Goal: Answer question/provide support: Share knowledge or assist other users

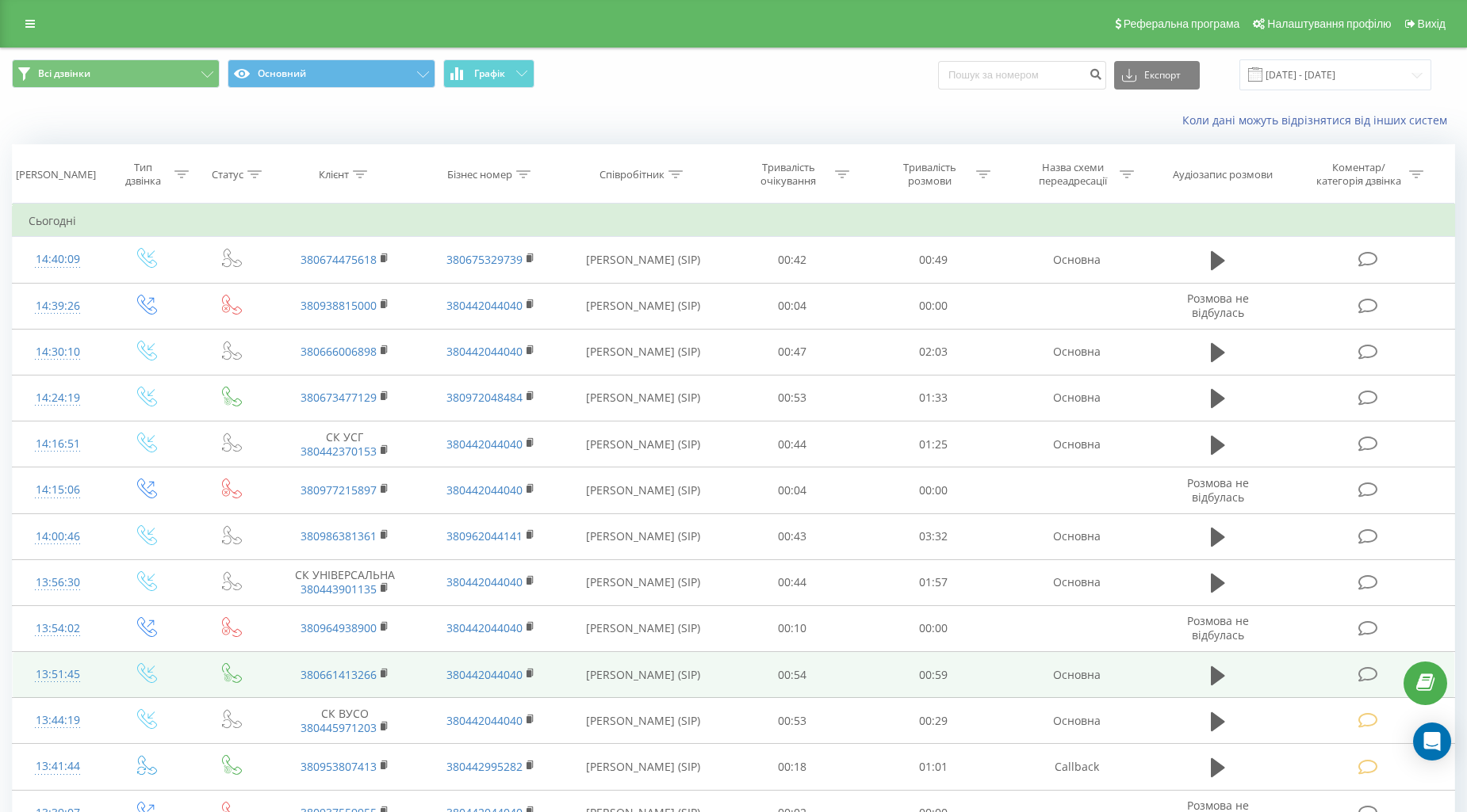
click at [1372, 676] on icon at bounding box center [1368, 674] width 20 height 17
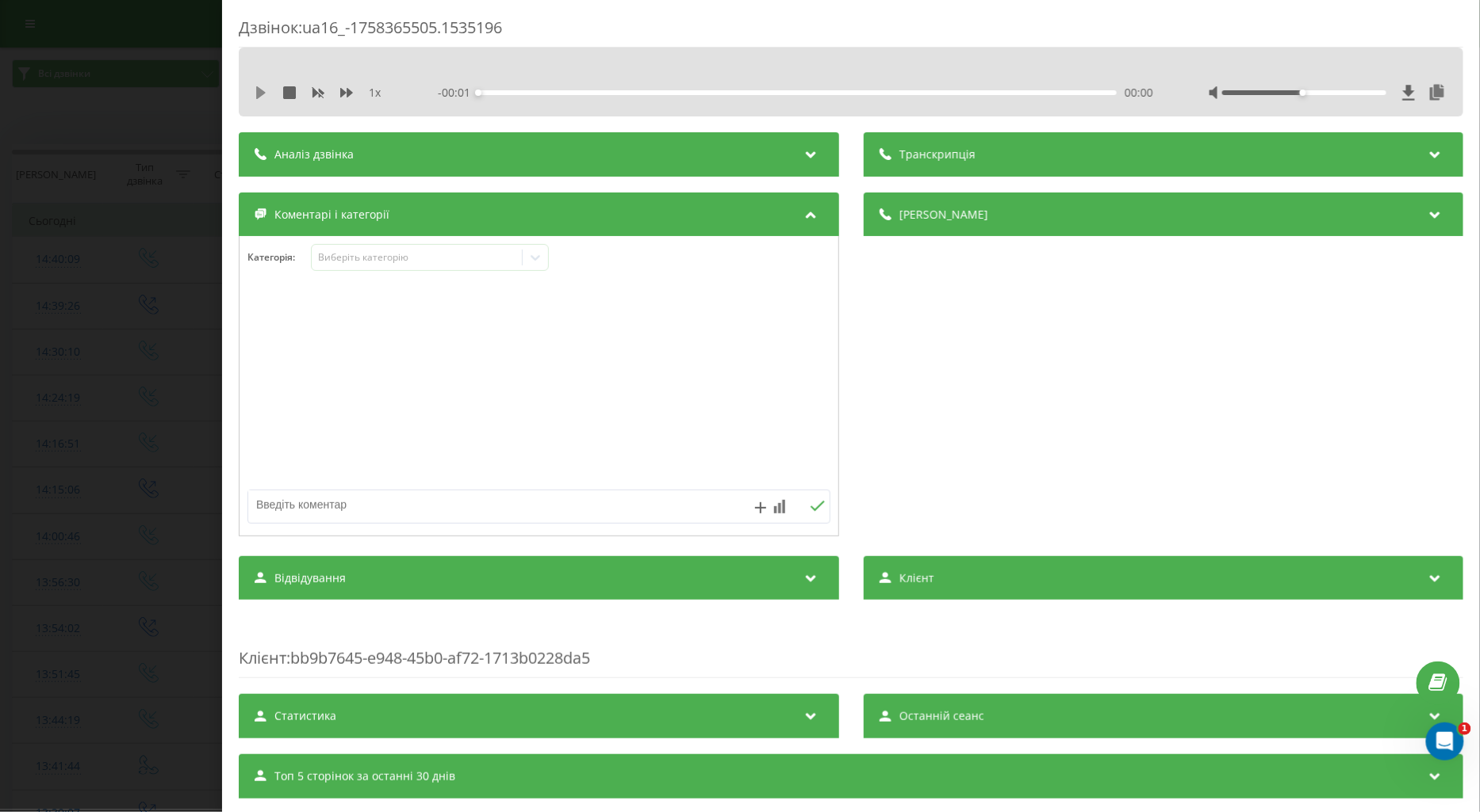
click at [256, 94] on icon at bounding box center [261, 93] width 10 height 13
click at [349, 93] on icon at bounding box center [346, 93] width 13 height 10
click at [339, 258] on div "Виберіть категорію" at bounding box center [416, 257] width 198 height 13
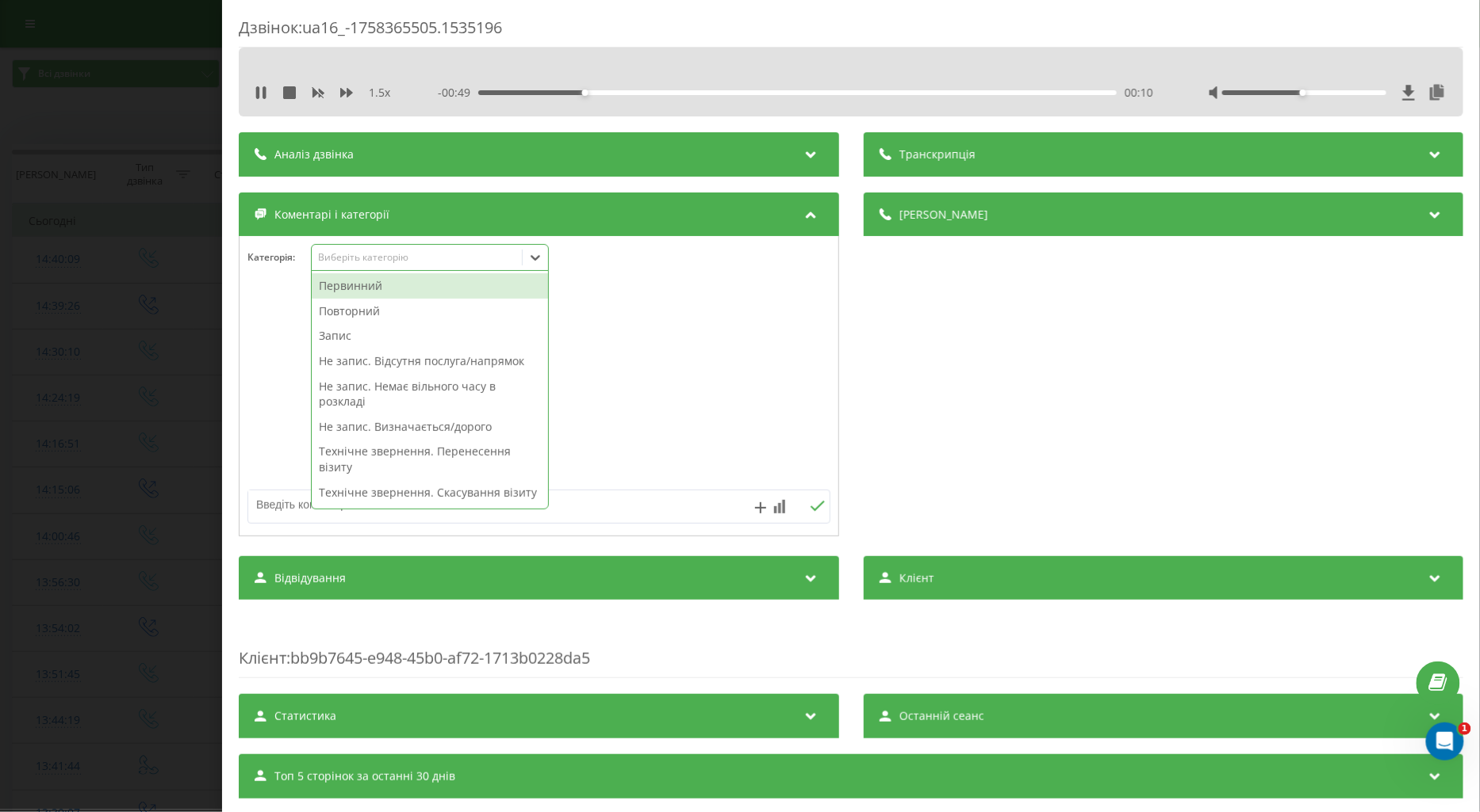
click at [384, 284] on div "Первинний" at bounding box center [430, 287] width 237 height 26
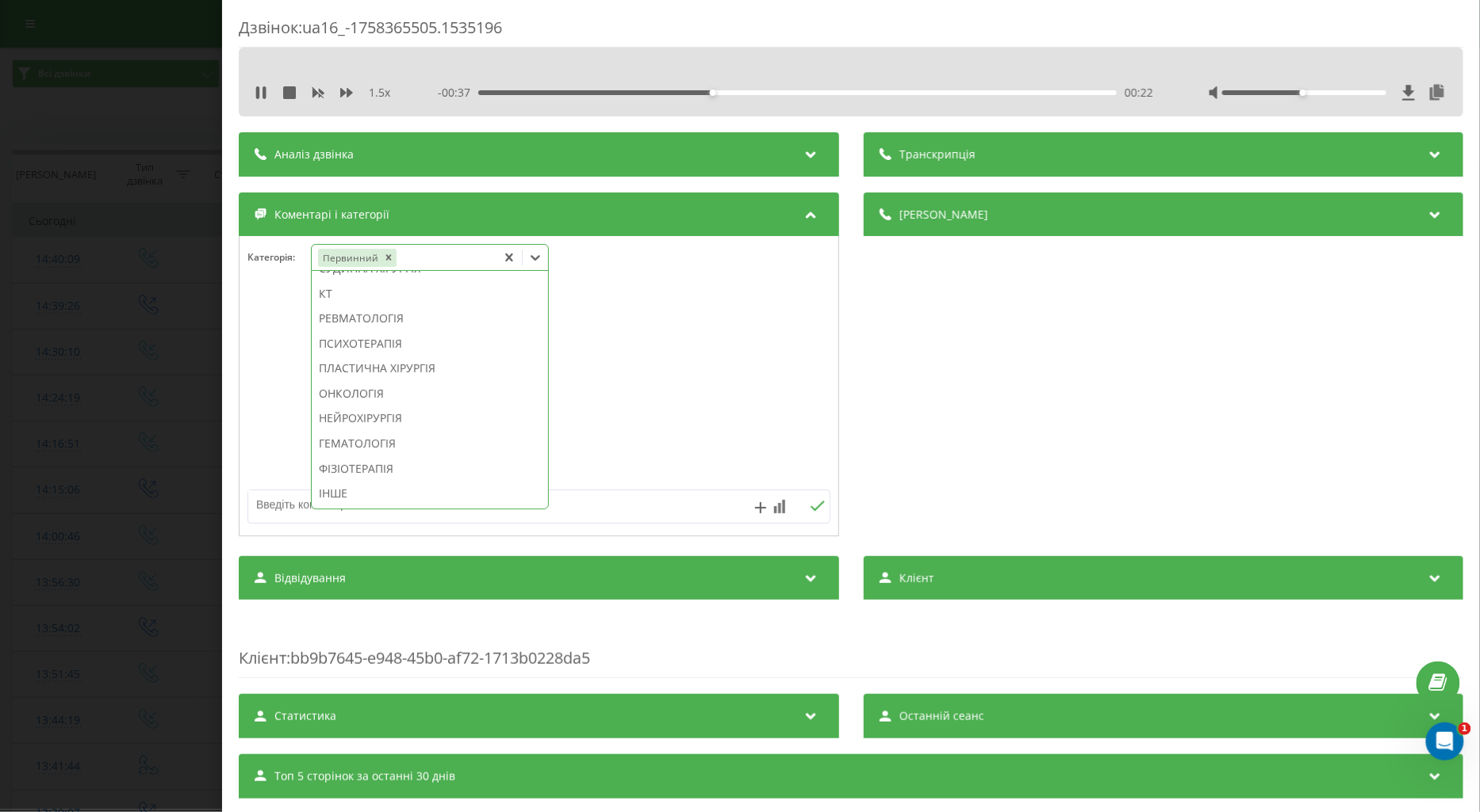
scroll to position [1035, 0]
click at [389, 325] on div "СУДИННА ХІРУРГІЯ" at bounding box center [430, 312] width 237 height 26
drag, startPoint x: 275, startPoint y: 505, endPoint x: 298, endPoint y: 510, distance: 23.5
click at [275, 506] on textarea at bounding box center [480, 505] width 464 height 29
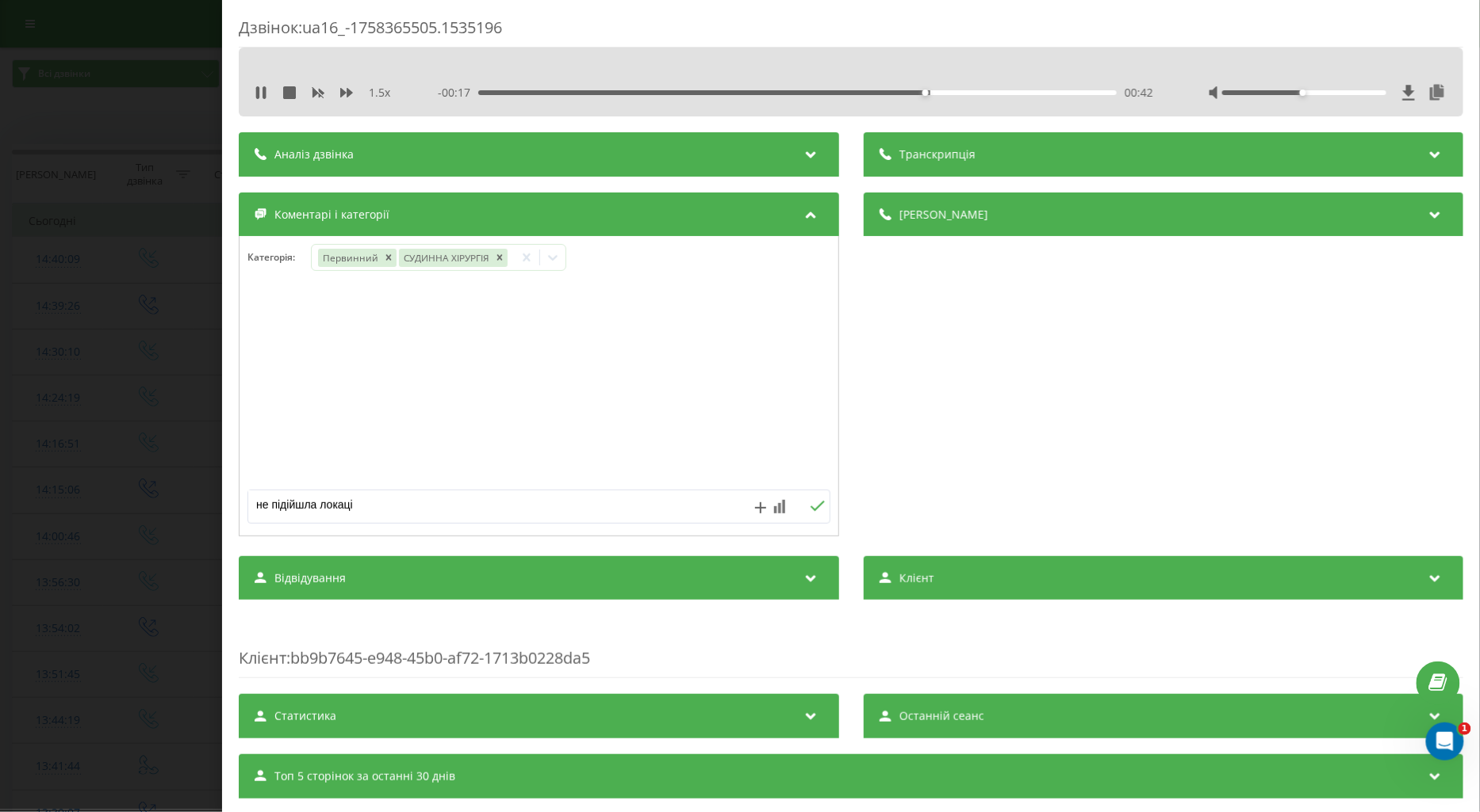
type textarea "не підійшла локація"
click at [811, 506] on icon at bounding box center [816, 506] width 15 height 11
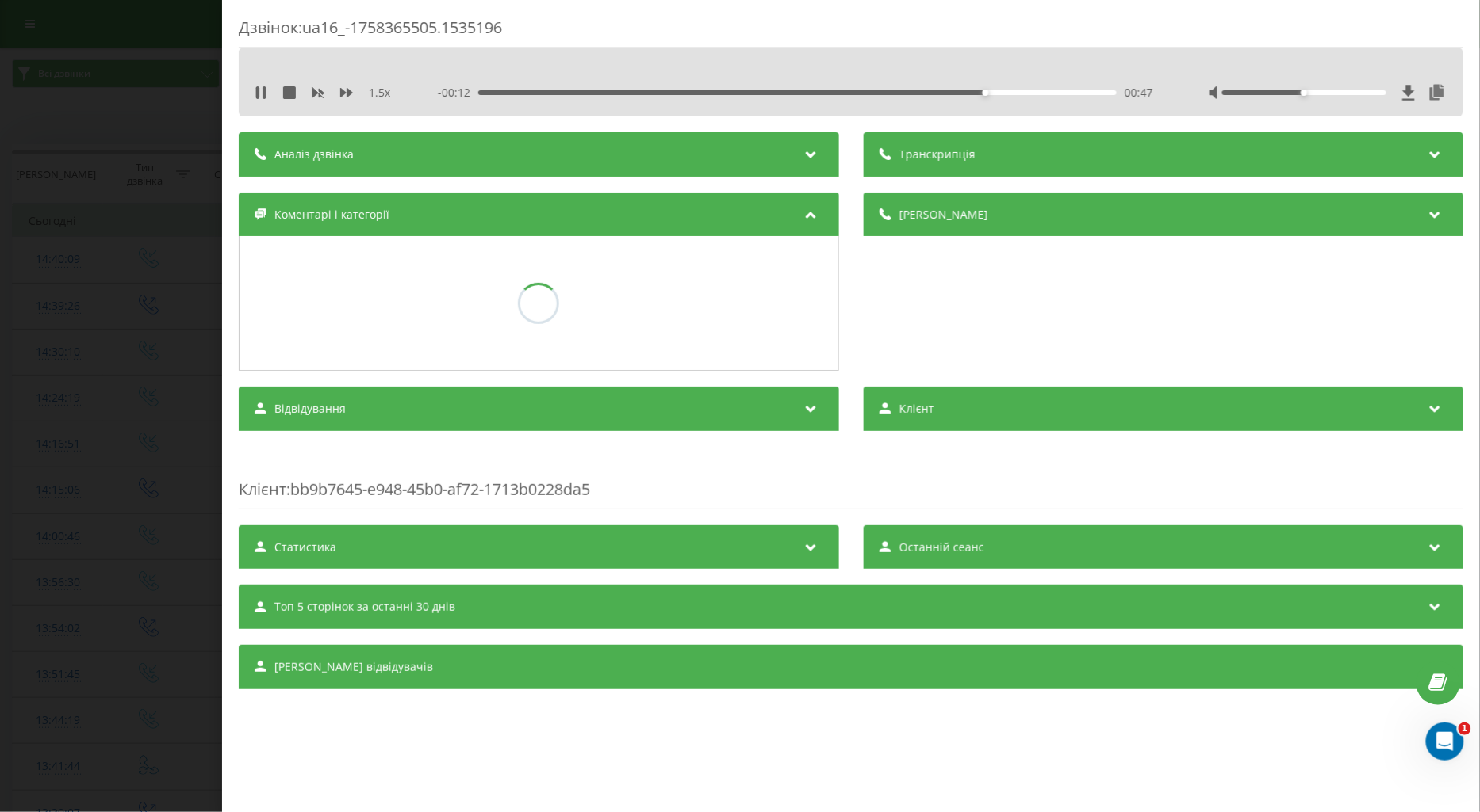
click at [82, 453] on div "Дзвінок : ua16_-1758365505.1535196 1.5 x - 00:12 00:47 00:47 Транскрипція Для A…" at bounding box center [740, 406] width 1480 height 812
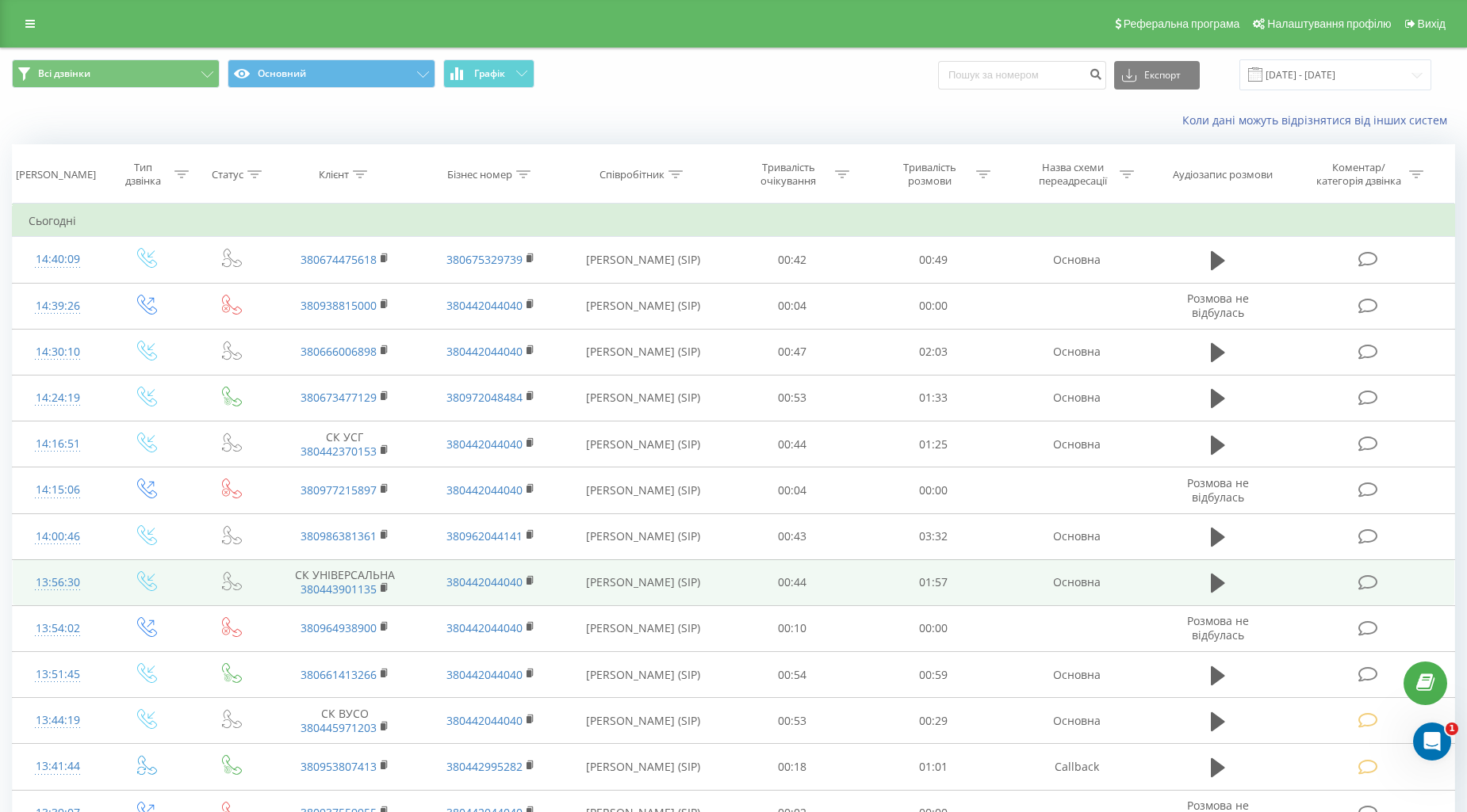
click at [1367, 579] on icon at bounding box center [1368, 582] width 20 height 17
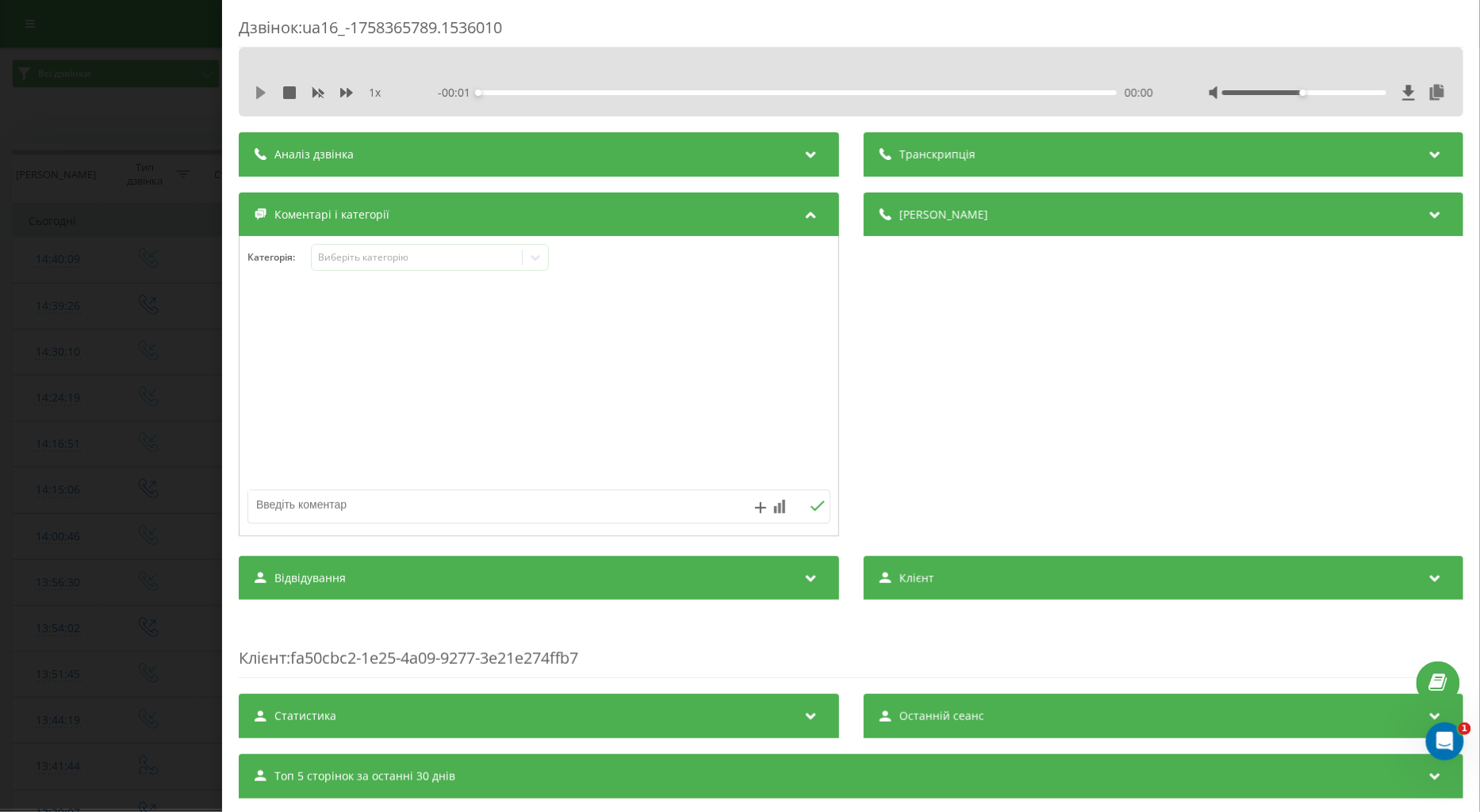
click at [257, 93] on icon at bounding box center [261, 93] width 10 height 13
click at [342, 97] on icon at bounding box center [346, 93] width 13 height 13
click at [367, 249] on div "Виберіть категорію" at bounding box center [429, 257] width 238 height 27
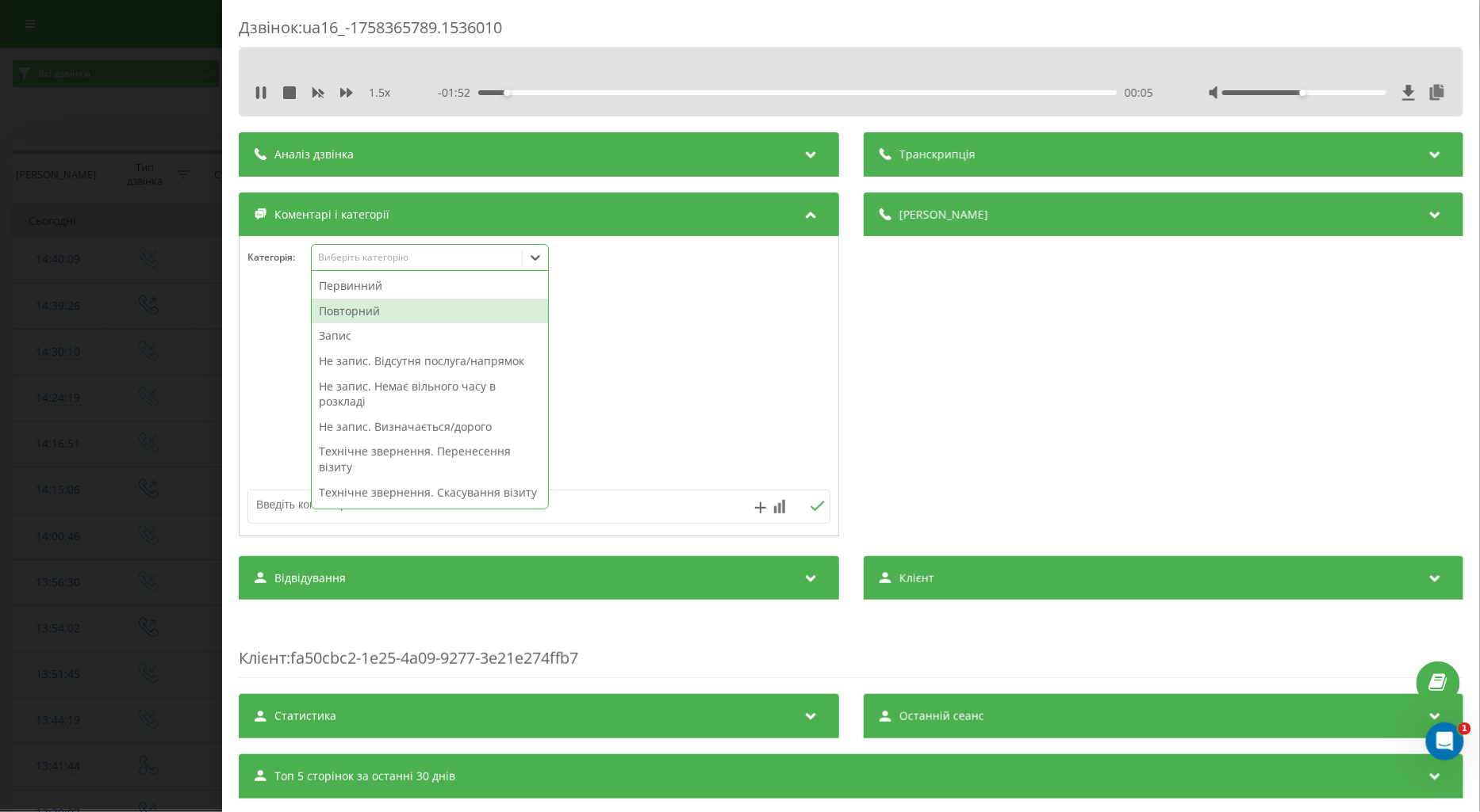
click at [366, 313] on div "Повторний" at bounding box center [430, 311] width 237 height 26
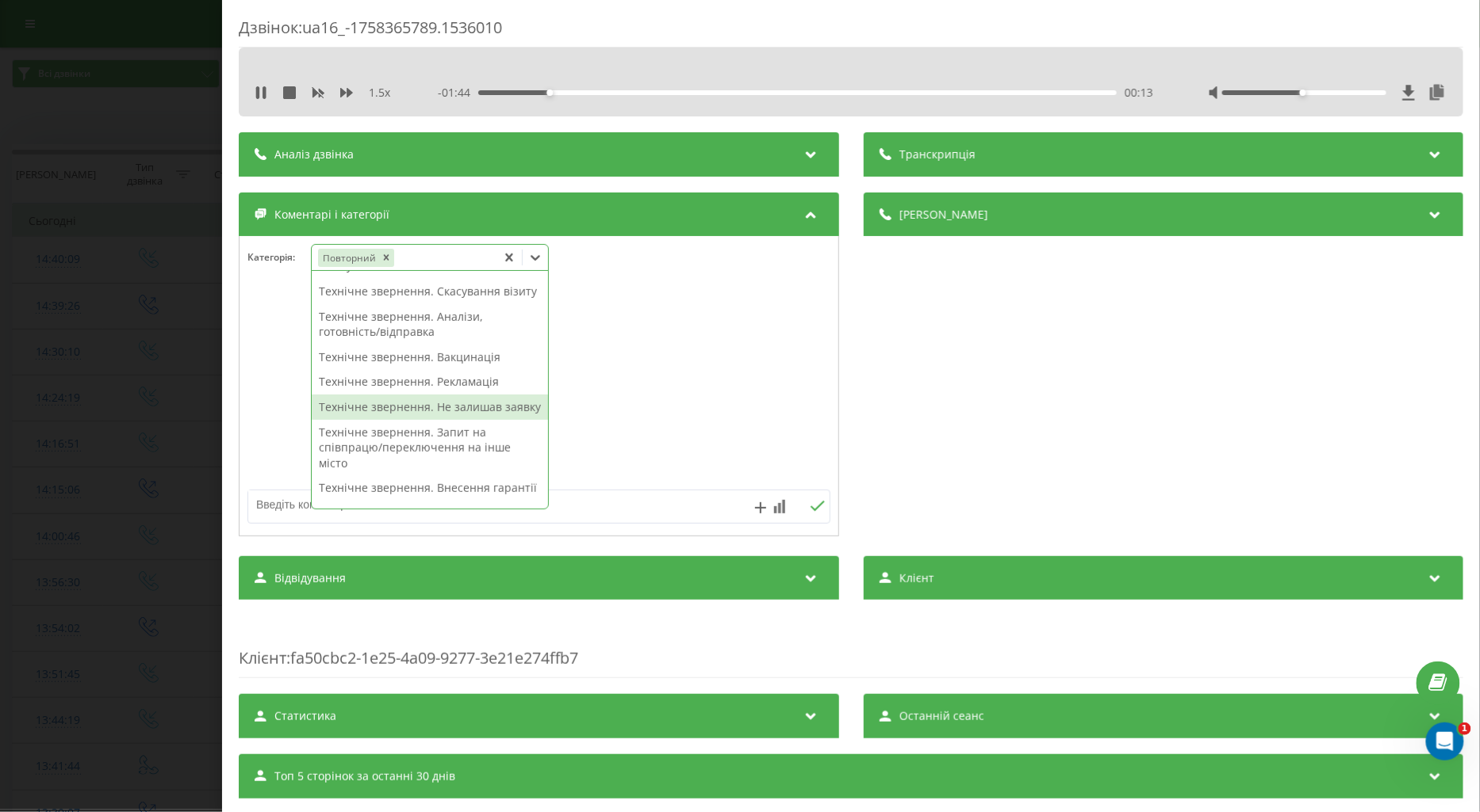
scroll to position [264, 0]
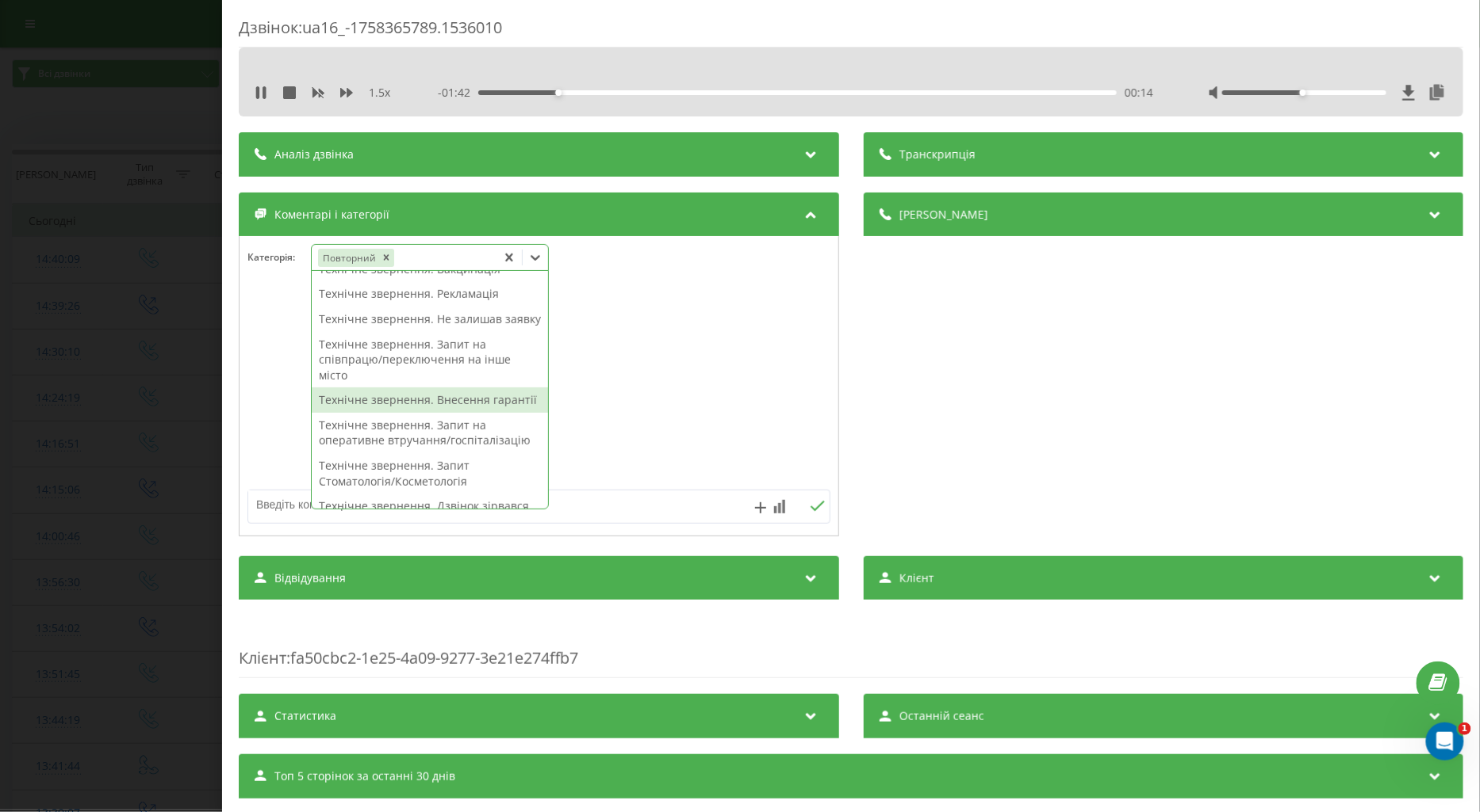
click at [401, 413] on div "Технічне звернення. Внесення гарантії" at bounding box center [430, 400] width 237 height 26
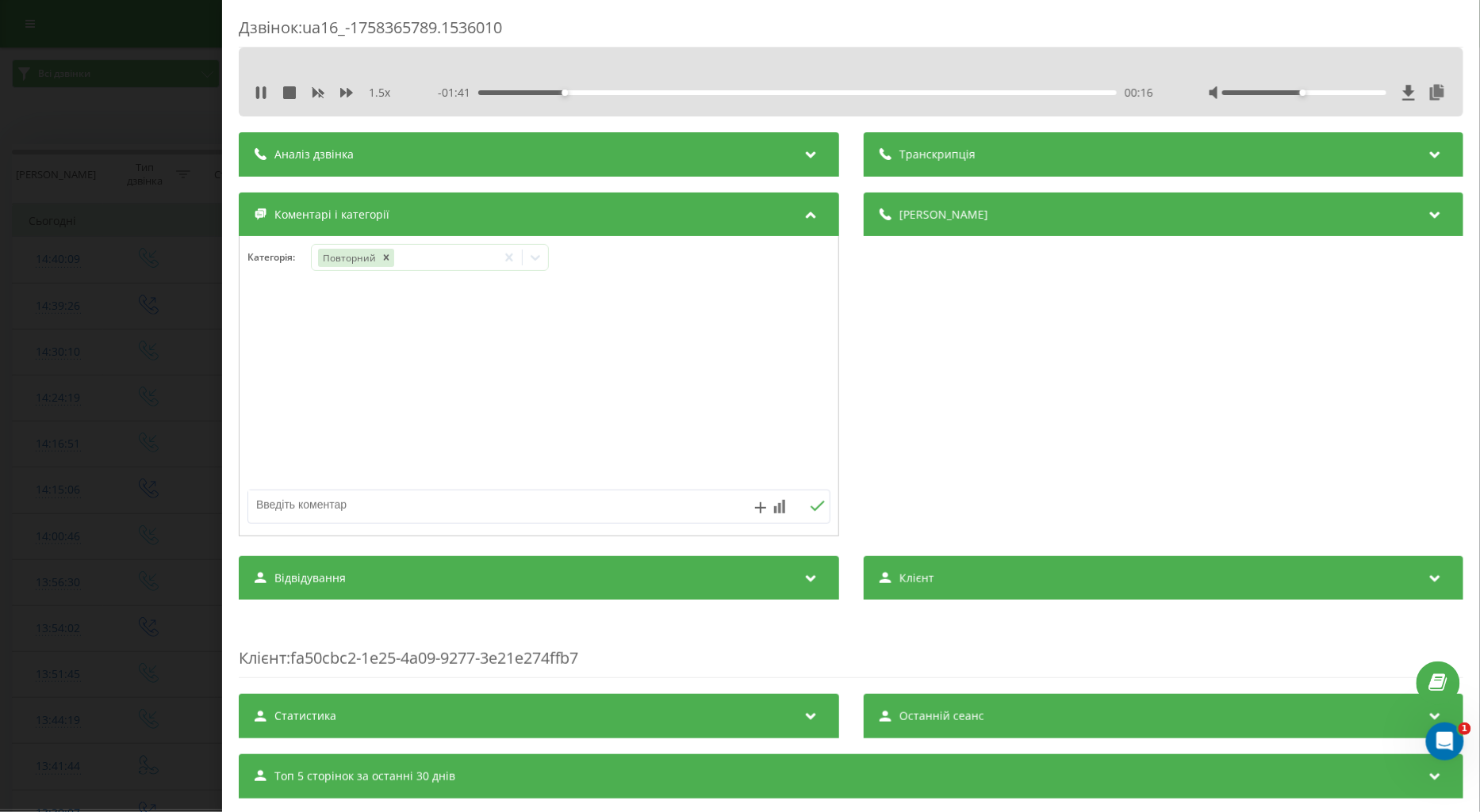
click at [266, 426] on div at bounding box center [538, 386] width 599 height 190
click at [111, 408] on div "Дзвінок : ua16_-1758365789.1536010 1.5 x - 01:39 00:18 00:18 Транскрипція Для A…" at bounding box center [740, 406] width 1480 height 812
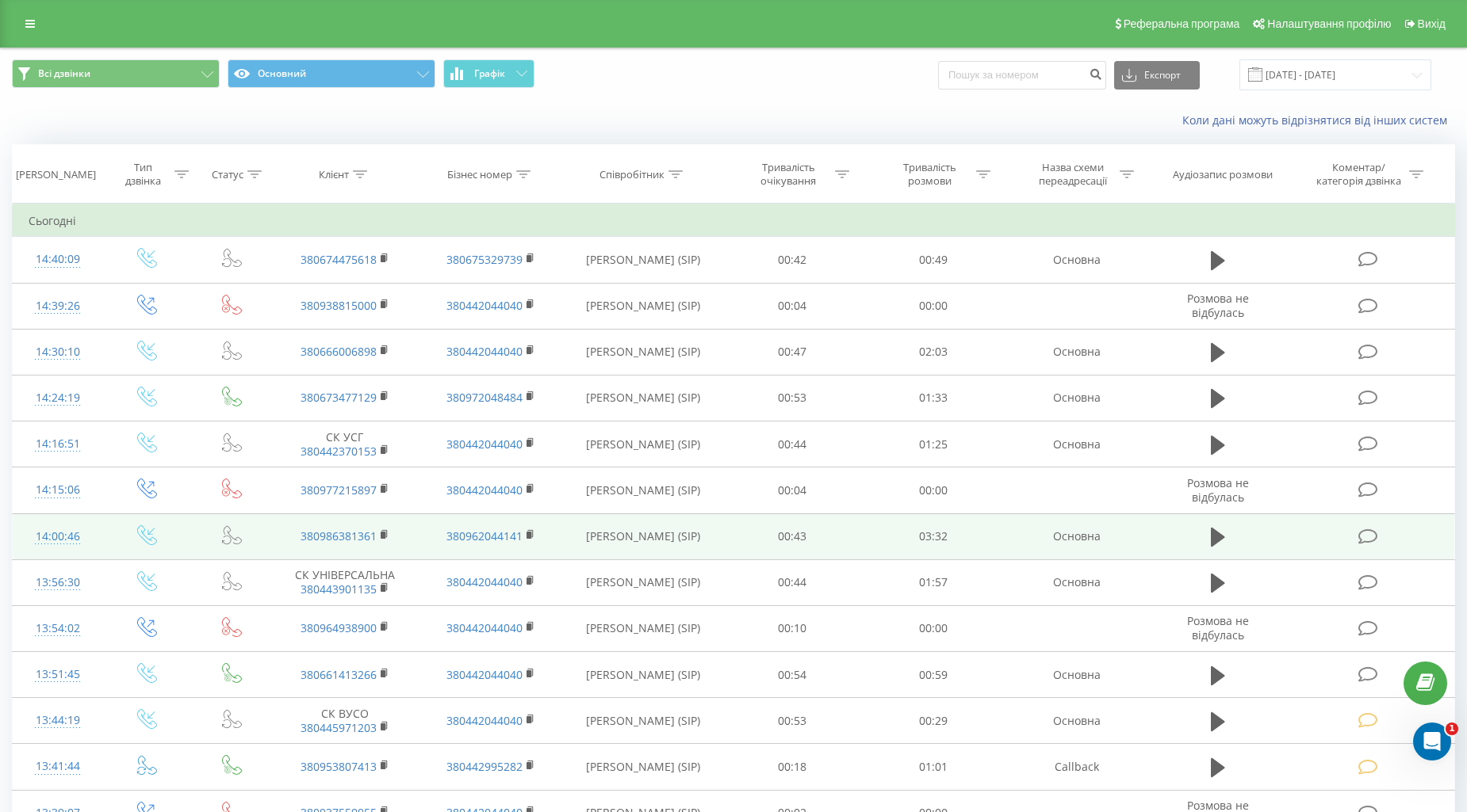
click at [1370, 541] on icon at bounding box center [1368, 537] width 20 height 17
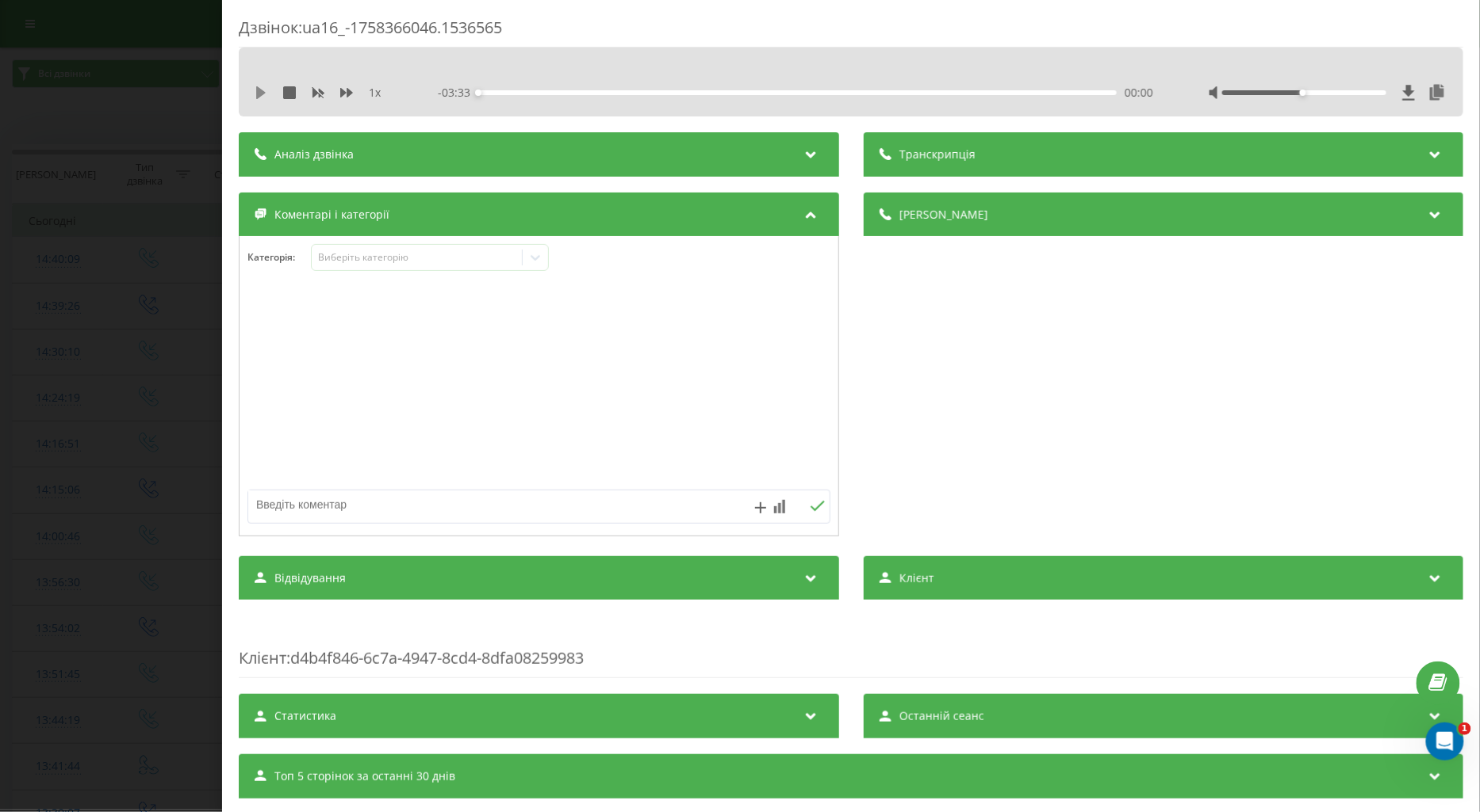
click at [257, 92] on icon at bounding box center [261, 93] width 10 height 13
click at [340, 94] on icon at bounding box center [346, 93] width 13 height 13
click at [352, 263] on div "Виберіть категорію" at bounding box center [416, 257] width 198 height 13
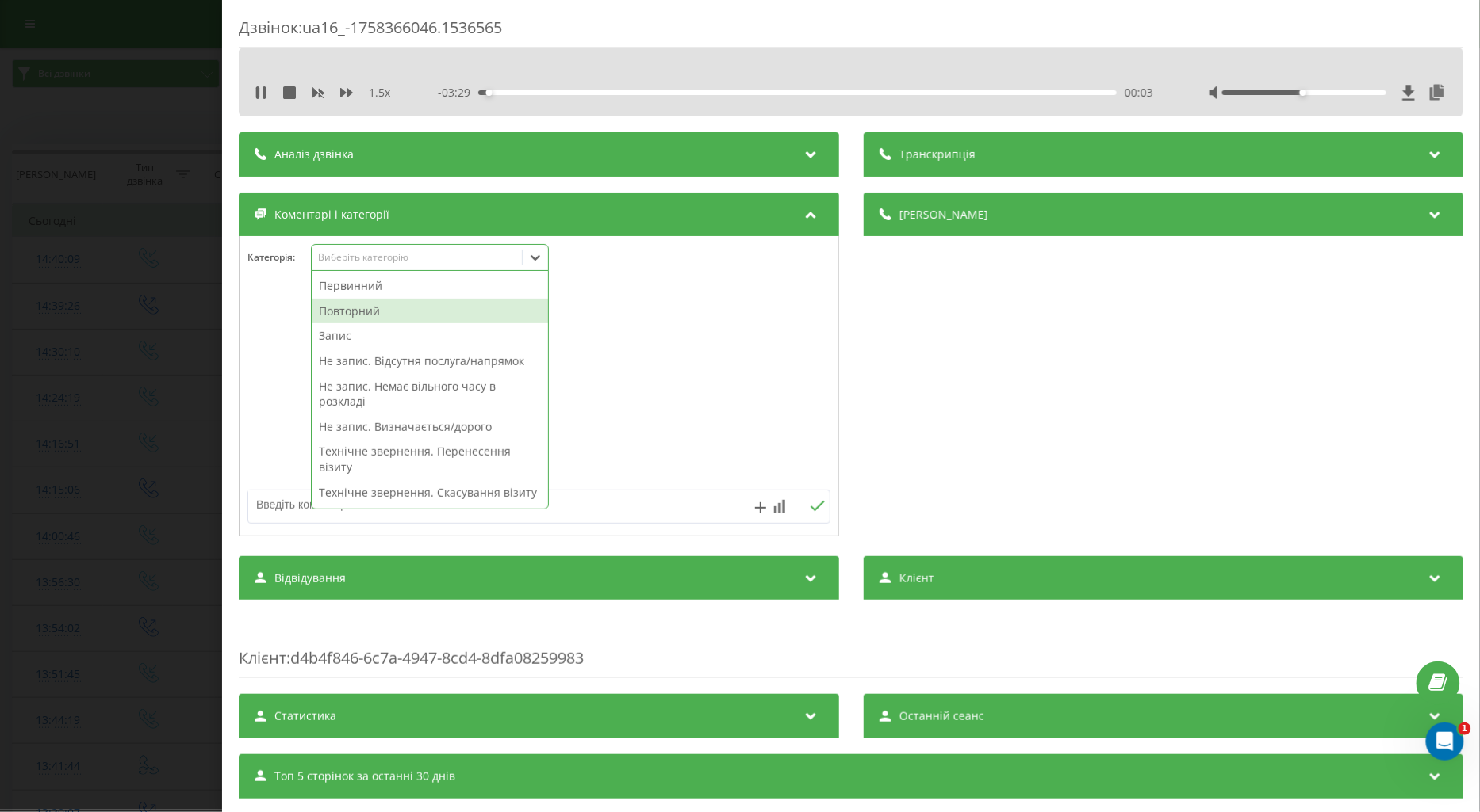
click at [359, 307] on div "Повторний" at bounding box center [430, 311] width 237 height 26
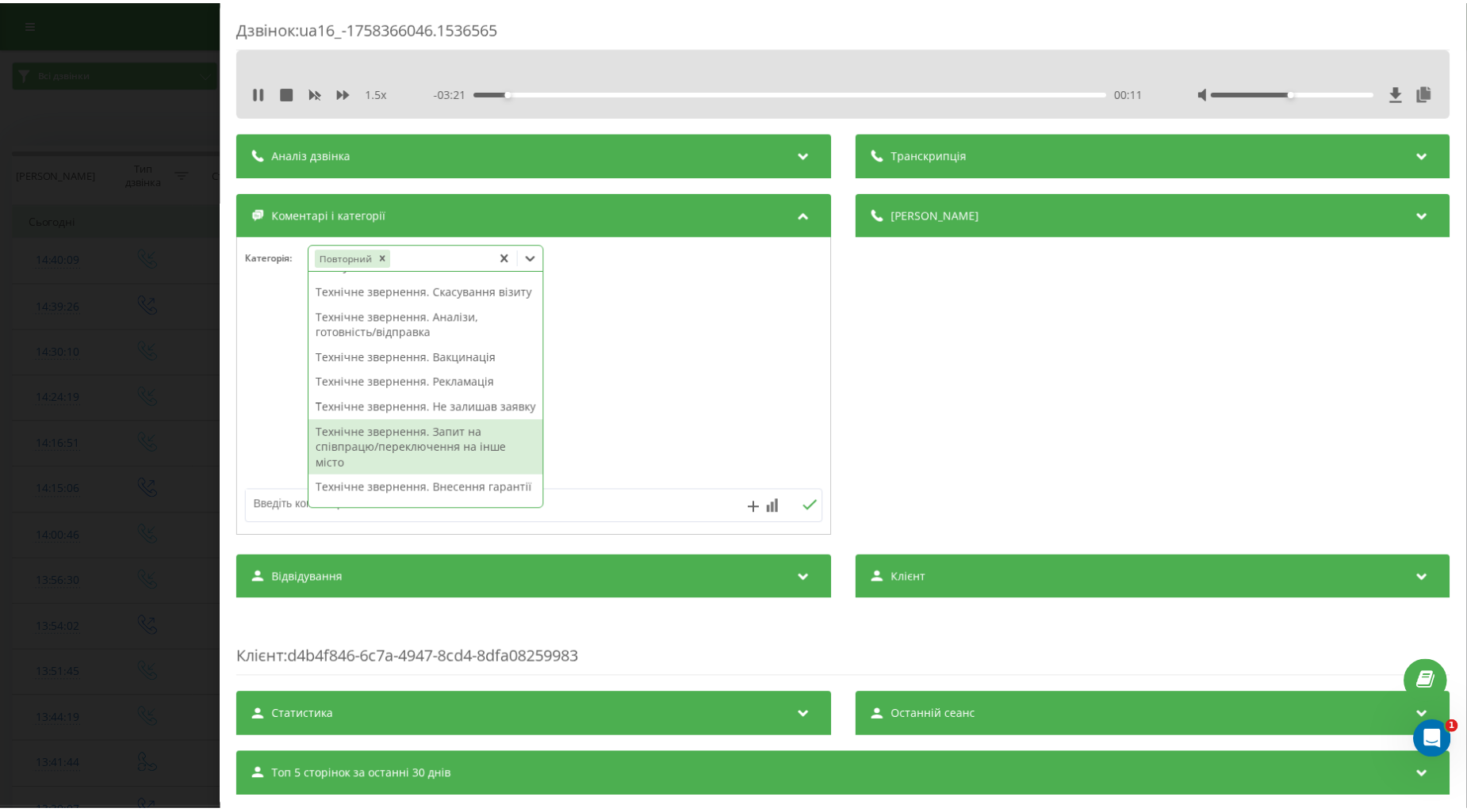
scroll to position [352, 0]
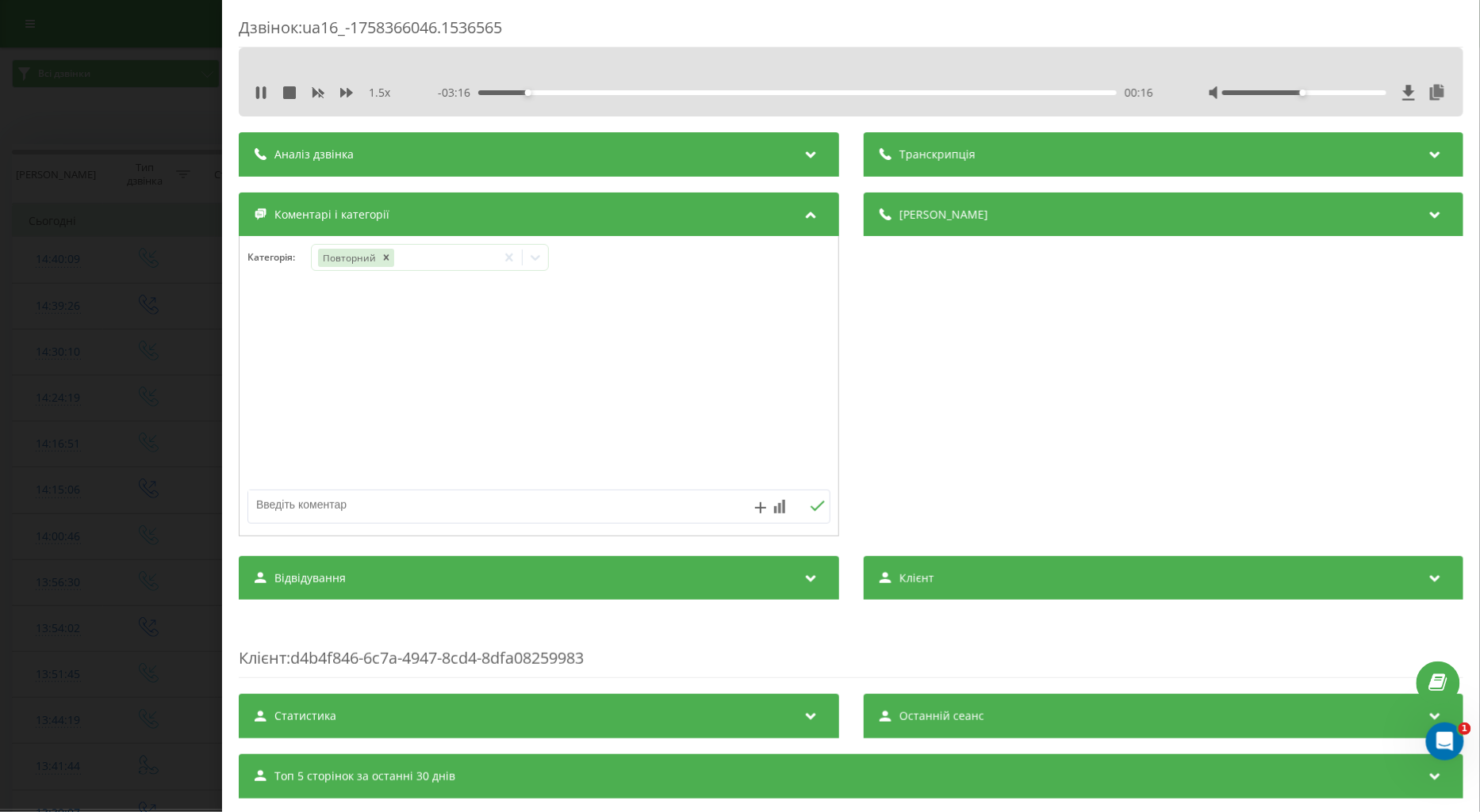
drag, startPoint x: 269, startPoint y: 498, endPoint x: 326, endPoint y: 508, distance: 57.9
click at [272, 500] on textarea at bounding box center [480, 505] width 464 height 29
type textarea "поточ по пакетам ведення вагітності"
click at [808, 501] on button at bounding box center [816, 508] width 25 height 14
click at [156, 369] on div "Дзвінок : ua16_-1758366046.1536565 1.5 x - 02:38 00:54 00:54 Транскрипція Для A…" at bounding box center [740, 406] width 1480 height 812
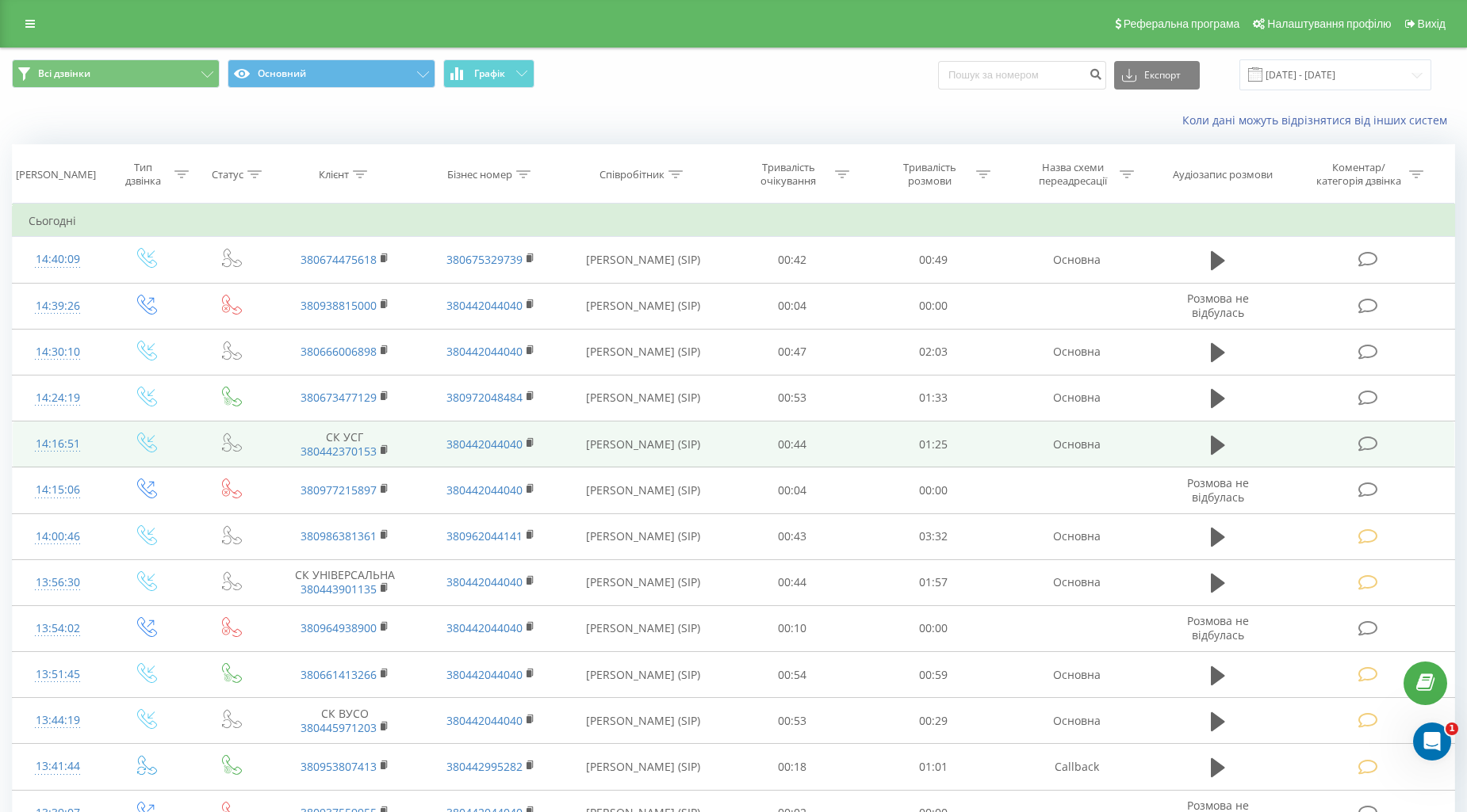
click at [1373, 436] on icon at bounding box center [1368, 443] width 20 height 17
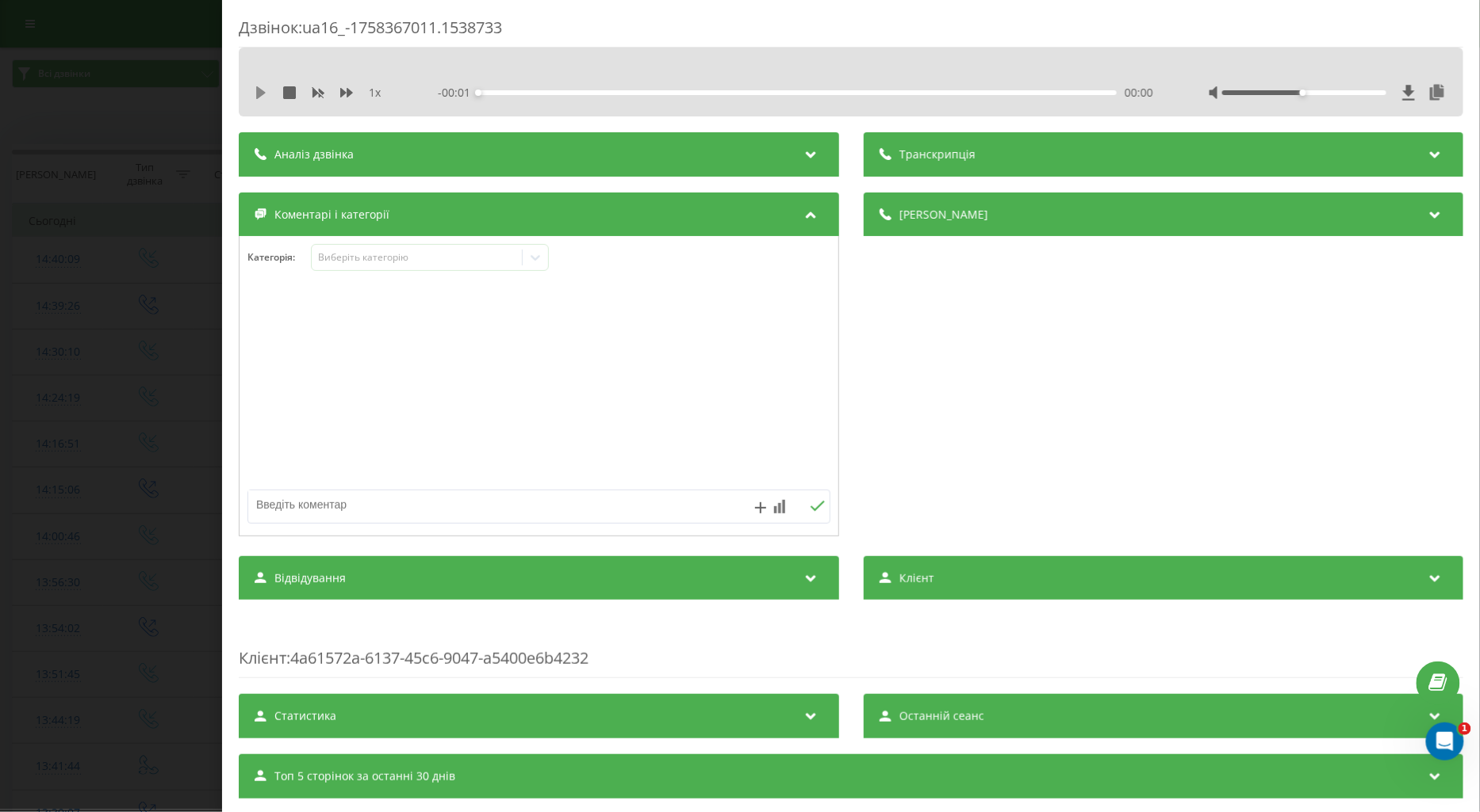
click at [264, 91] on icon at bounding box center [260, 93] width 13 height 13
click at [342, 94] on icon at bounding box center [346, 93] width 13 height 10
click at [384, 257] on div "Виберіть категорію" at bounding box center [416, 257] width 198 height 13
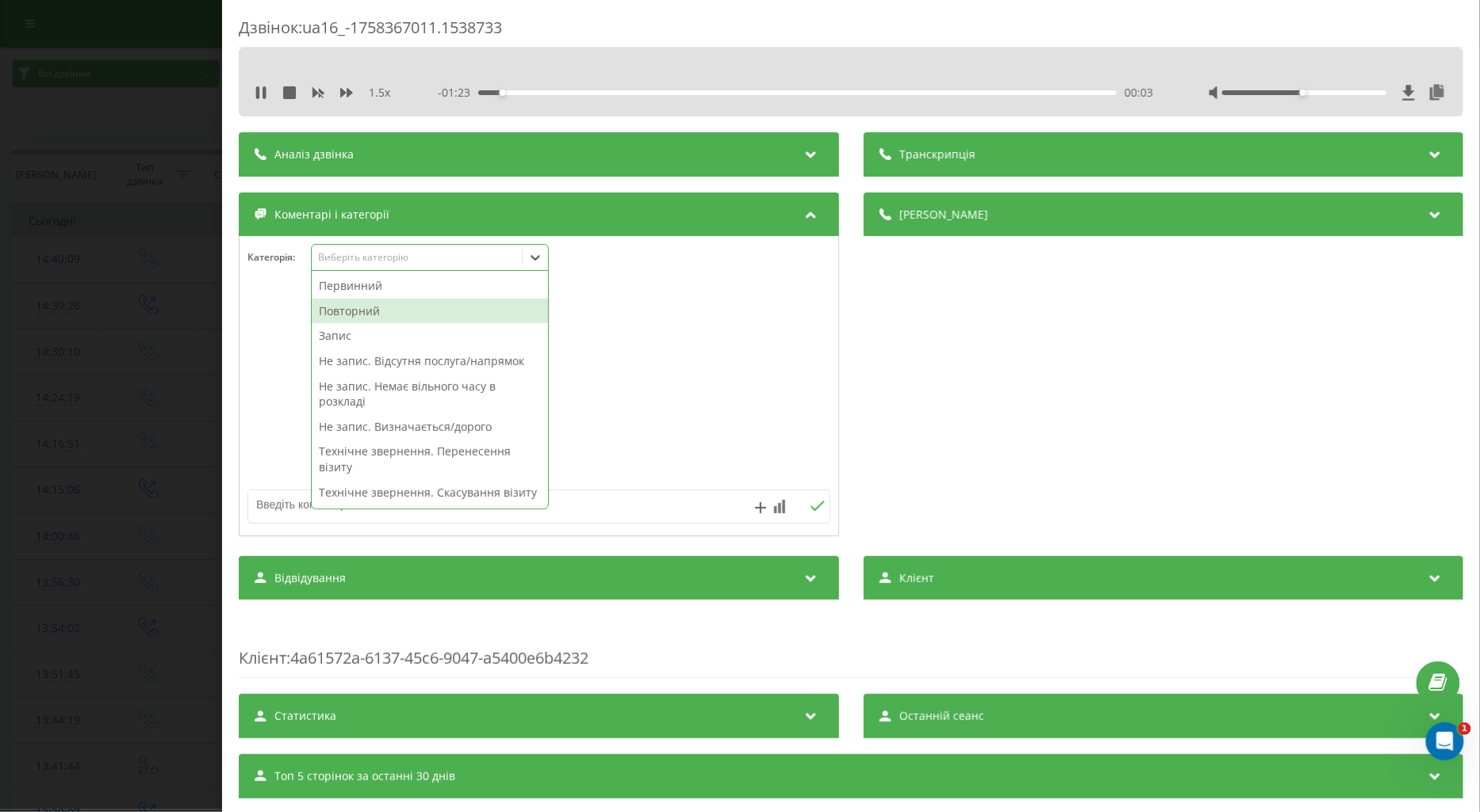
click at [369, 305] on div "Повторний" at bounding box center [430, 311] width 237 height 26
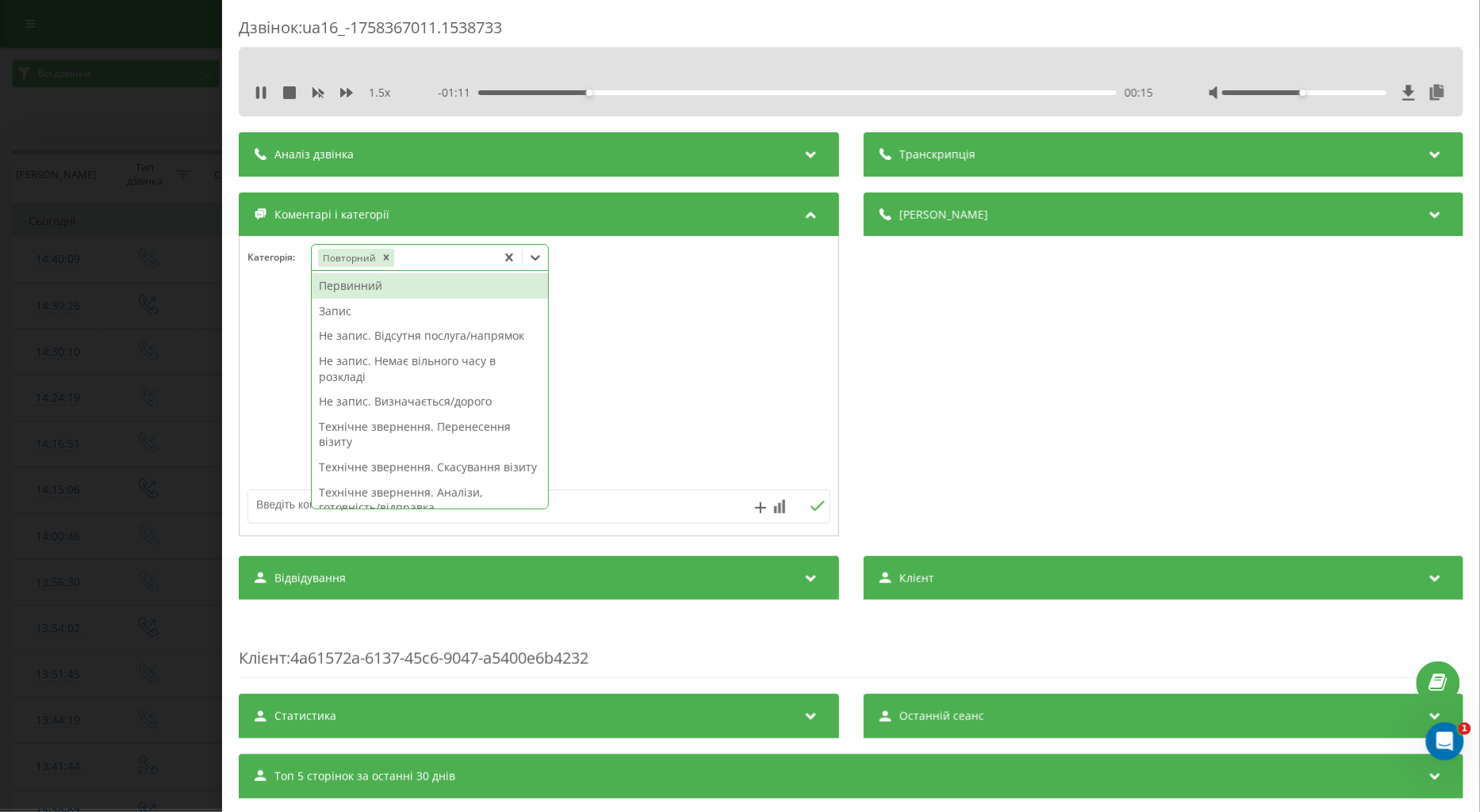
click at [464, 336] on div "Не запис. Відсутня послуга/напрямок" at bounding box center [430, 336] width 237 height 26
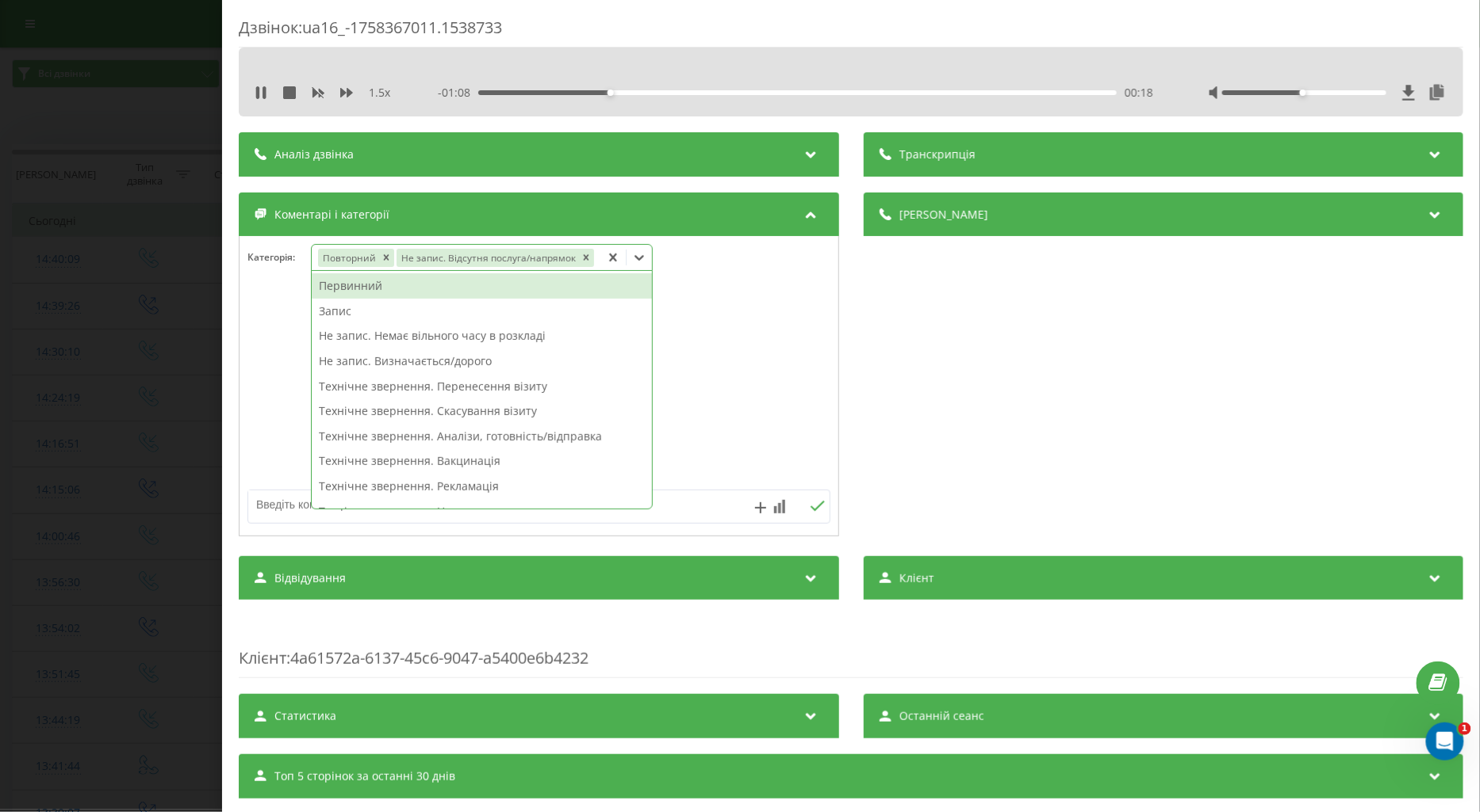
click at [262, 508] on textarea at bounding box center [480, 505] width 464 height 29
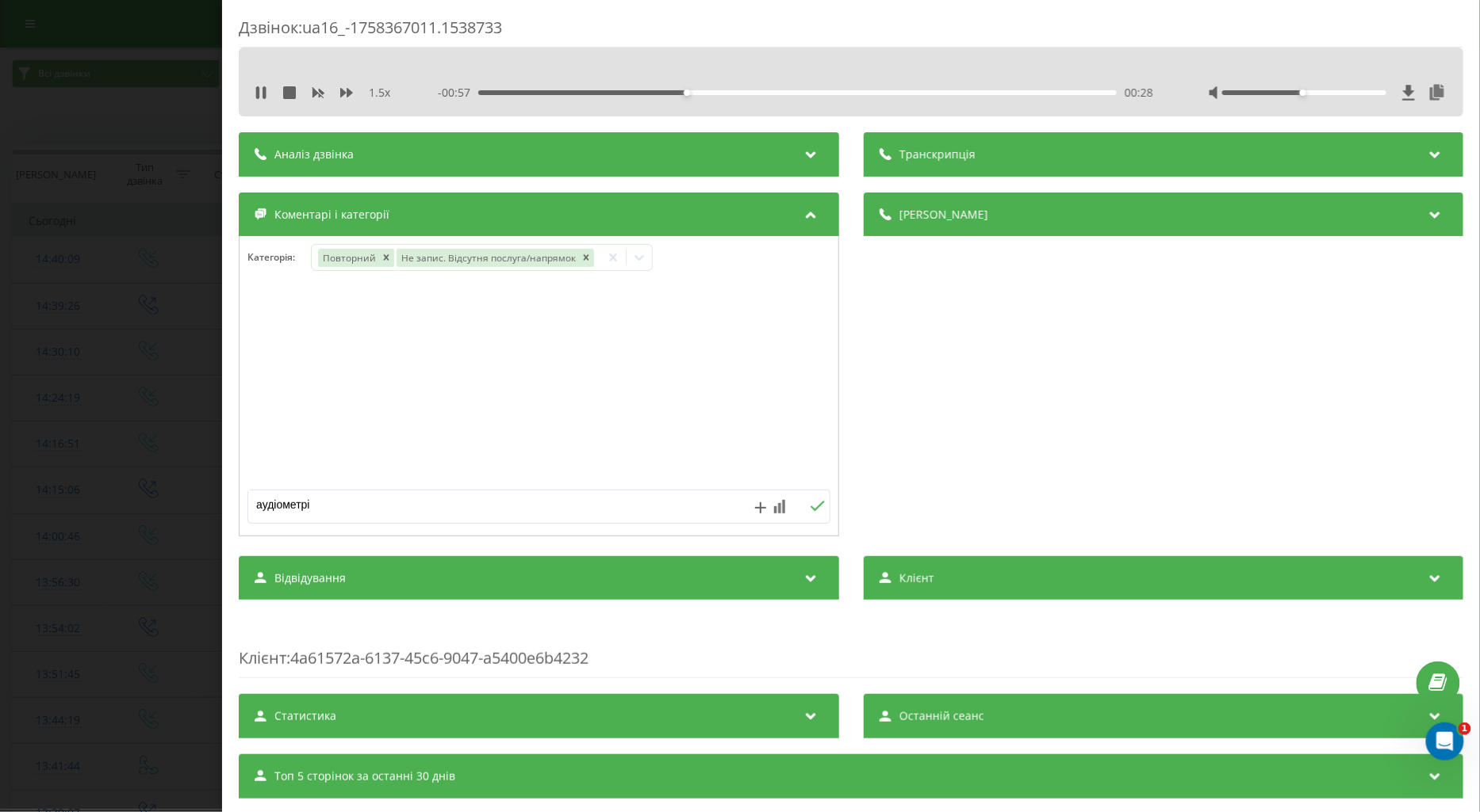
type textarea "аудіометрія"
click at [810, 508] on icon at bounding box center [816, 506] width 15 height 11
click at [640, 257] on icon at bounding box center [639, 257] width 16 height 16
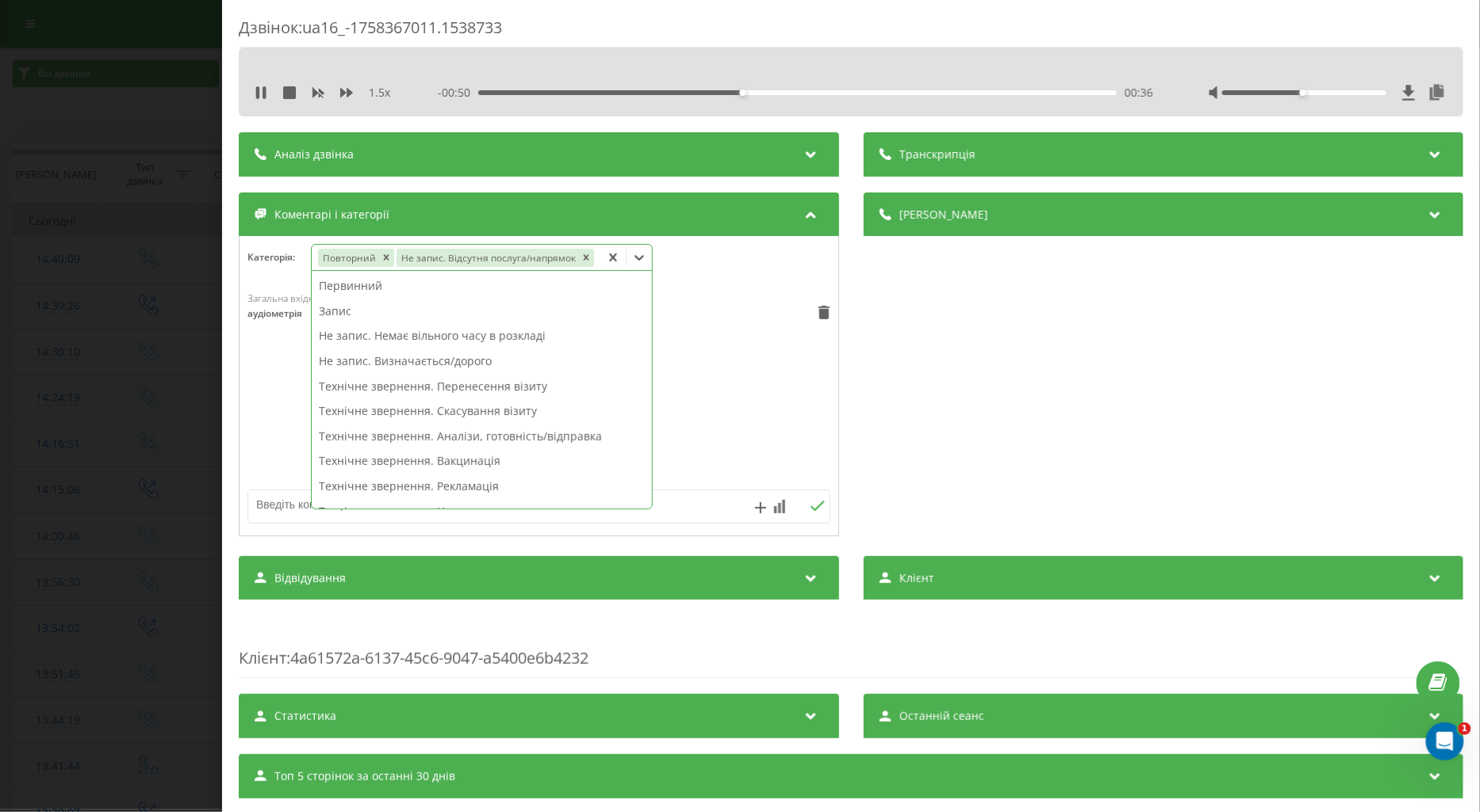
scroll to position [352, 0]
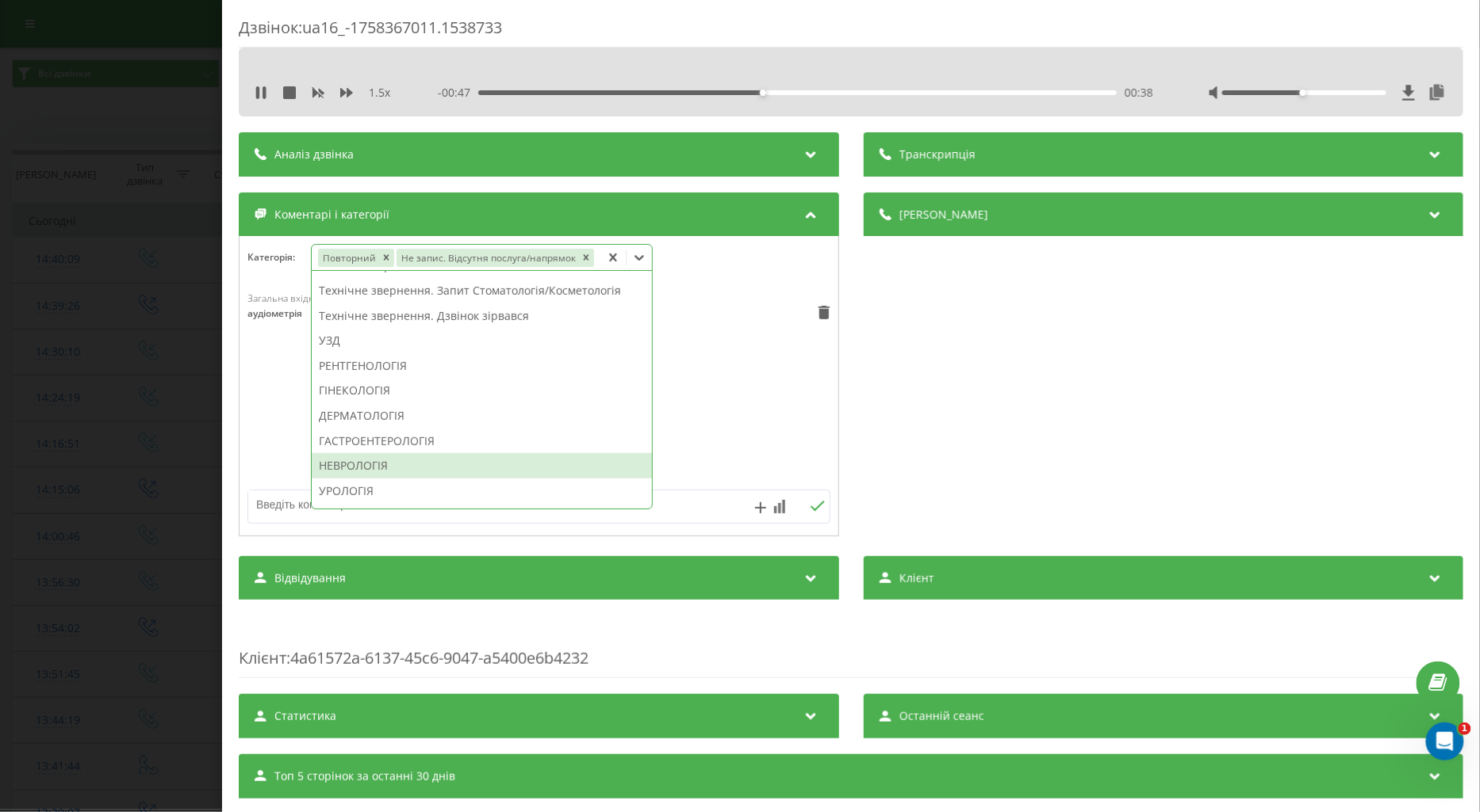
click at [375, 463] on div "НЕВРОЛОГІЯ" at bounding box center [481, 466] width 340 height 26
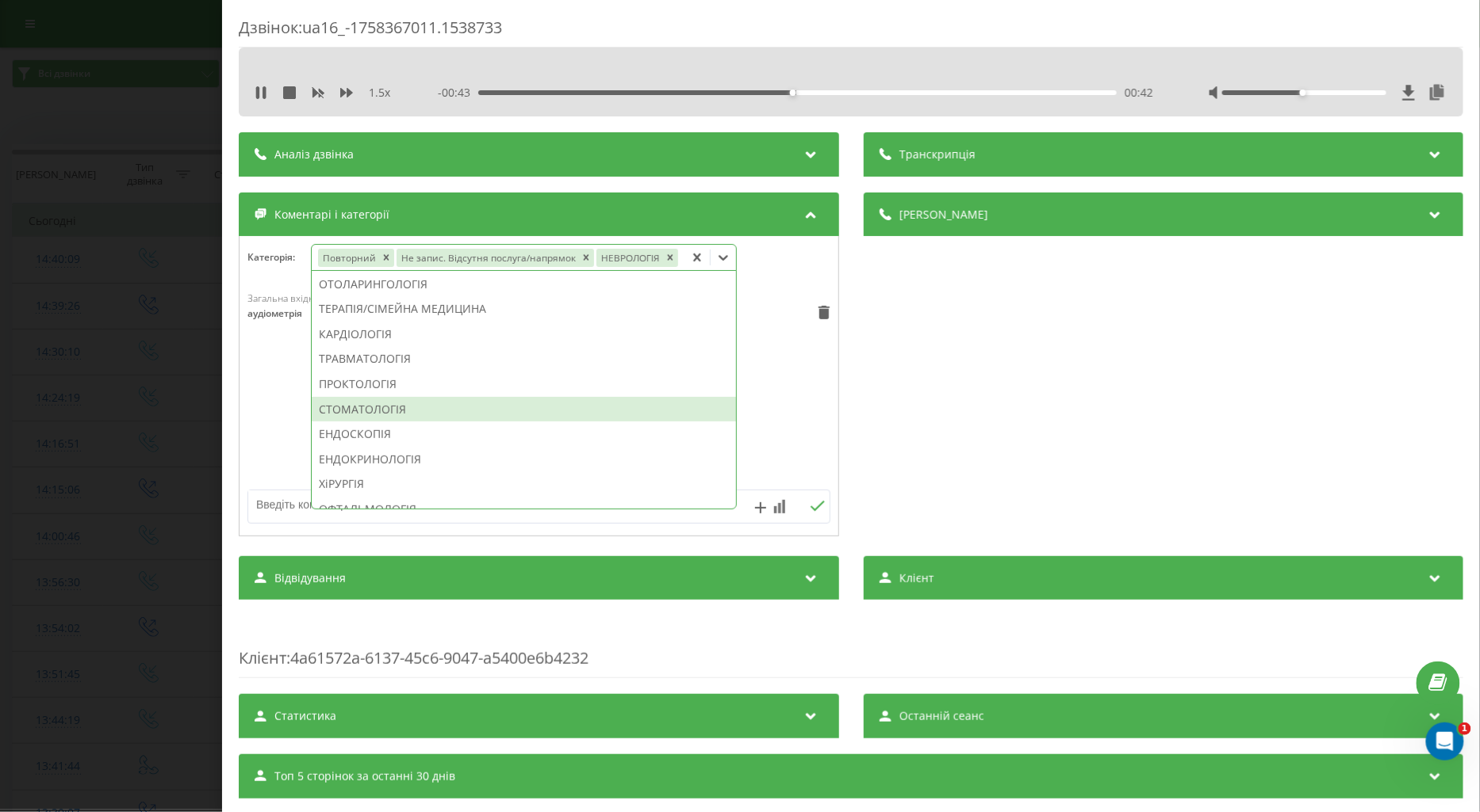
scroll to position [762, 0]
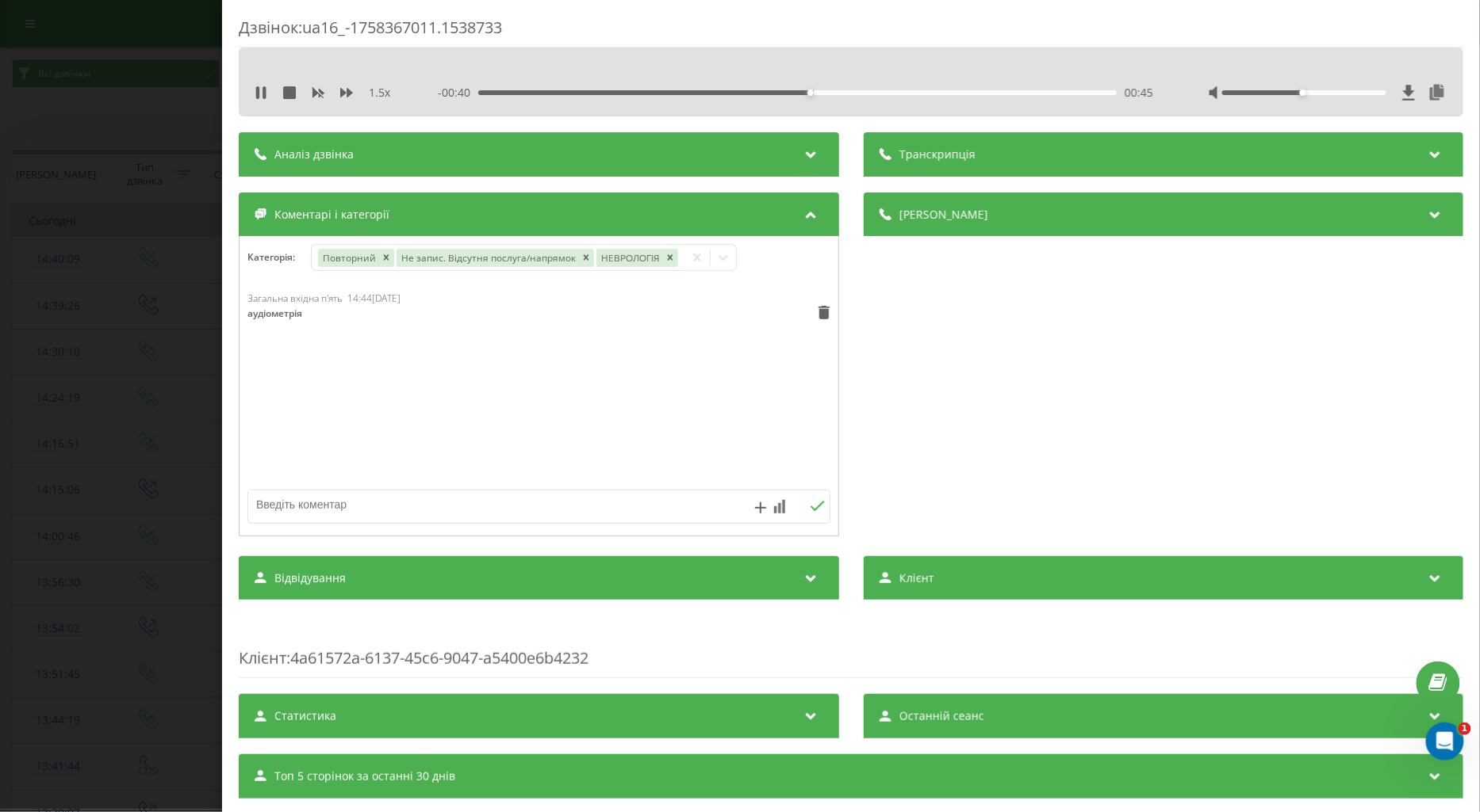
click at [286, 505] on textarea at bounding box center [480, 505] width 464 height 29
type textarea "алергологія ск інф пац"
click at [810, 506] on icon at bounding box center [816, 506] width 15 height 11
click at [113, 390] on div "Дзвінок : ua16_-1758367011.1538733 1.5 x - 00:15 01:10 01:10 Транскрипція Для A…" at bounding box center [740, 406] width 1480 height 812
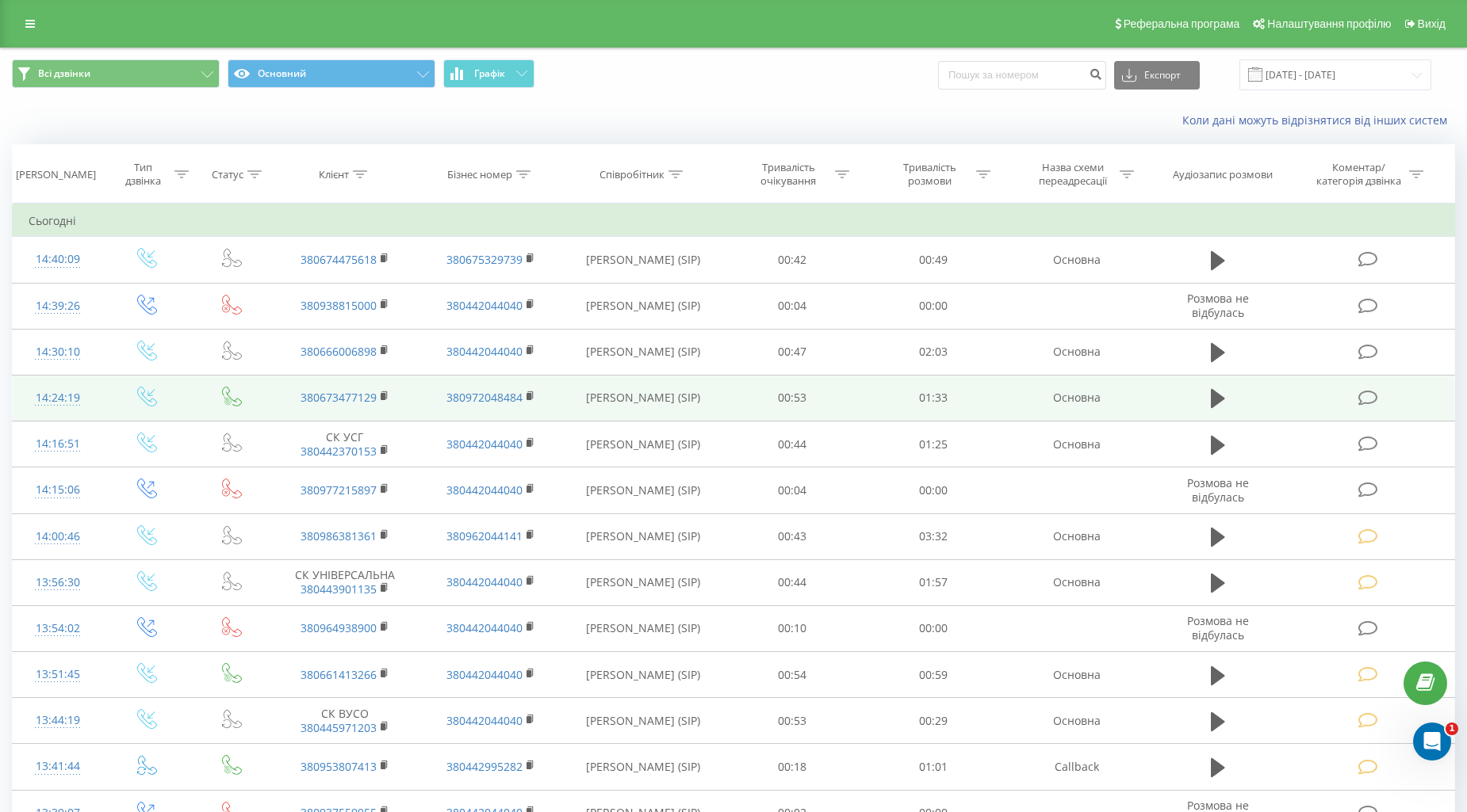
click at [1369, 398] on icon at bounding box center [1368, 398] width 20 height 17
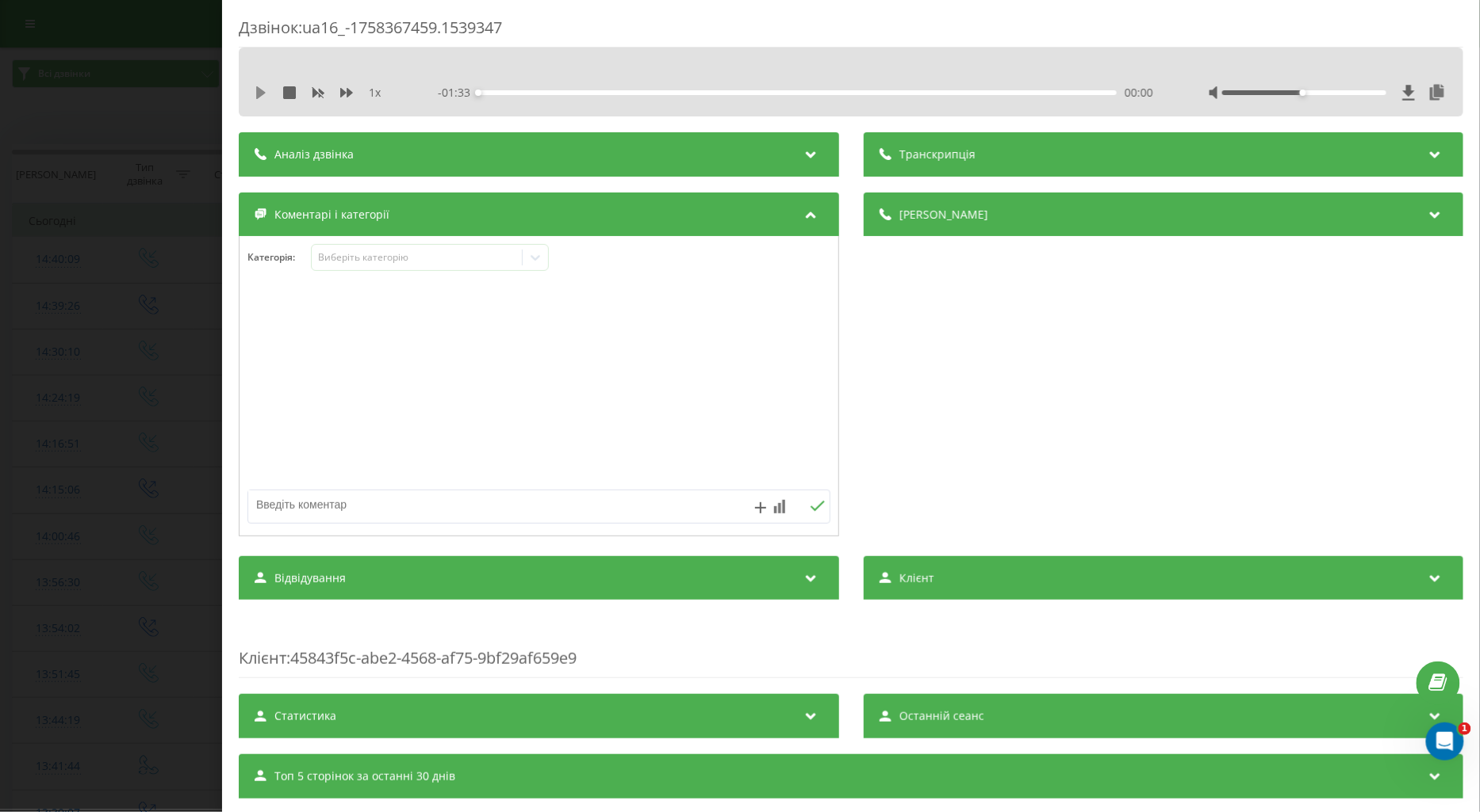
click at [255, 92] on icon at bounding box center [260, 93] width 13 height 13
click at [341, 93] on icon at bounding box center [346, 93] width 13 height 10
click at [336, 253] on div "Виберіть категорію" at bounding box center [416, 257] width 198 height 13
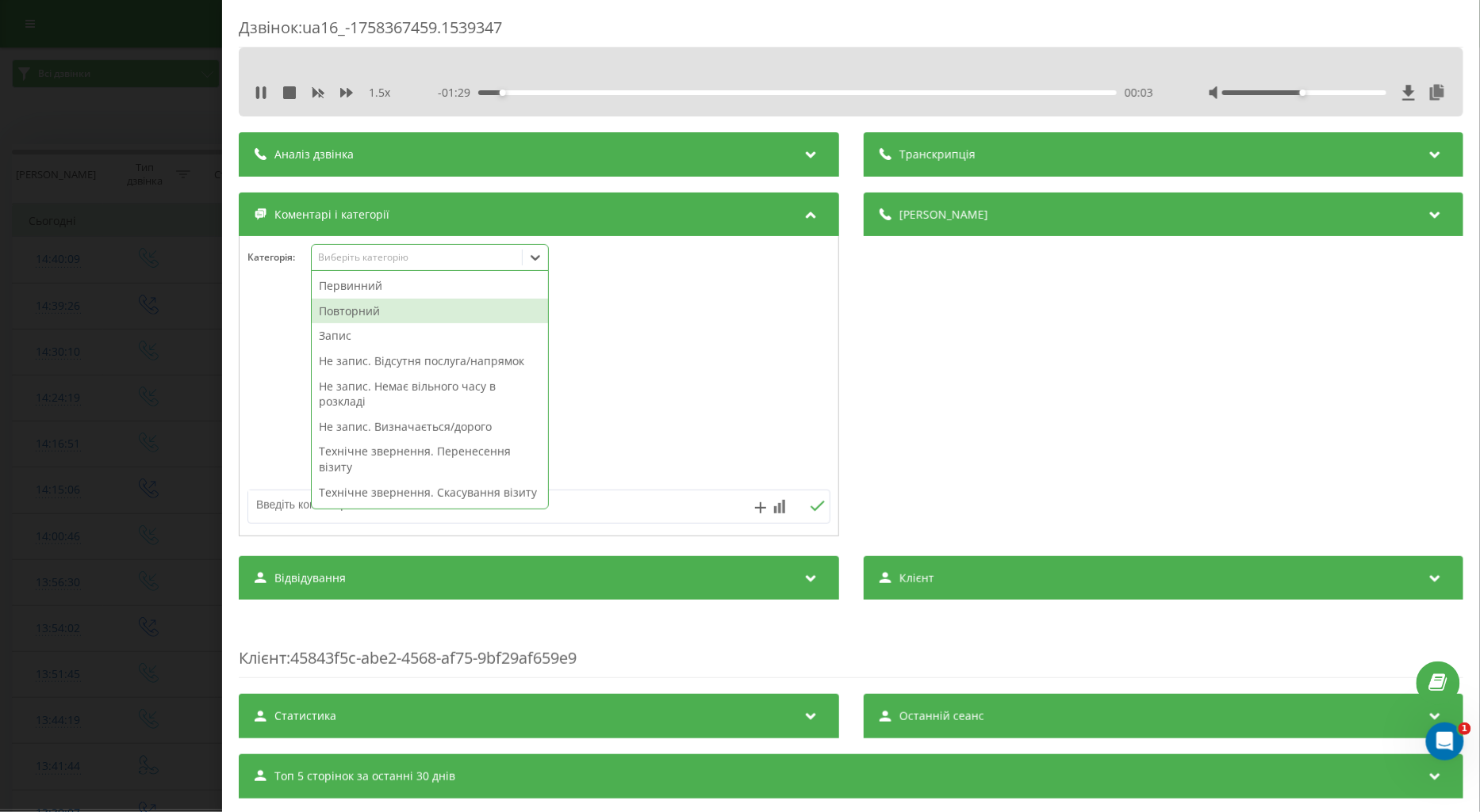
click at [354, 315] on div "Повторний" at bounding box center [430, 311] width 237 height 26
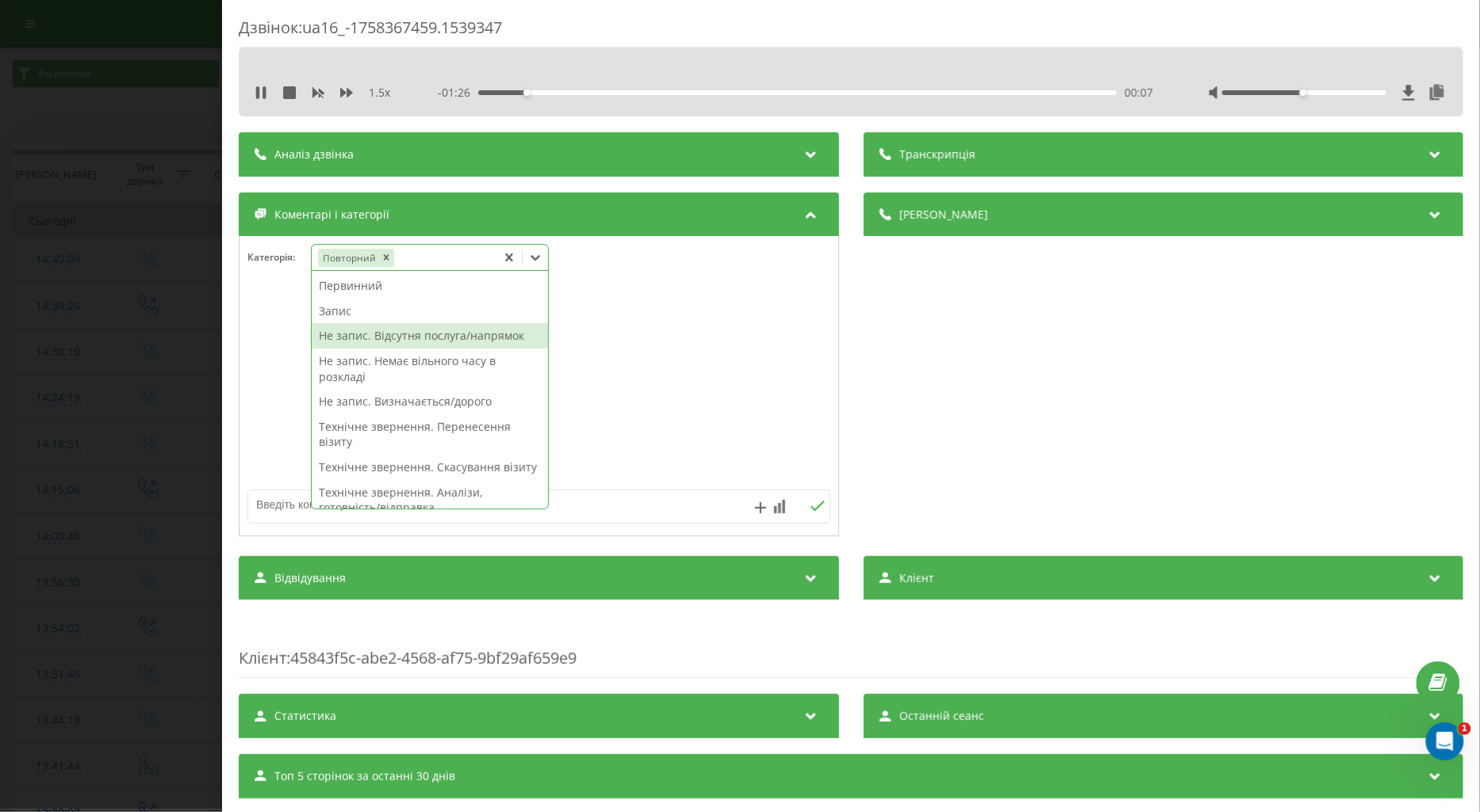
click at [342, 336] on div "Не запис. Відсутня послуга/напрямок" at bounding box center [430, 336] width 237 height 26
click at [347, 314] on div "Запис" at bounding box center [430, 311] width 237 height 26
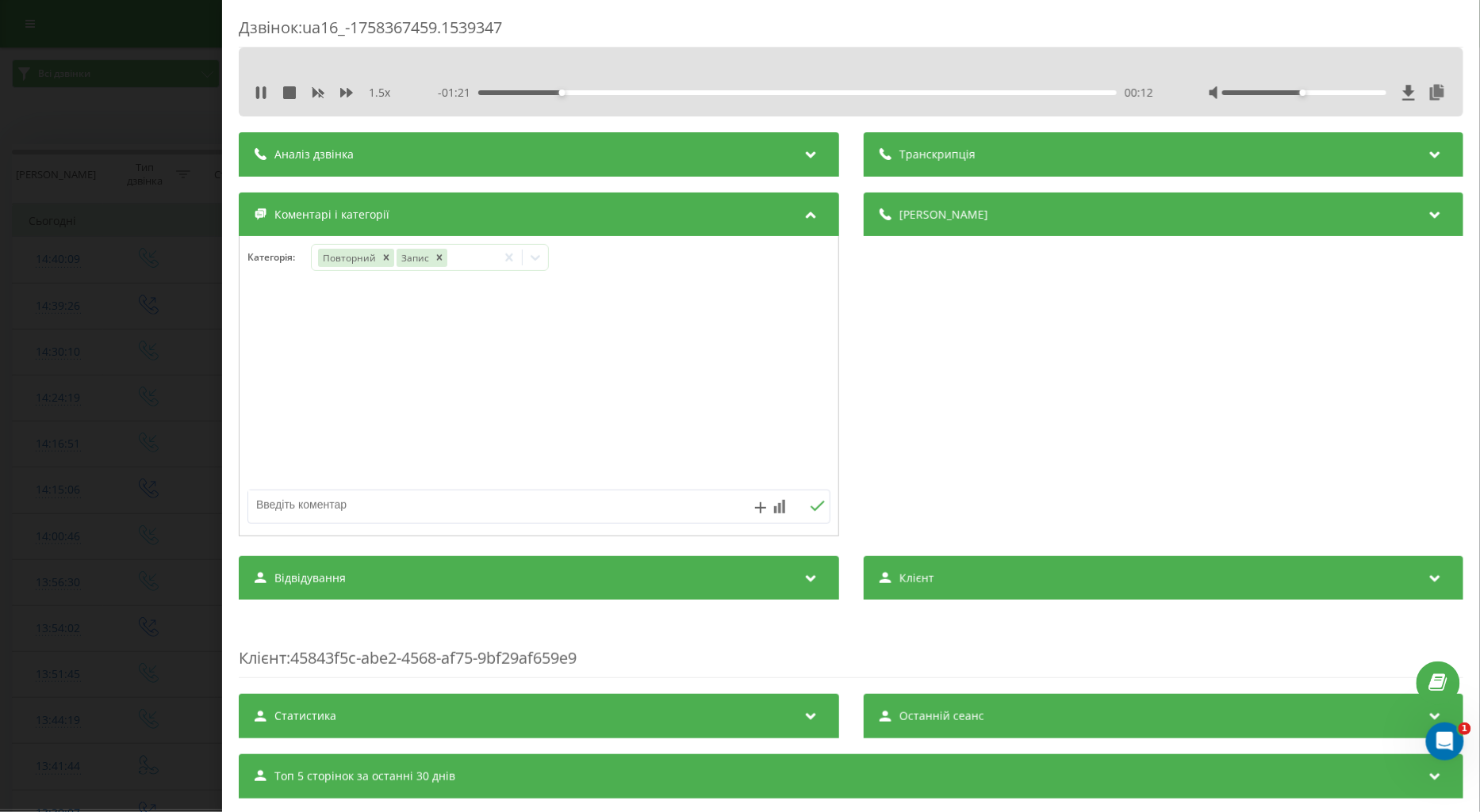
click at [576, 256] on div "Категорія : Повторний Запис" at bounding box center [538, 268] width 599 height 47
click at [440, 257] on icon "Remove Запис" at bounding box center [439, 258] width 6 height 6
click at [535, 256] on icon at bounding box center [535, 257] width 16 height 16
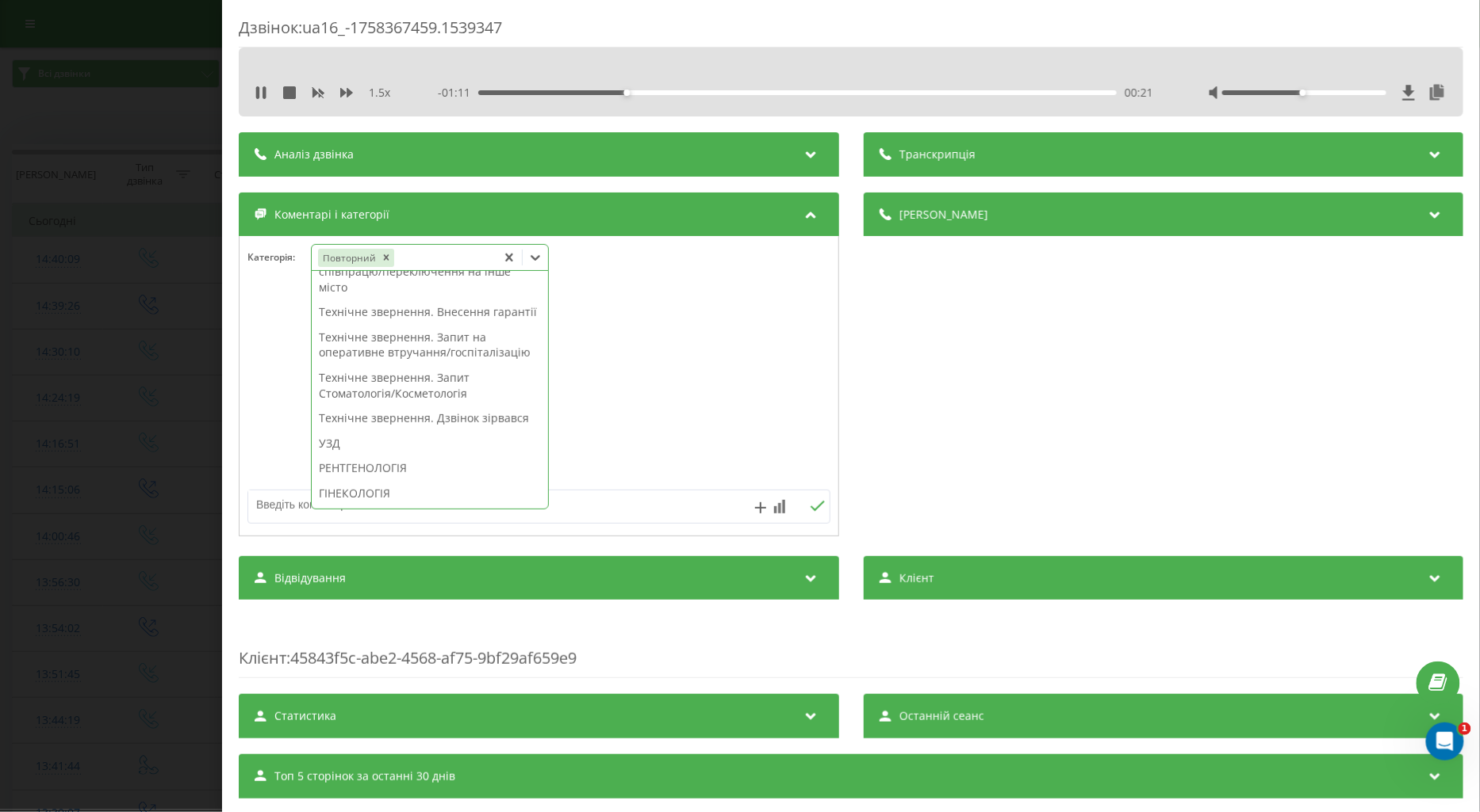
scroll to position [528, 0]
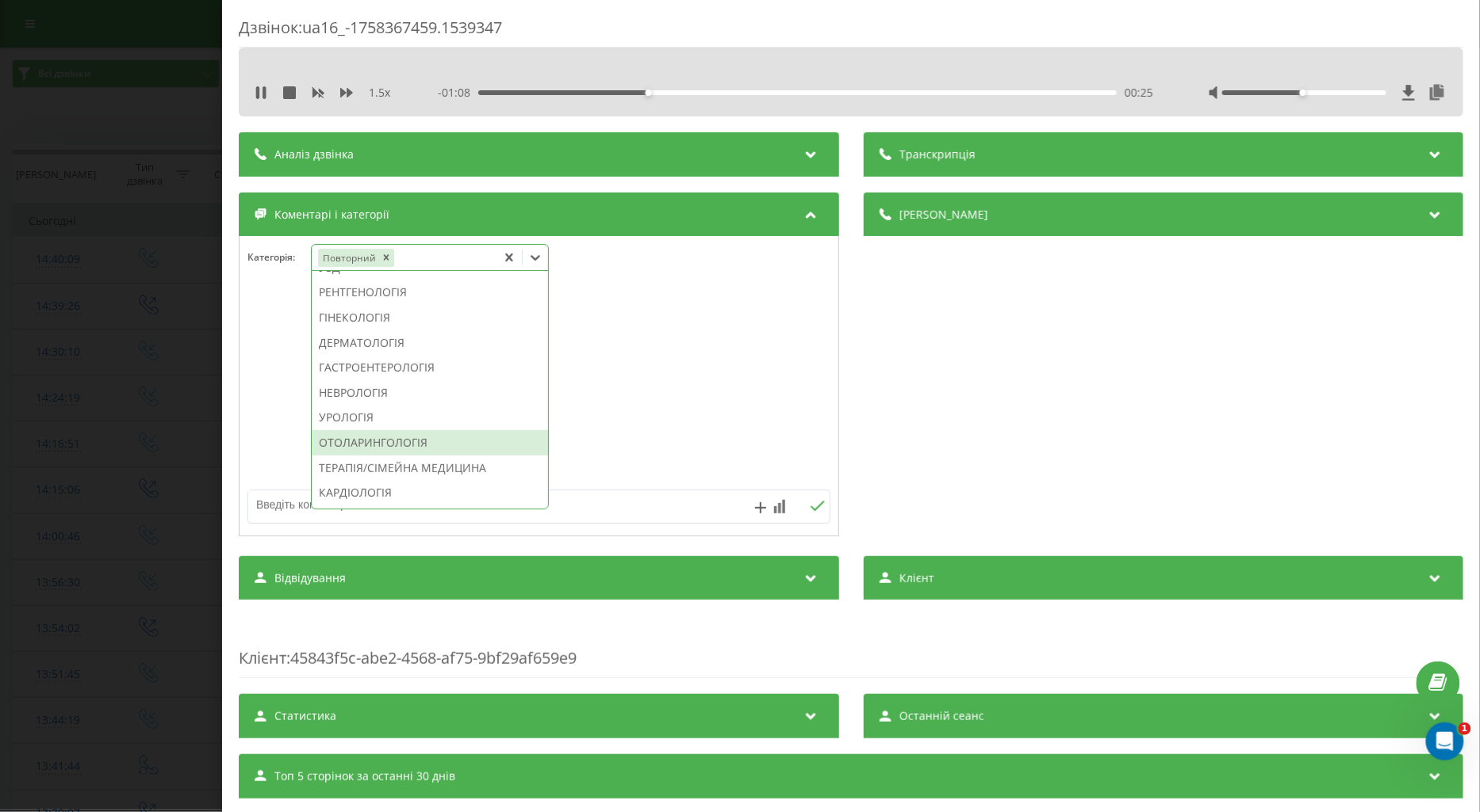
click at [390, 456] on div "ОТОЛАРИНГОЛОГІЯ" at bounding box center [430, 443] width 237 height 26
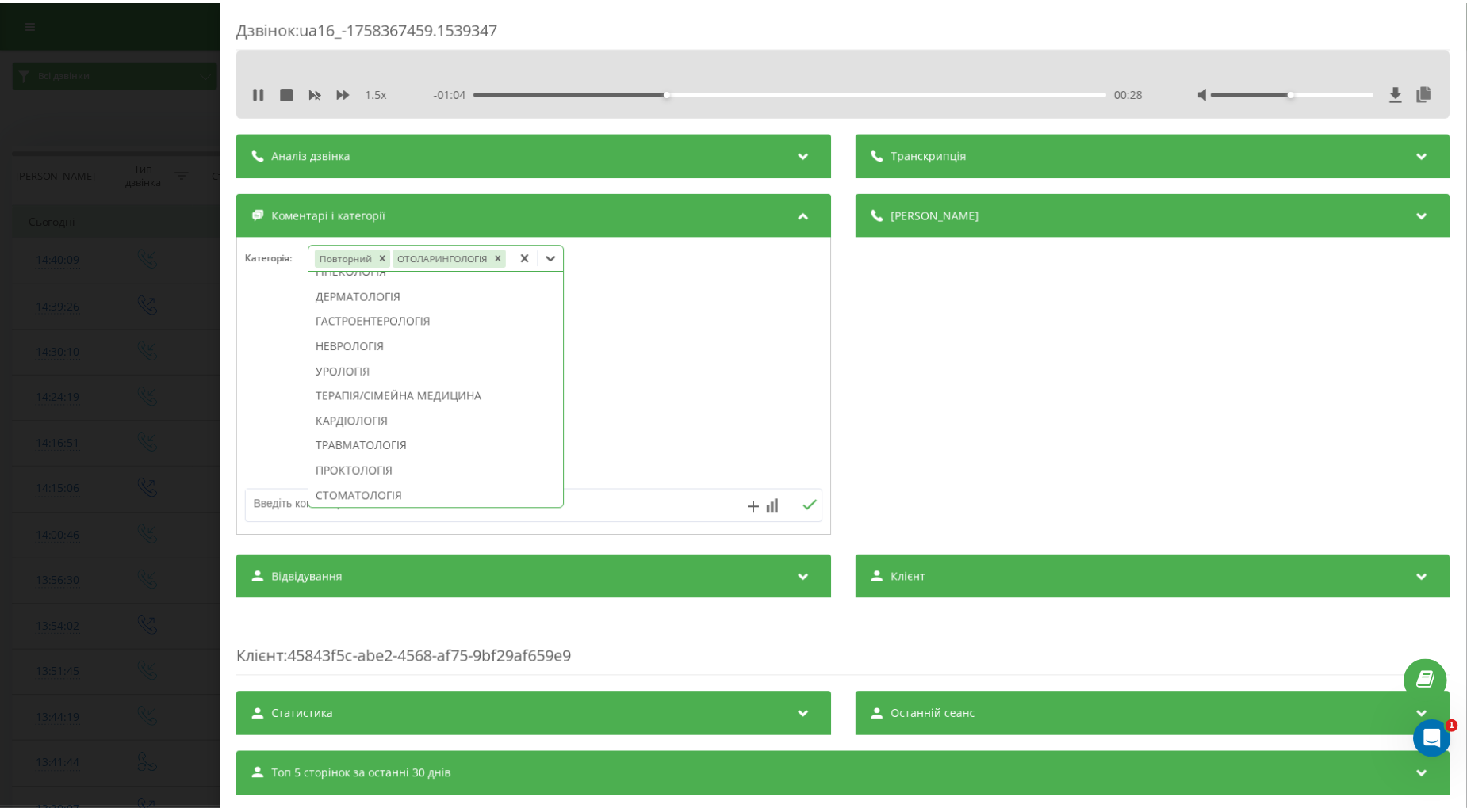
scroll to position [435, 0]
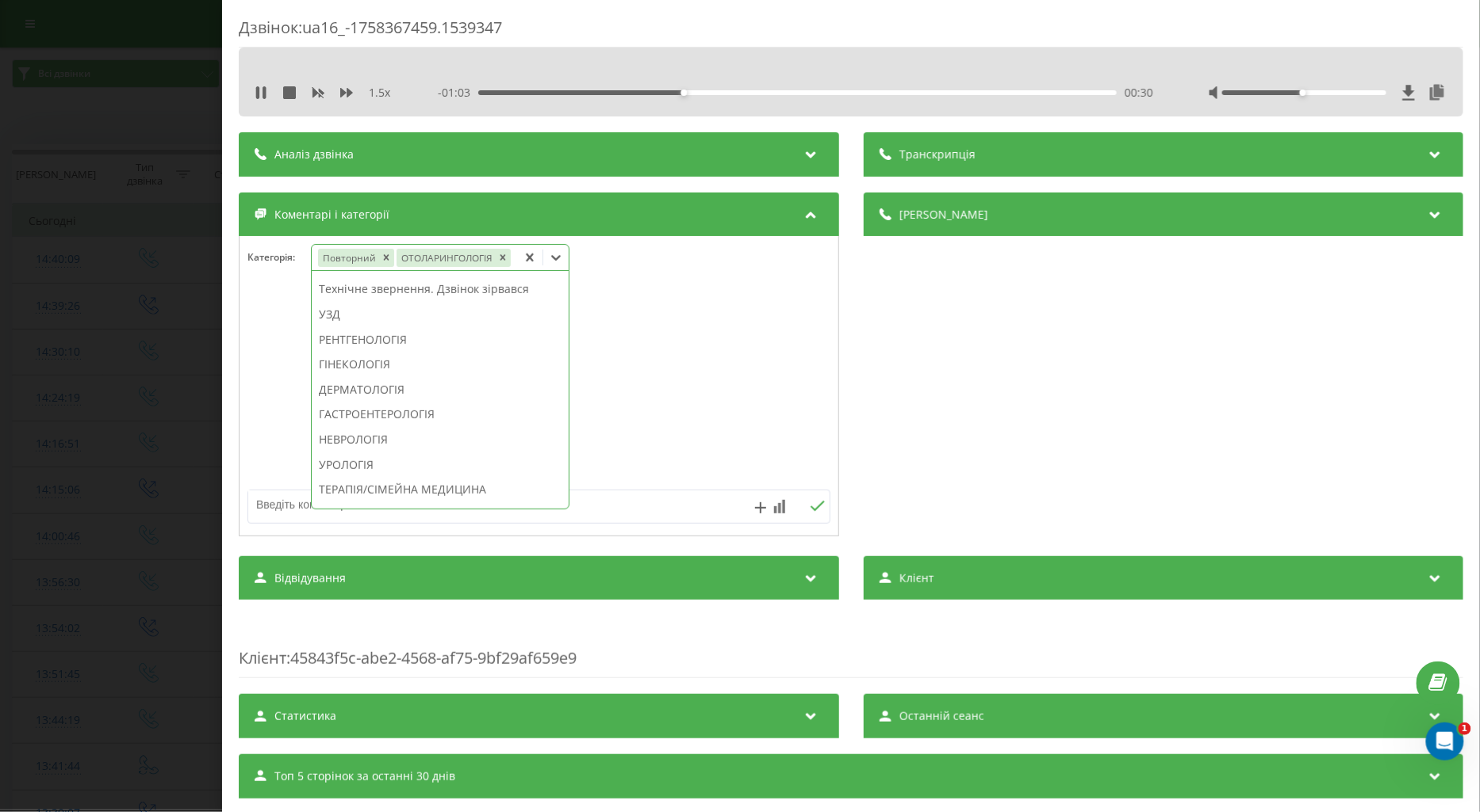
click at [291, 504] on textarea at bounding box center [480, 505] width 464 height 29
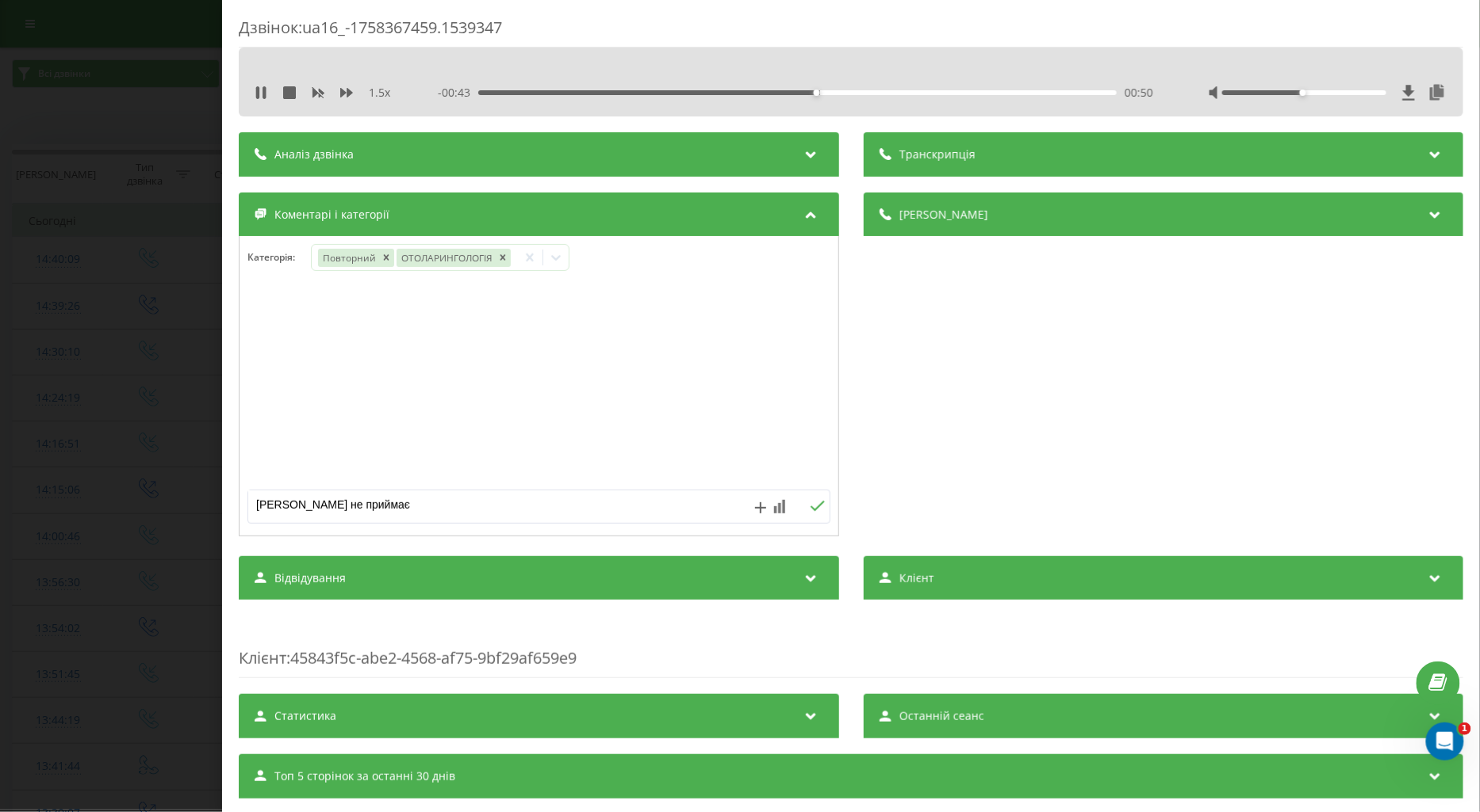
type textarea "калабуха не приймає"
click at [810, 508] on icon at bounding box center [816, 506] width 15 height 11
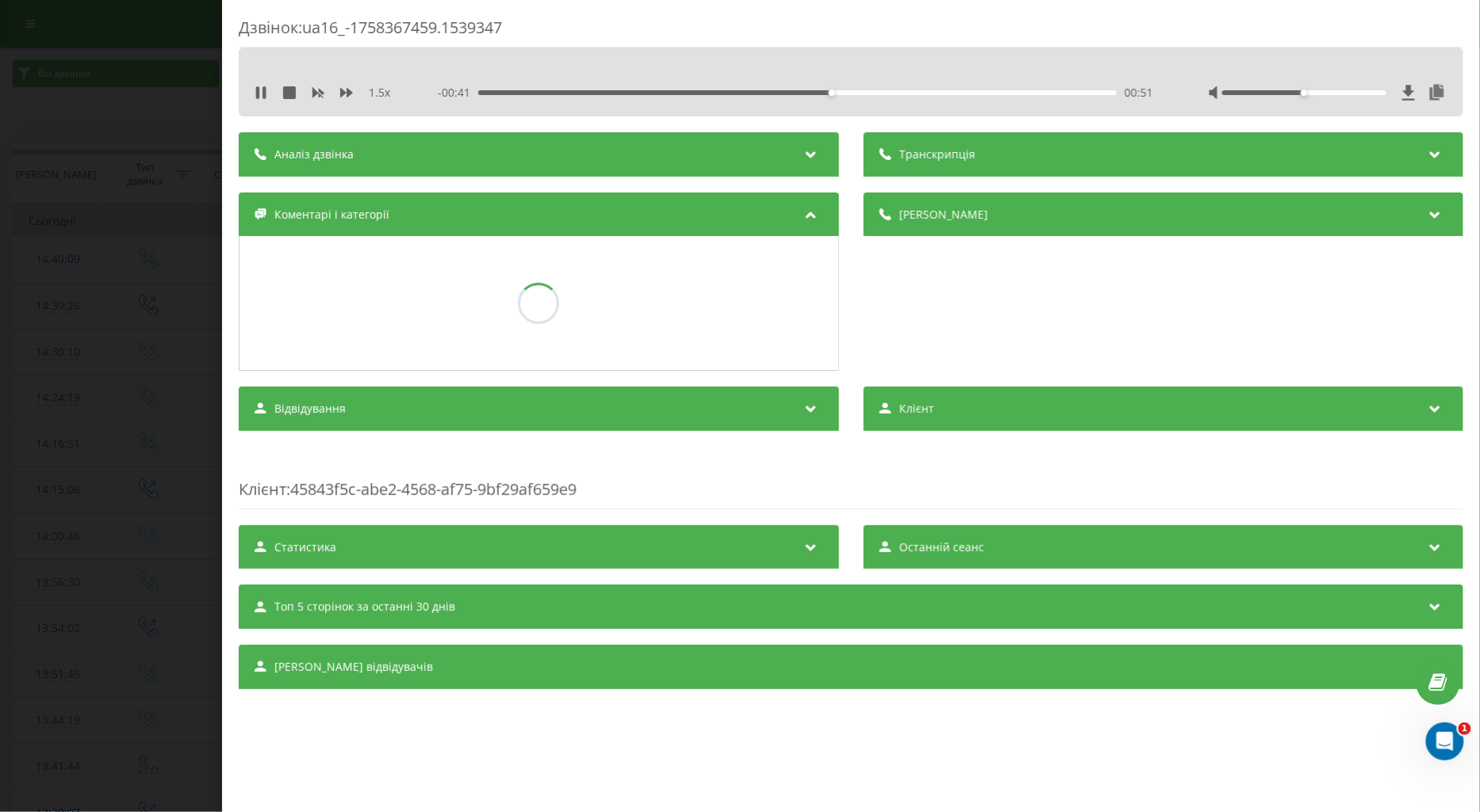
click at [152, 382] on div "Дзвінок : ua16_-1758367459.1539347 1.5 x - 00:41 00:51 00:51 Транскрипція Для A…" at bounding box center [740, 406] width 1480 height 812
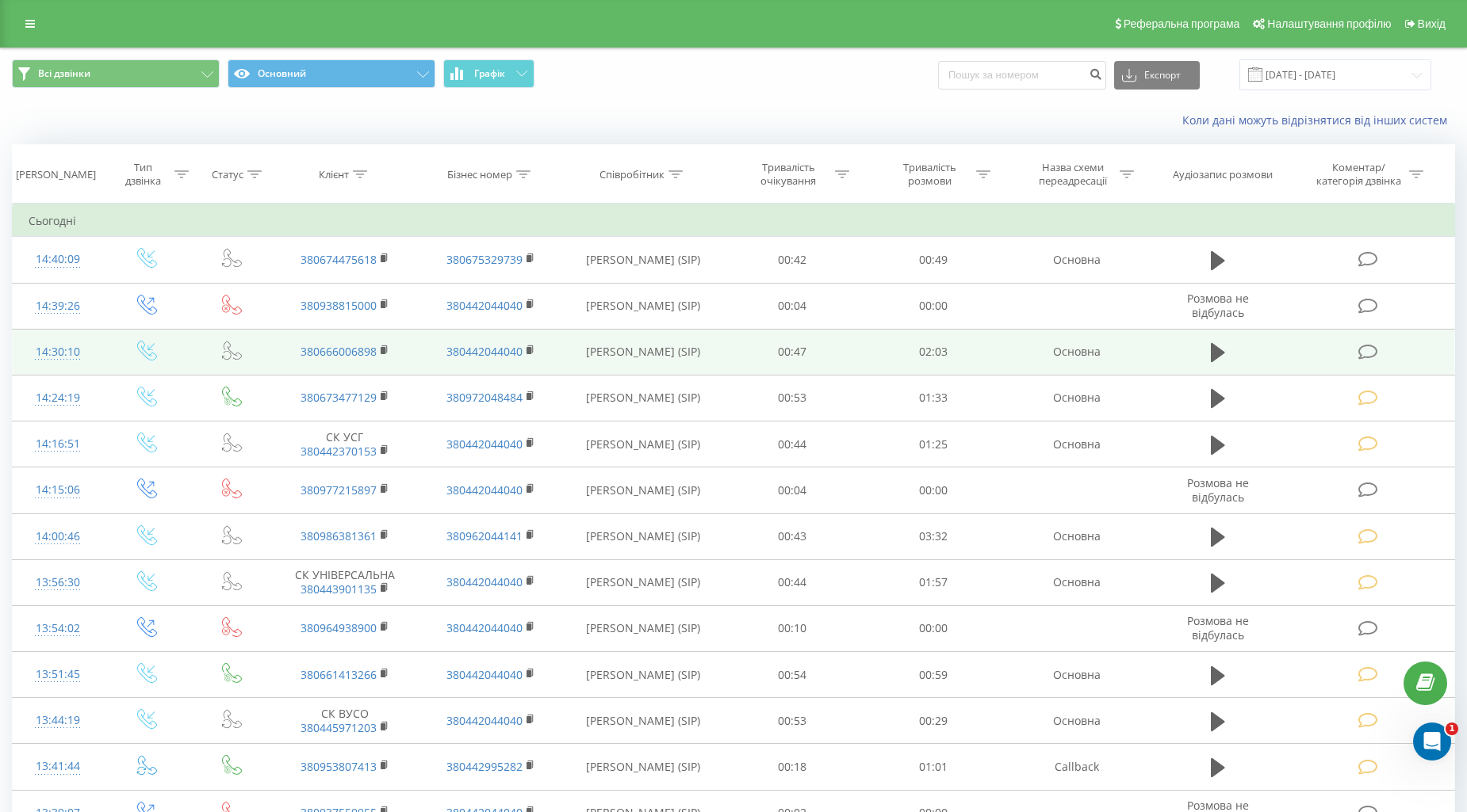
click at [1370, 344] on icon at bounding box center [1368, 352] width 20 height 17
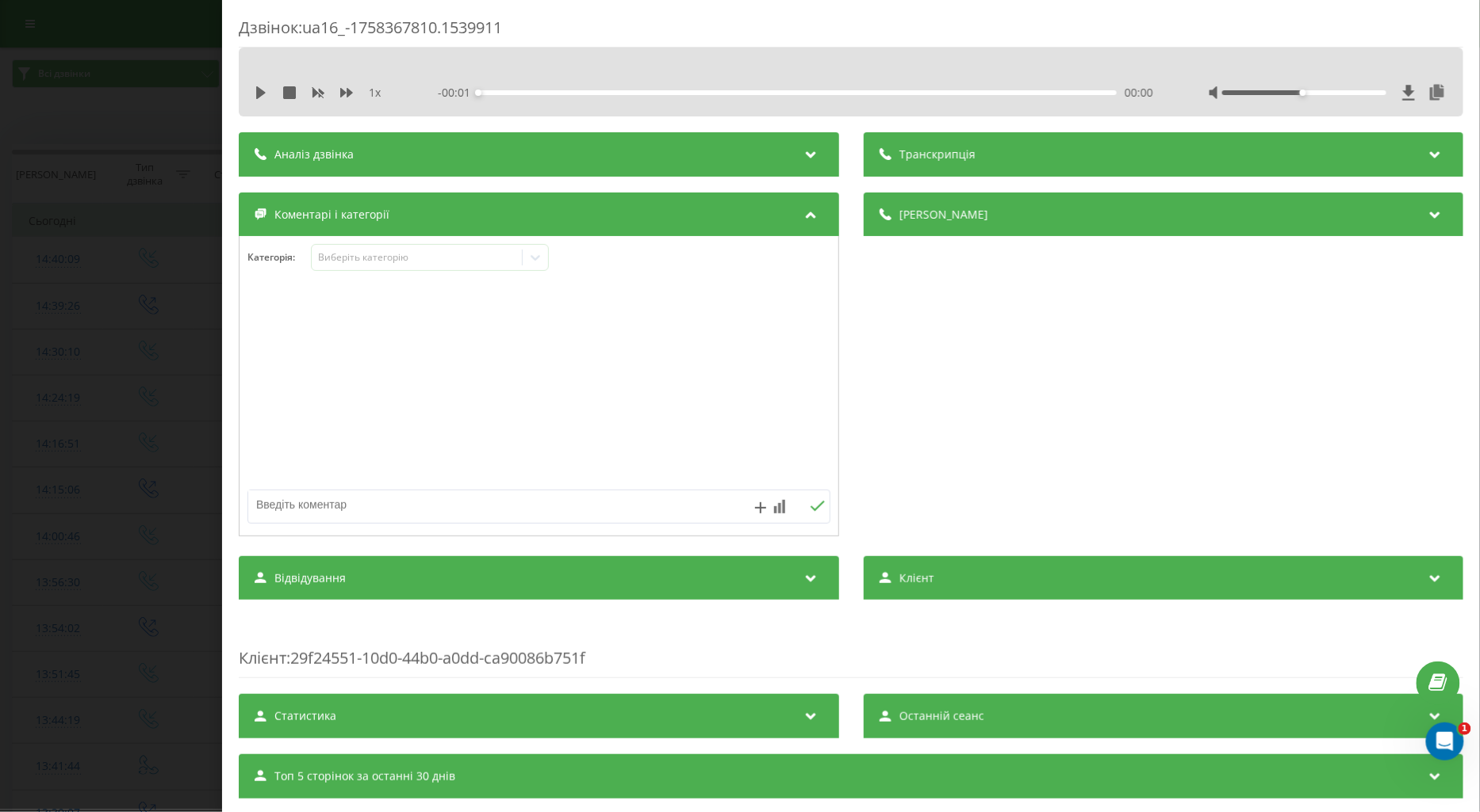
click at [260, 85] on div "1 x" at bounding box center [325, 93] width 143 height 16
click at [263, 93] on icon at bounding box center [261, 93] width 10 height 13
click at [342, 92] on icon at bounding box center [346, 93] width 13 height 10
click at [365, 255] on div "Виберіть категорію" at bounding box center [416, 257] width 198 height 13
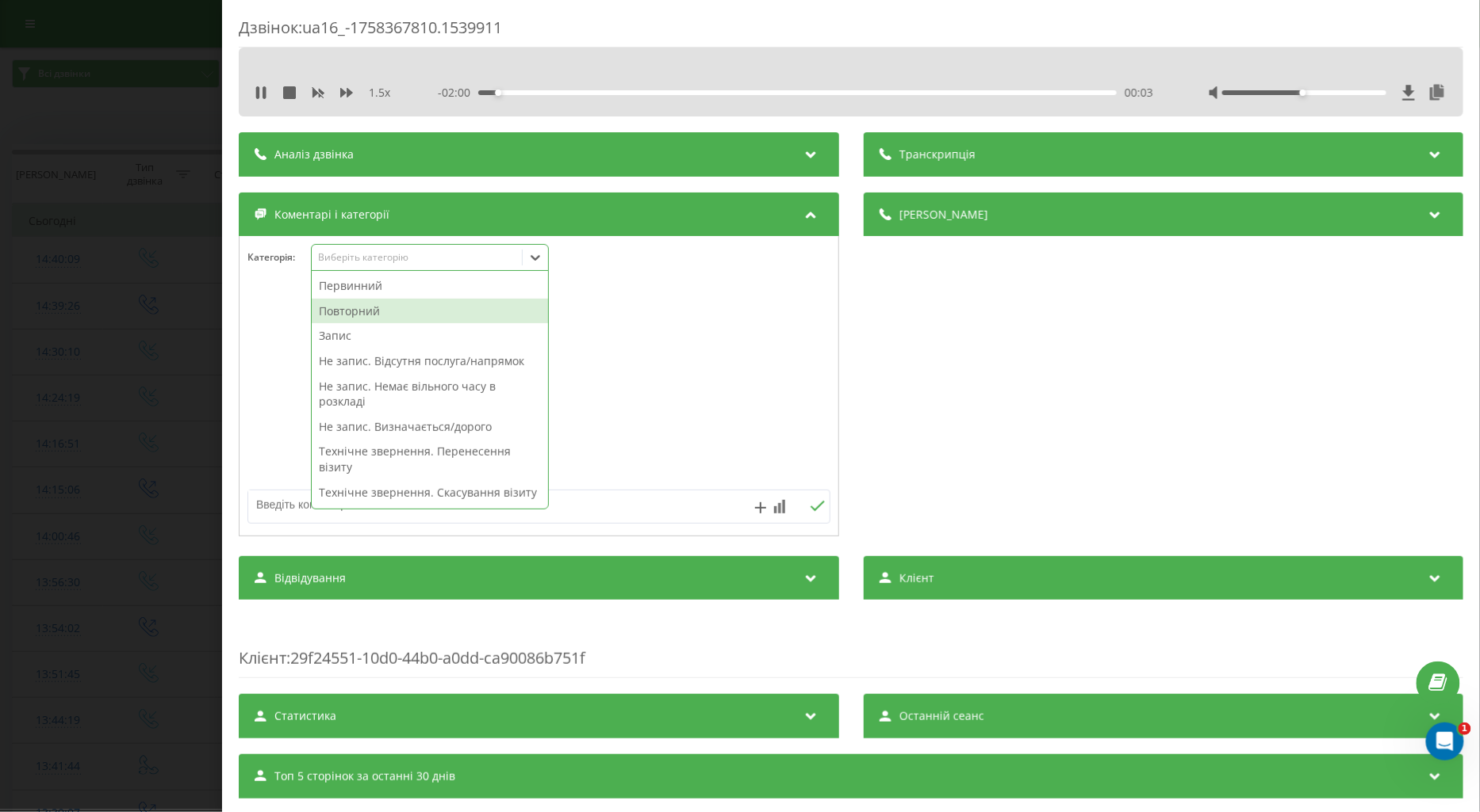
click at [359, 310] on div "Повторний" at bounding box center [430, 311] width 237 height 26
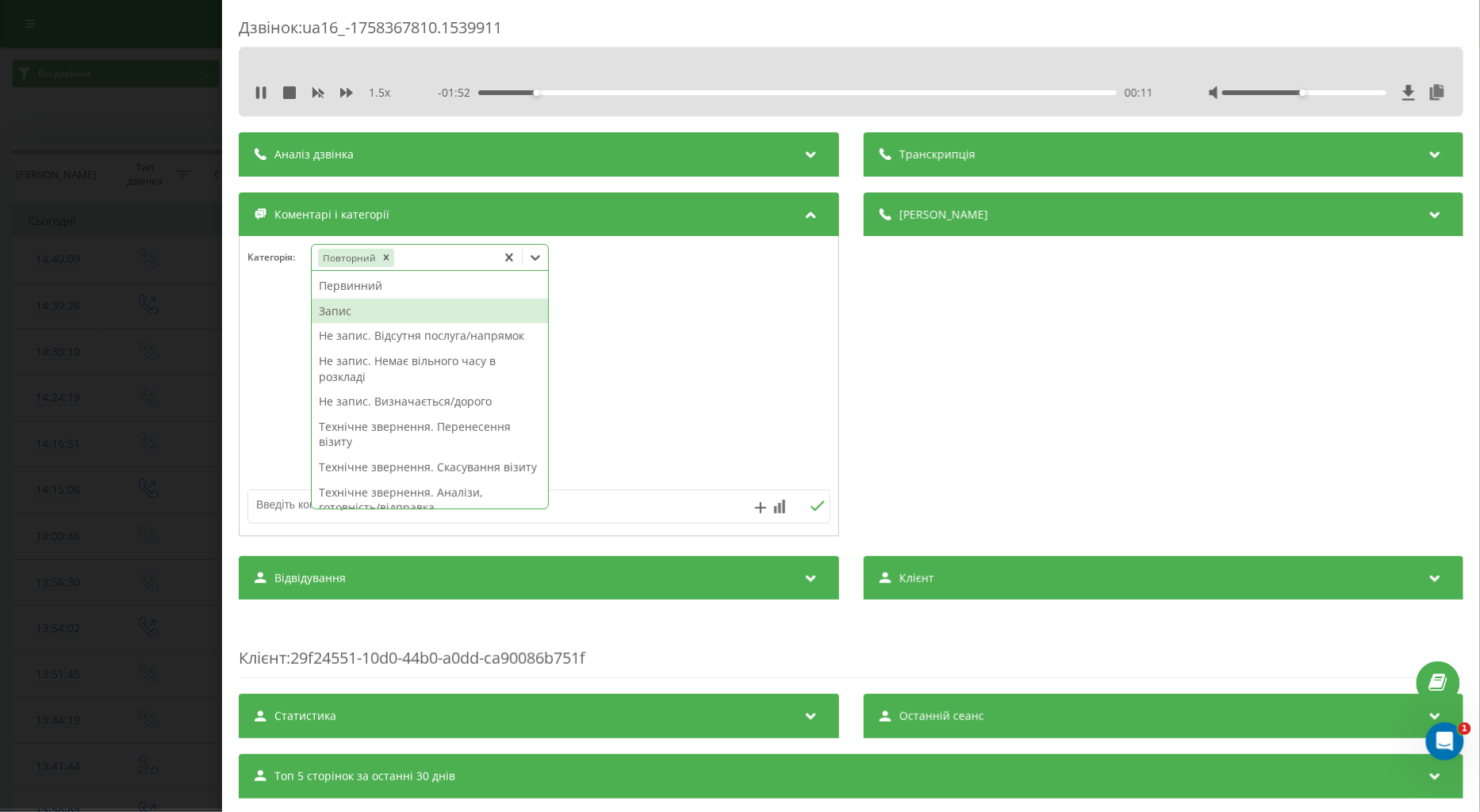
click at [346, 310] on div "Запис" at bounding box center [430, 311] width 237 height 26
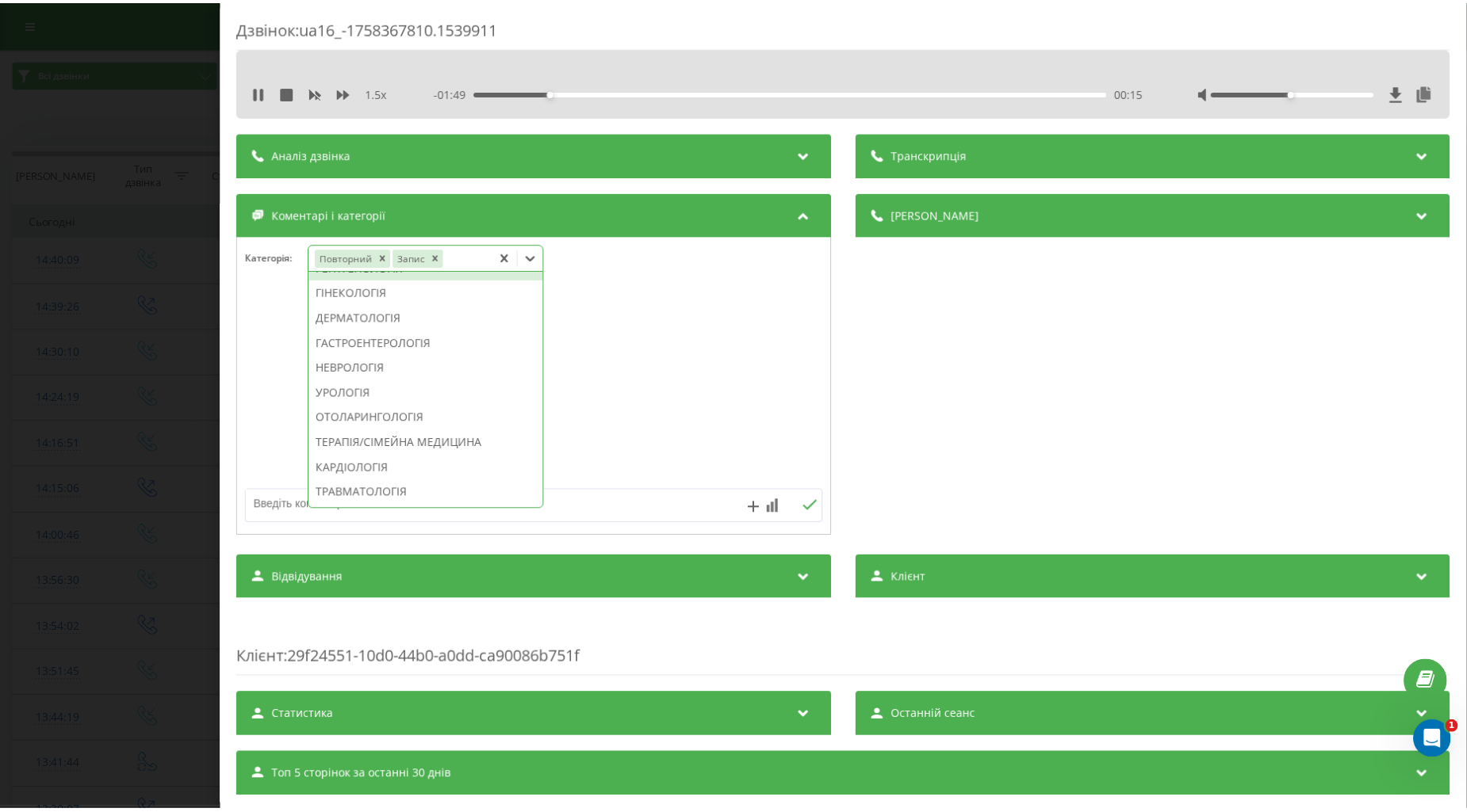
scroll to position [504, 0]
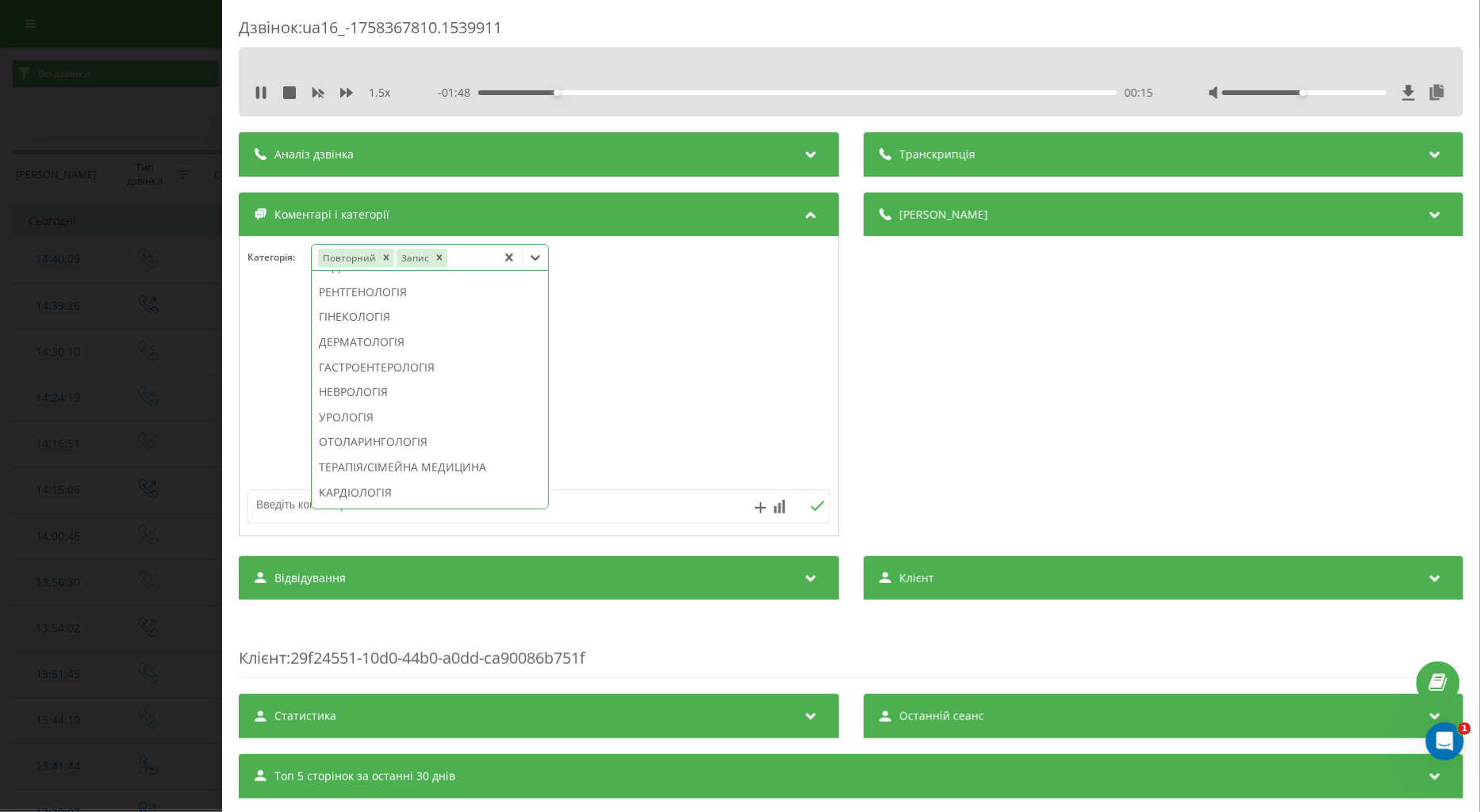
click at [323, 280] on div "УЗД" at bounding box center [430, 267] width 237 height 26
click at [256, 380] on div at bounding box center [538, 386] width 599 height 190
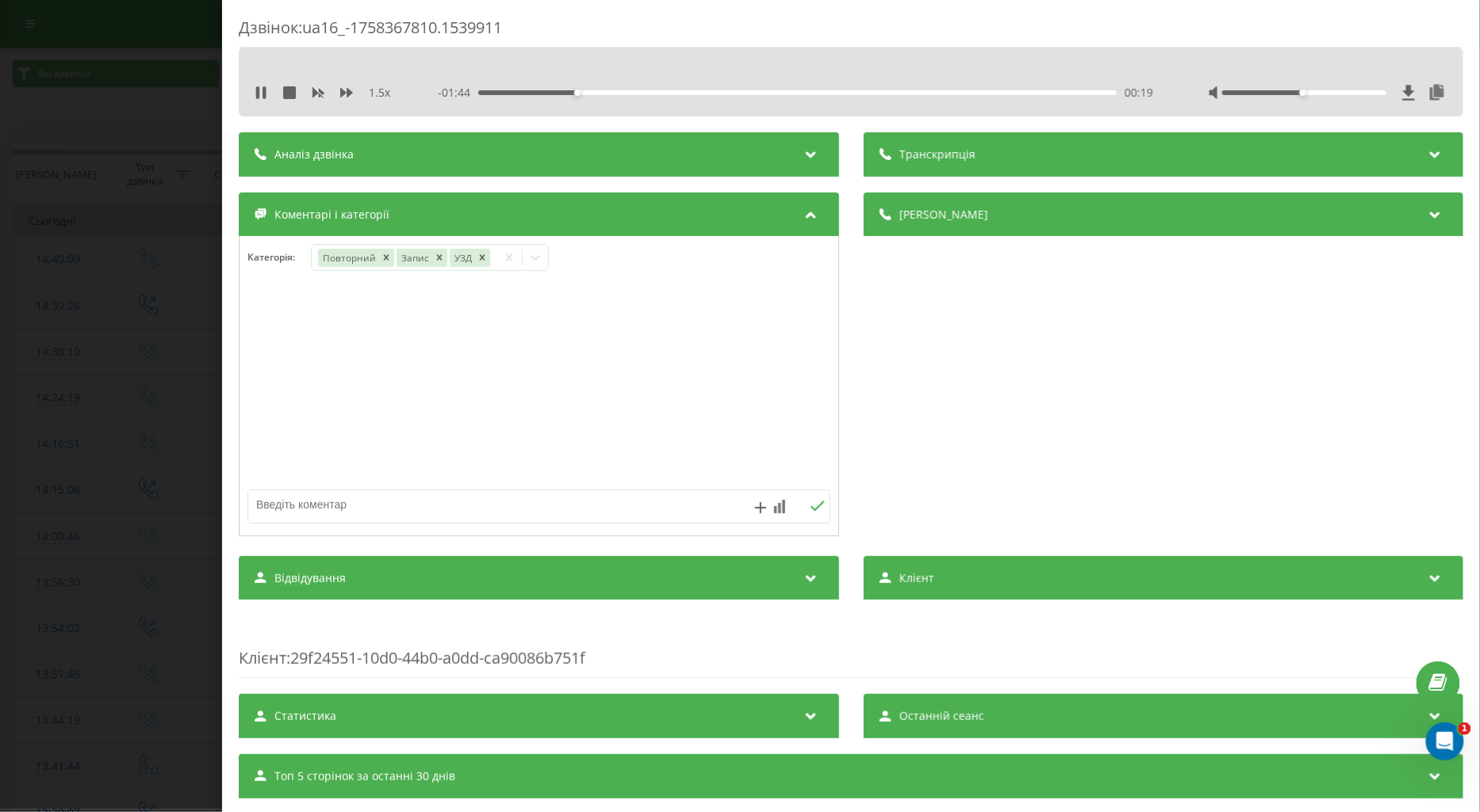
click at [106, 371] on div "Дзвінок : ua16_-1758367810.1539911 1.5 x - 01:44 00:19 00:19 Транскрипція Для A…" at bounding box center [740, 406] width 1480 height 812
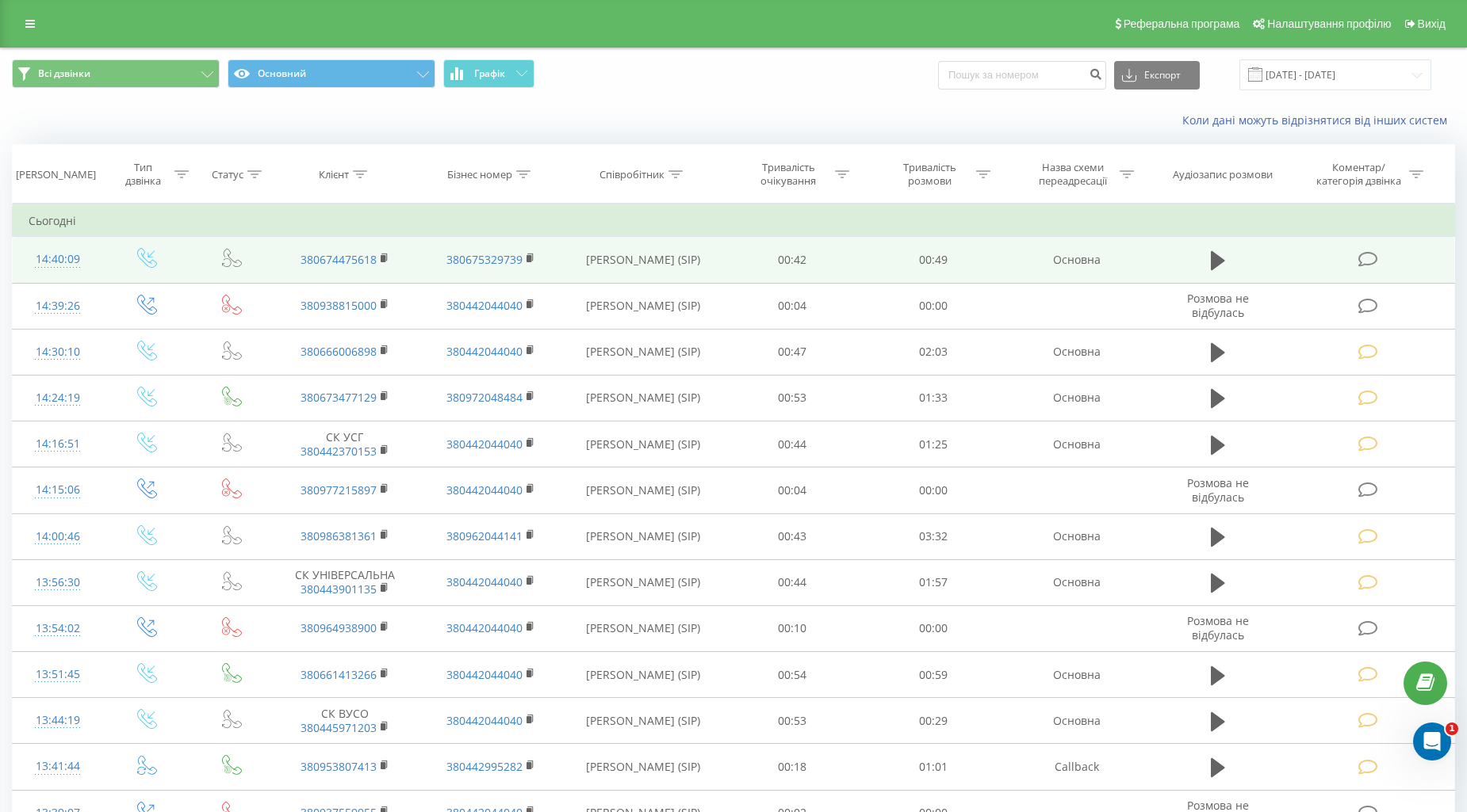
click at [1378, 257] on span at bounding box center [1369, 258] width 23 height 15
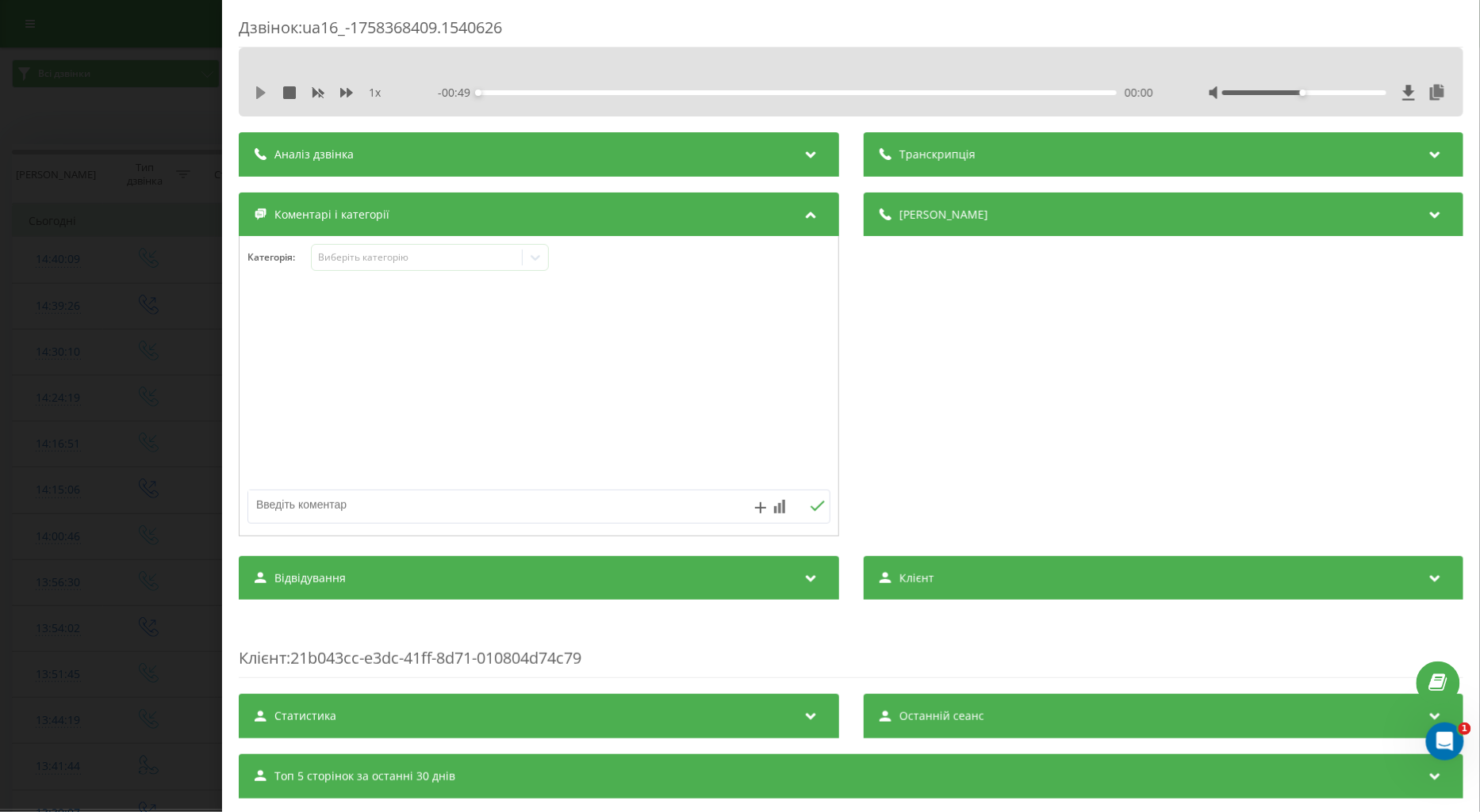
click at [262, 96] on icon at bounding box center [261, 93] width 10 height 13
click at [344, 92] on icon at bounding box center [346, 93] width 13 height 10
click at [353, 257] on div "Виберіть категорію" at bounding box center [416, 257] width 198 height 13
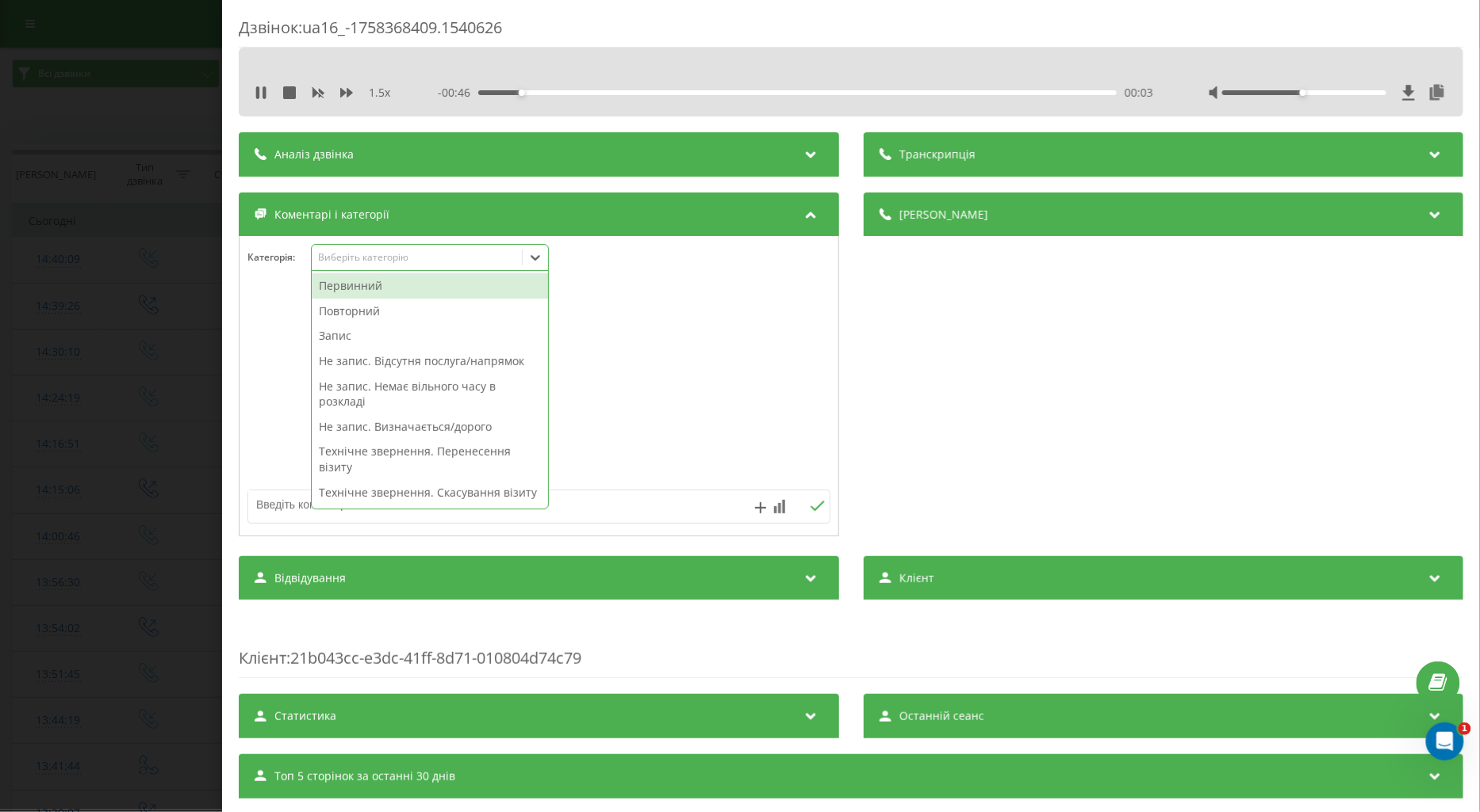
click at [362, 310] on div "Повторний" at bounding box center [430, 311] width 237 height 26
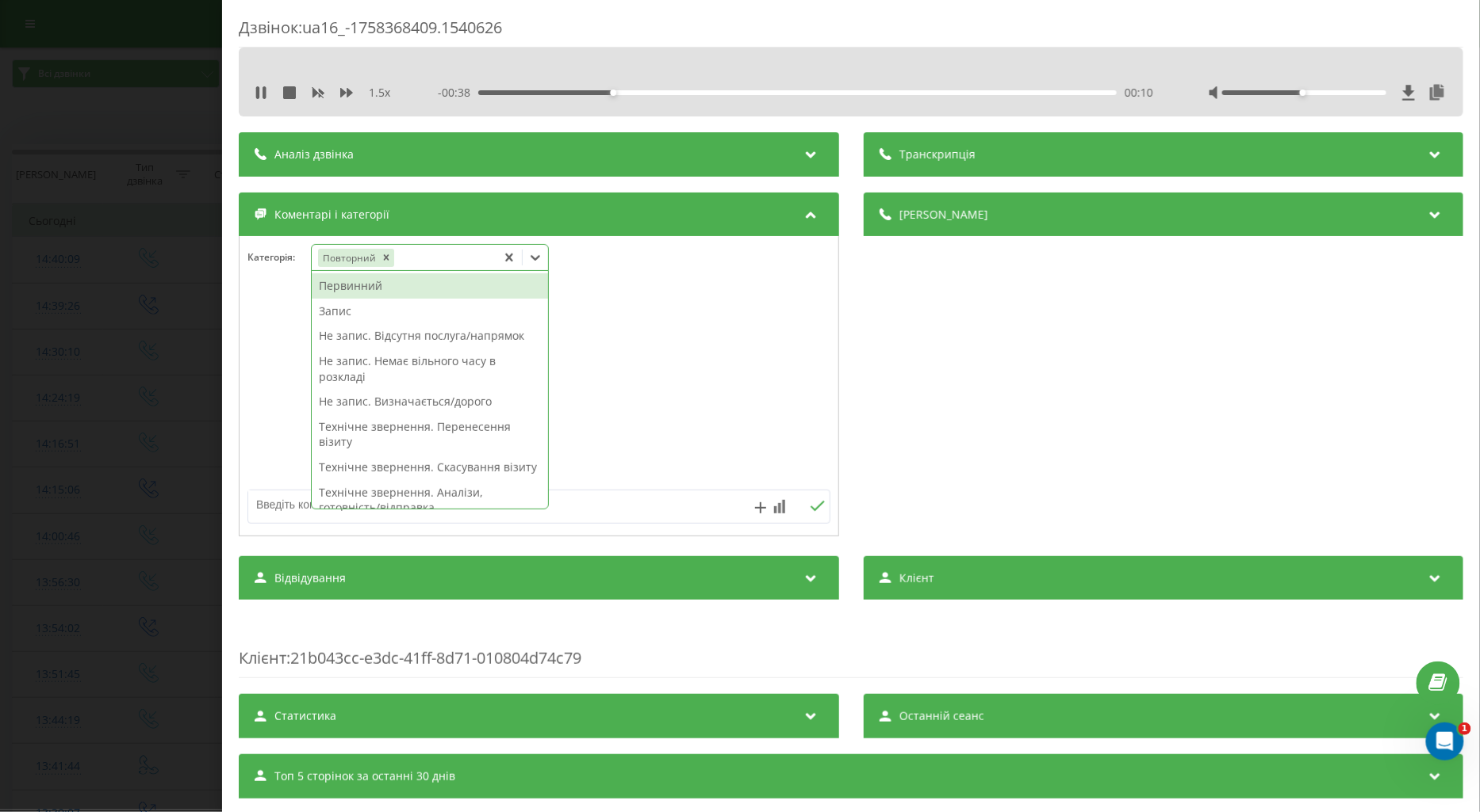
click at [347, 284] on div "Первинний" at bounding box center [430, 287] width 237 height 26
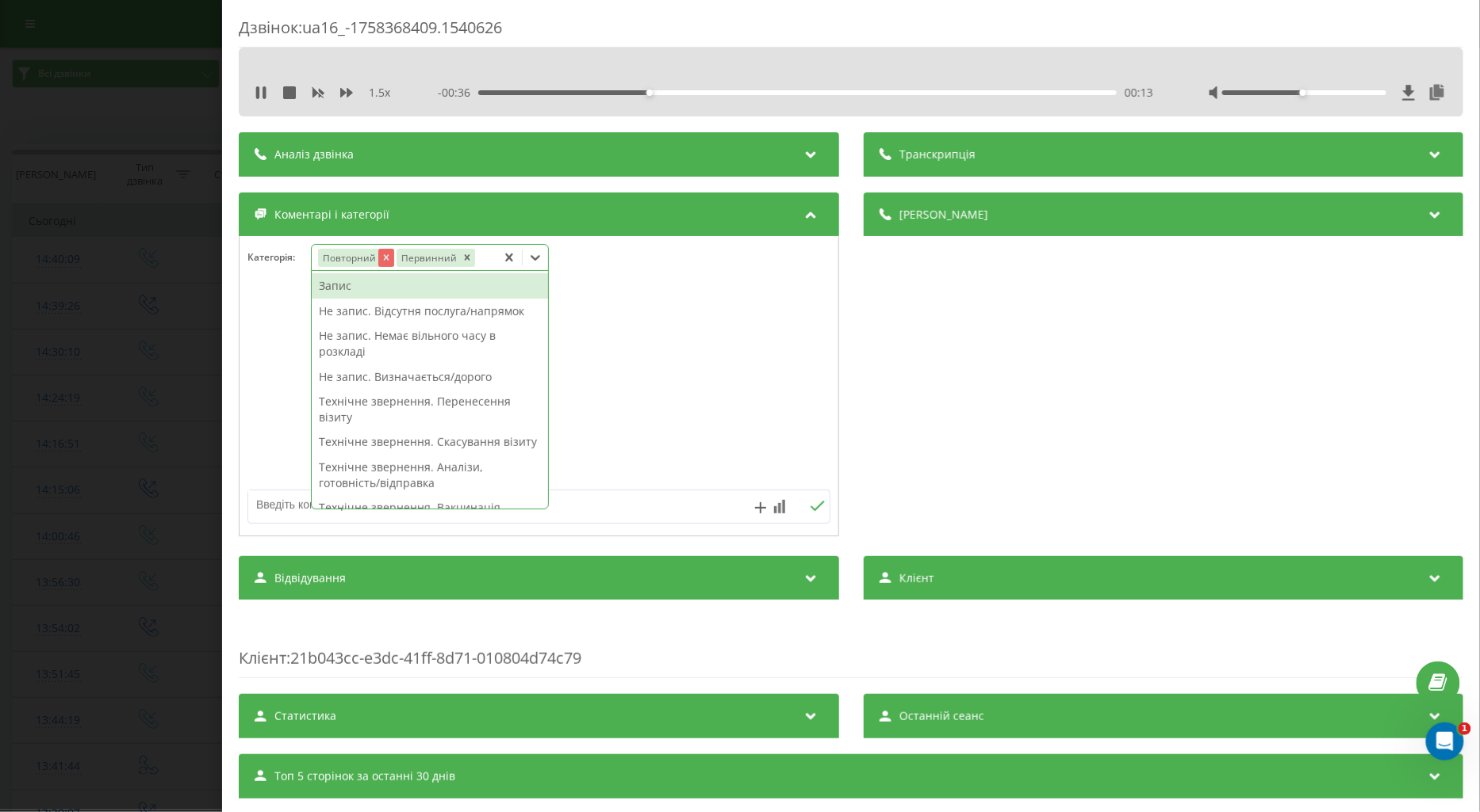
click at [382, 257] on icon "Remove Повторний" at bounding box center [385, 257] width 11 height 11
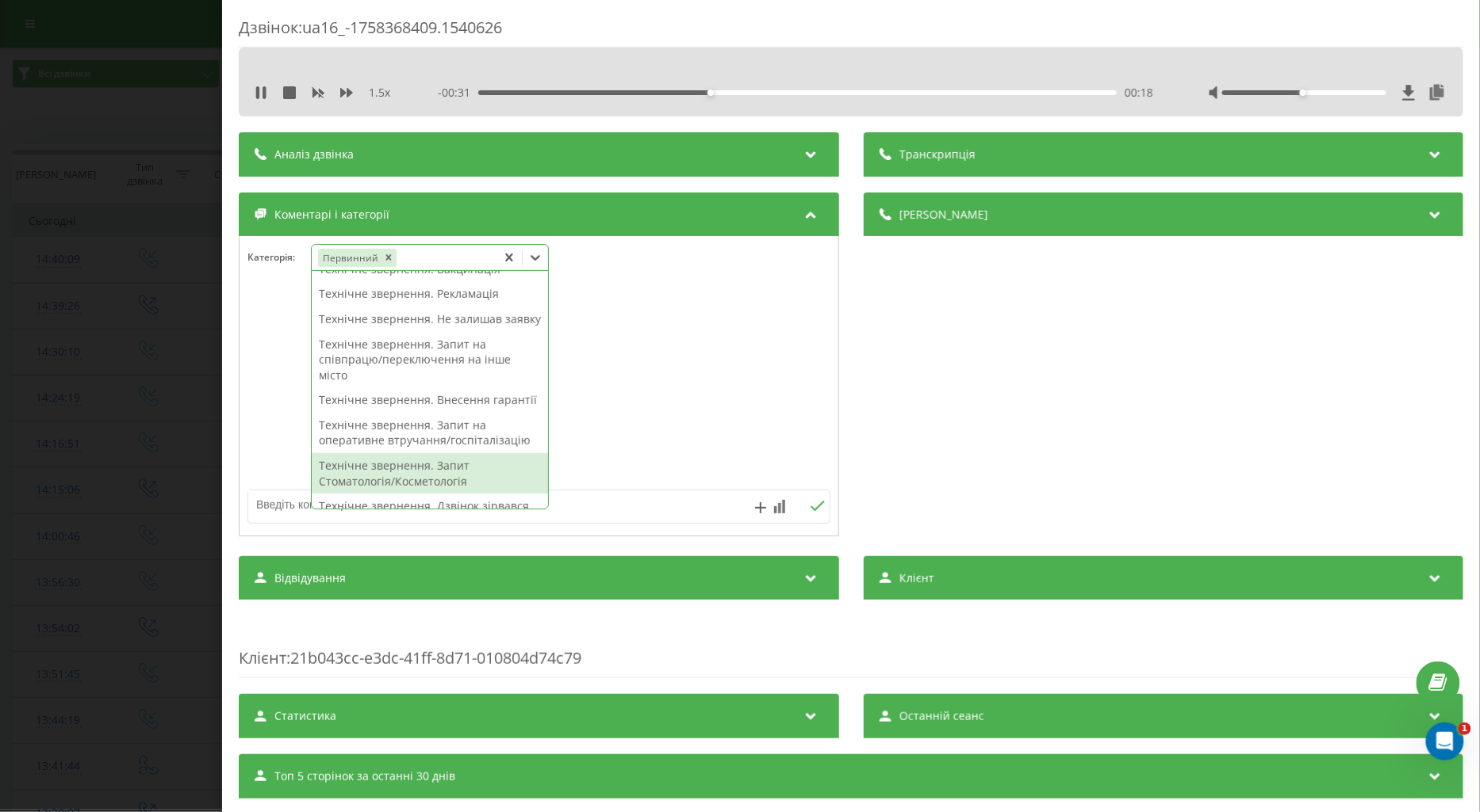
scroll to position [352, 0]
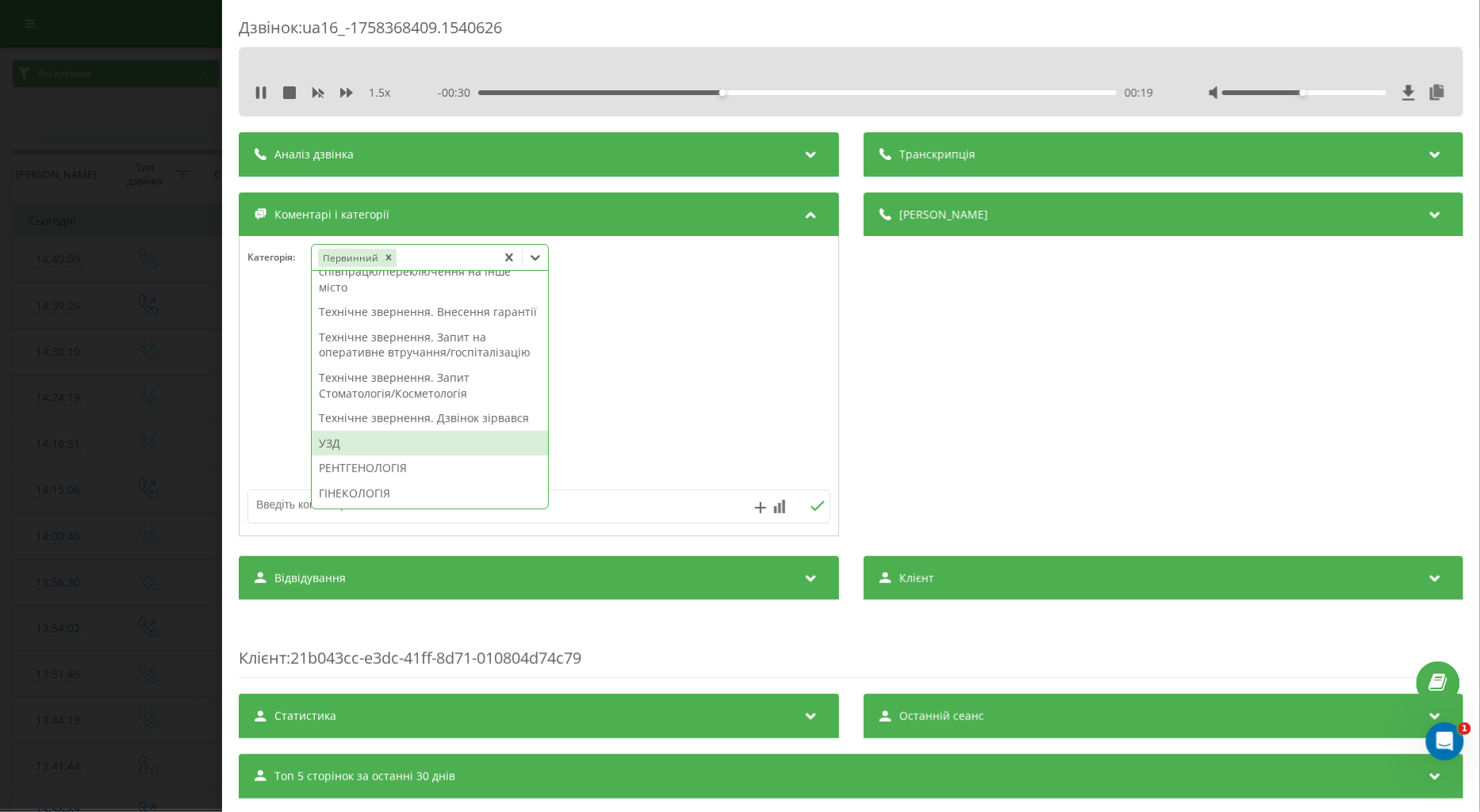
click at [338, 456] on div "УЗД" at bounding box center [430, 444] width 237 height 26
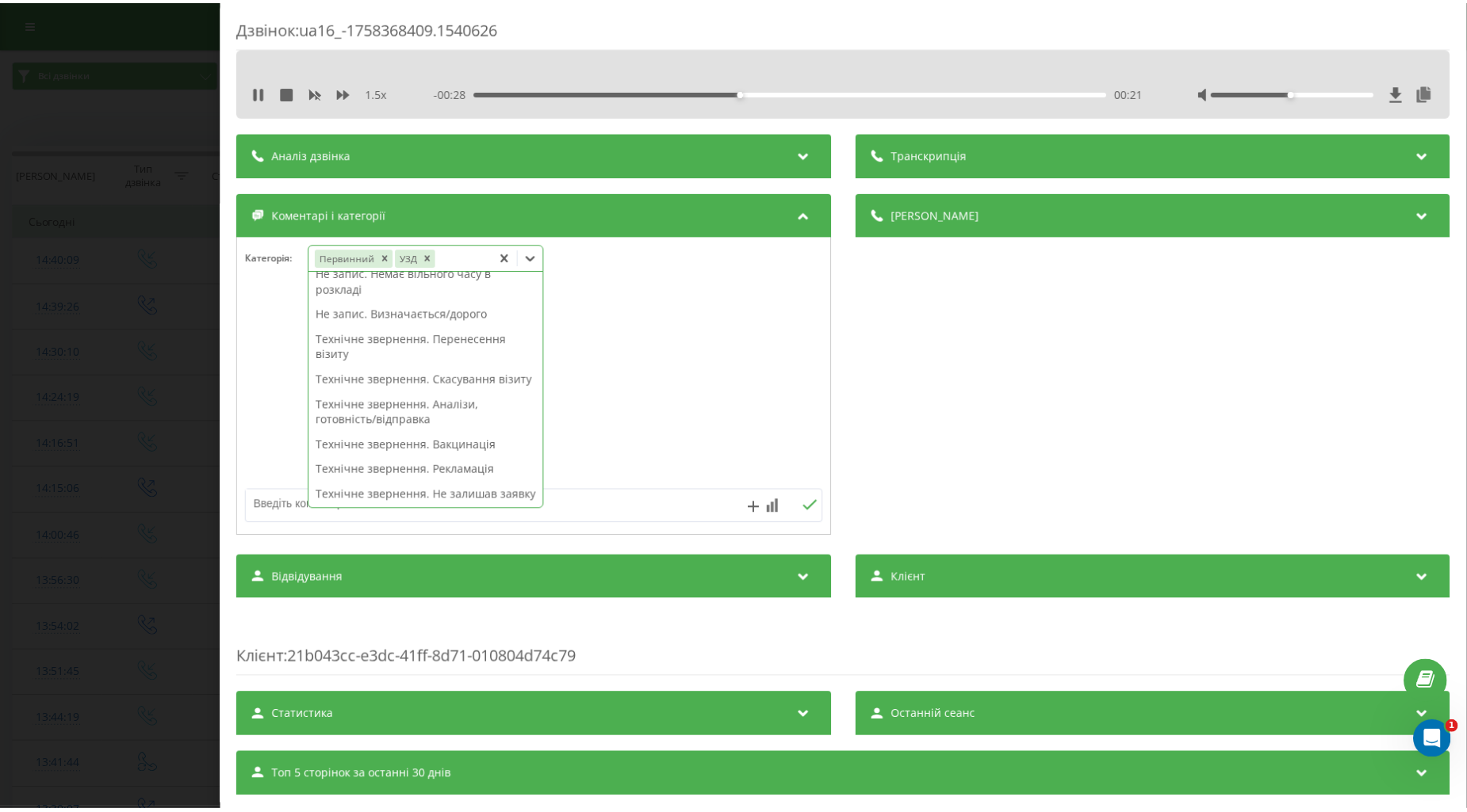
scroll to position [0, 0]
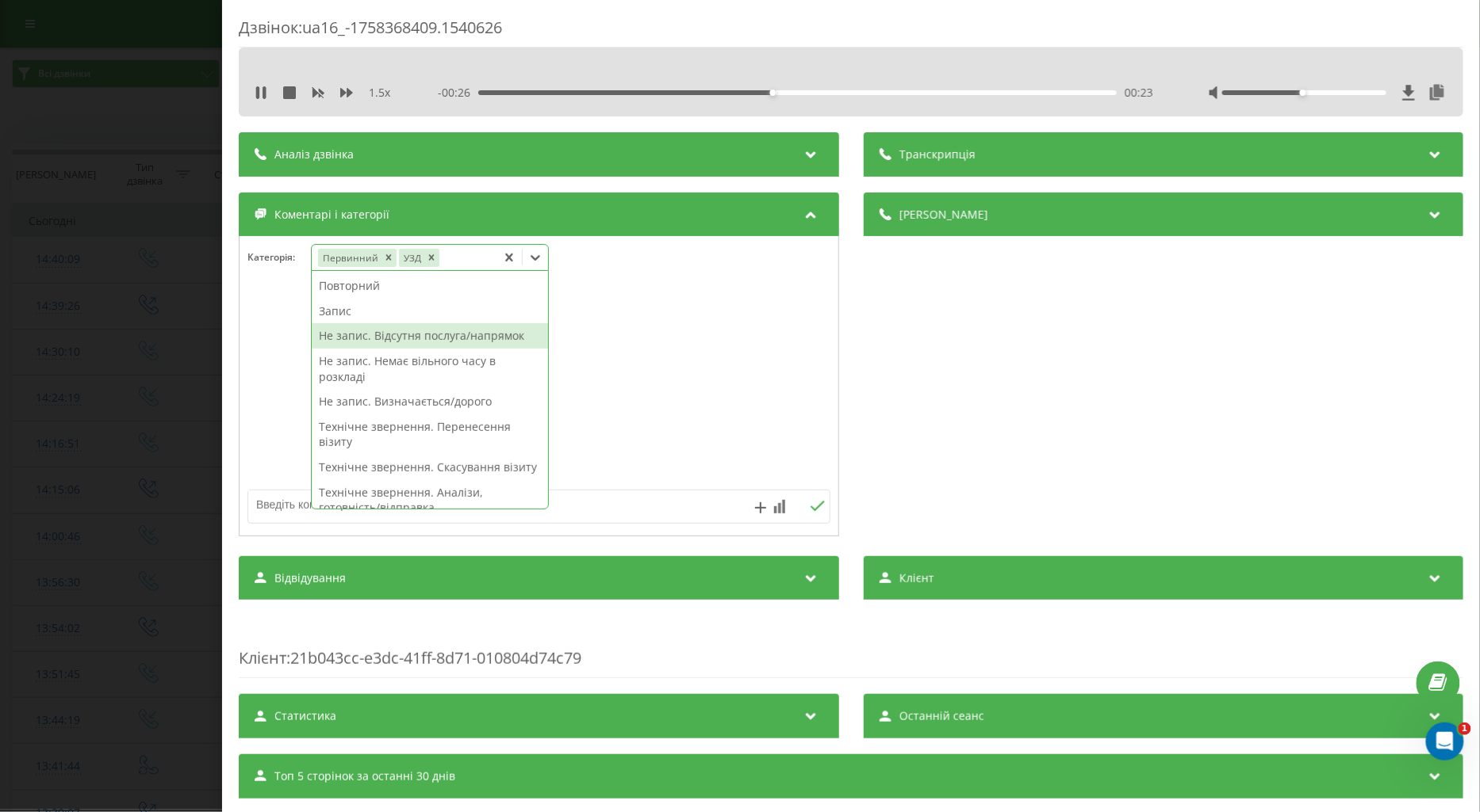
click at [410, 338] on div "Не запис. Відсутня послуга/напрямок" at bounding box center [430, 336] width 237 height 26
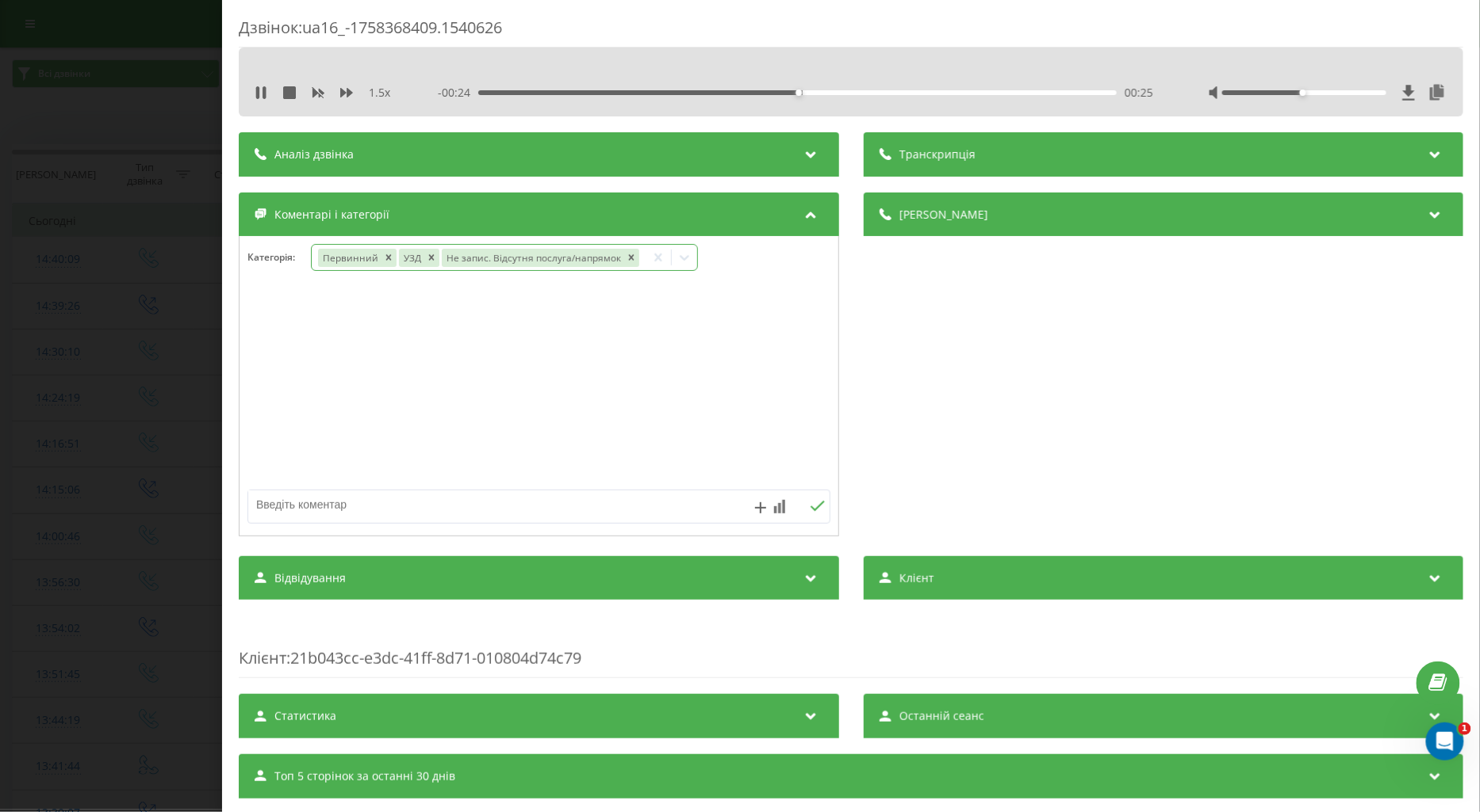
click at [282, 501] on textarea at bounding box center [480, 505] width 464 height 29
type textarea "мрт"
click at [810, 502] on icon at bounding box center [816, 506] width 15 height 11
click at [306, 500] on textarea at bounding box center [480, 505] width 464 height 29
type textarea "подумає"
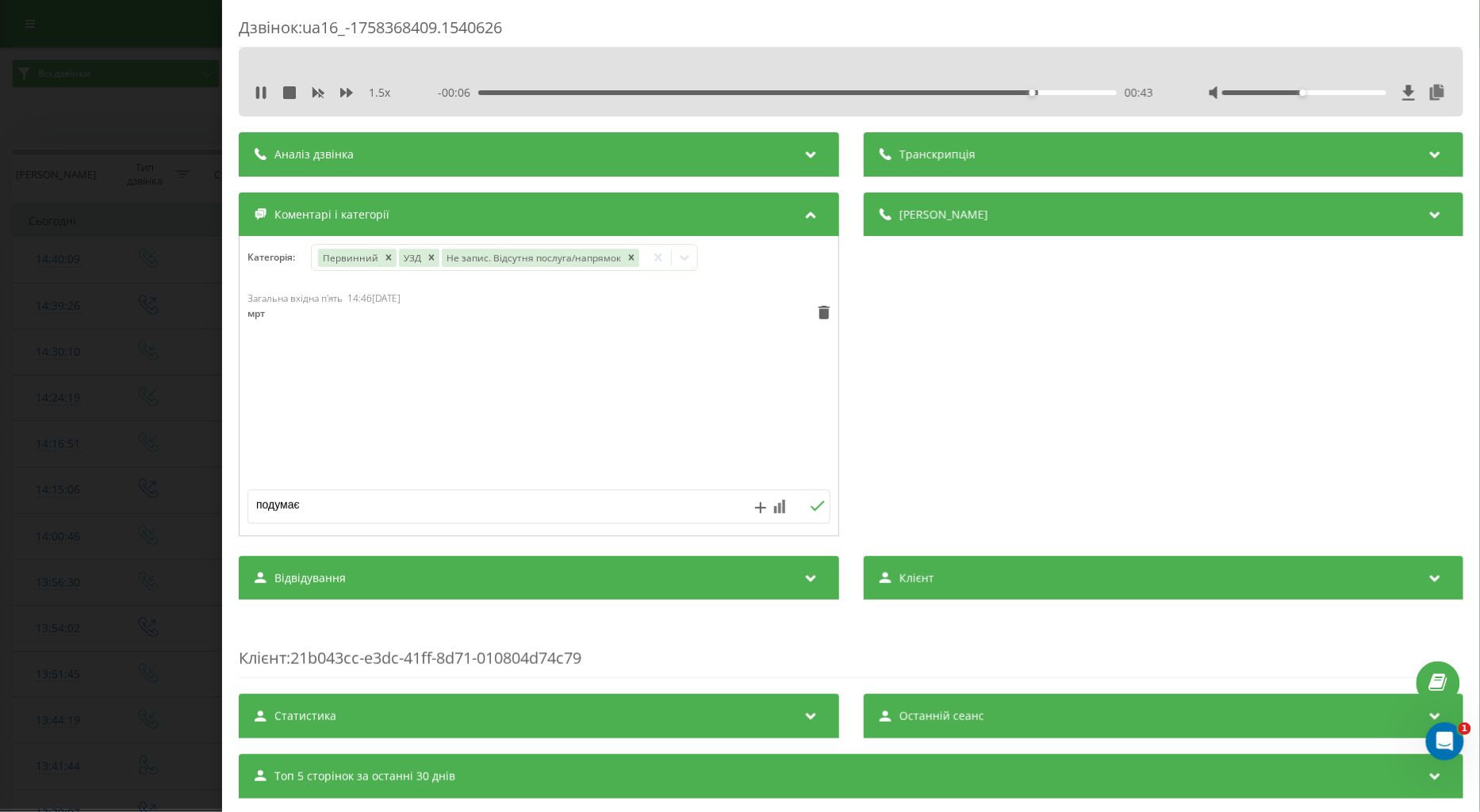
click at [810, 510] on icon at bounding box center [816, 506] width 14 height 10
click at [149, 390] on div "Дзвінок : ua16_-1758368409.1540626 1.5 x 00:00 00:49 00:49 Транскрипція Для AI-…" at bounding box center [740, 406] width 1480 height 812
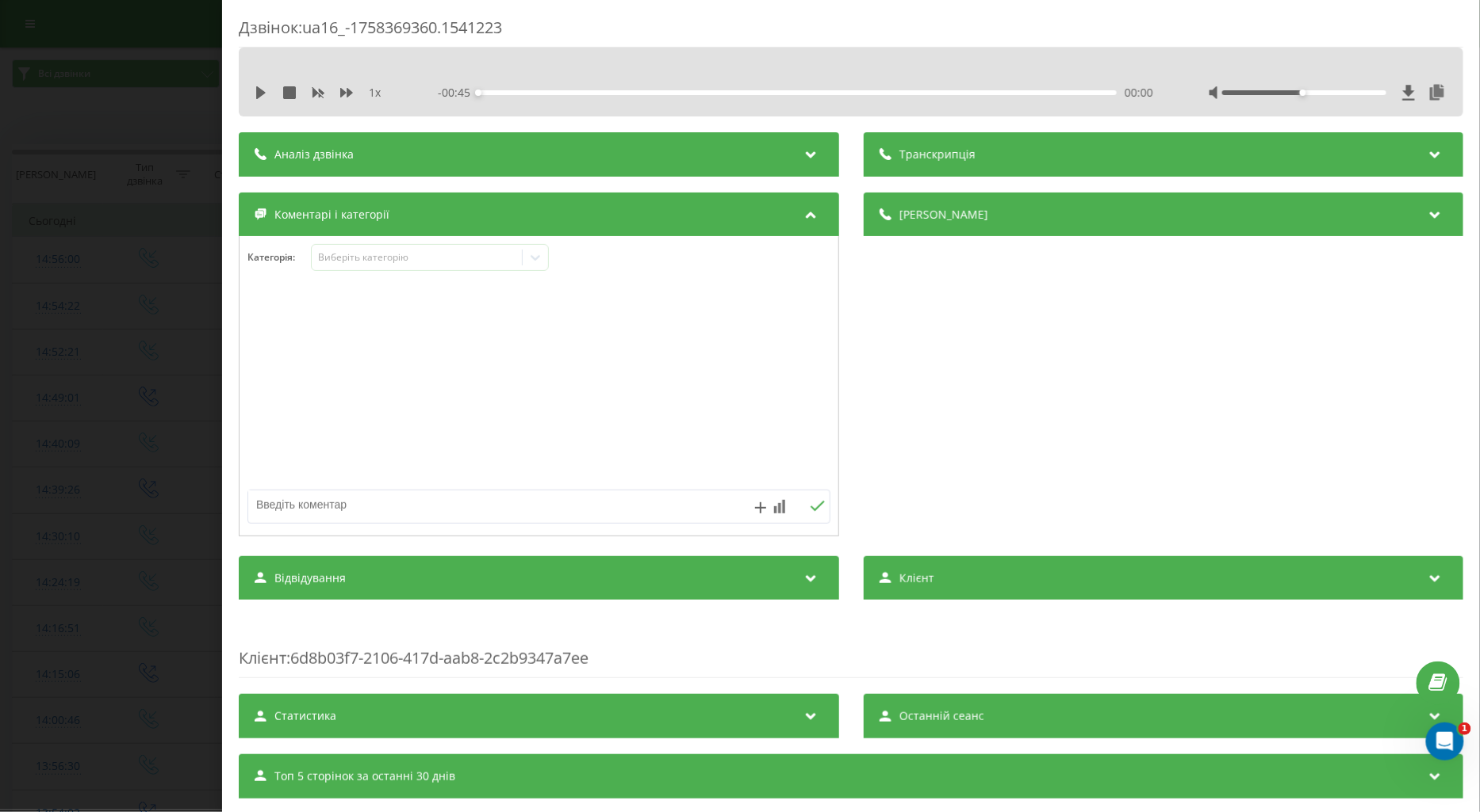
click at [248, 91] on div "1 x - 00:45 00:00 00:00" at bounding box center [851, 82] width 1225 height 69
click at [259, 88] on icon at bounding box center [260, 93] width 13 height 13
click at [347, 92] on icon at bounding box center [346, 93] width 13 height 10
click at [329, 263] on div "Виберіть категорію" at bounding box center [416, 257] width 198 height 13
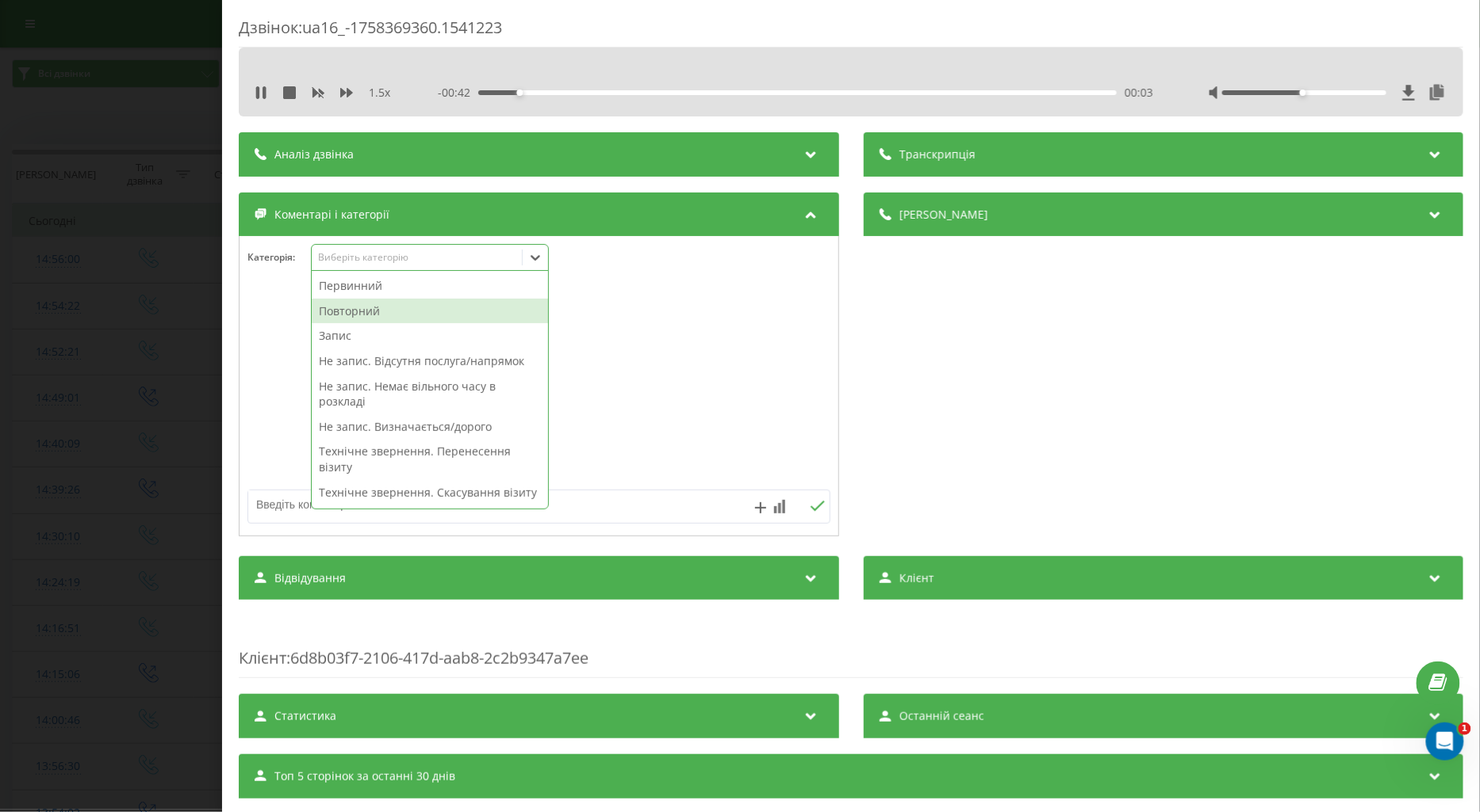
click at [363, 314] on div "Повторний" at bounding box center [430, 311] width 237 height 26
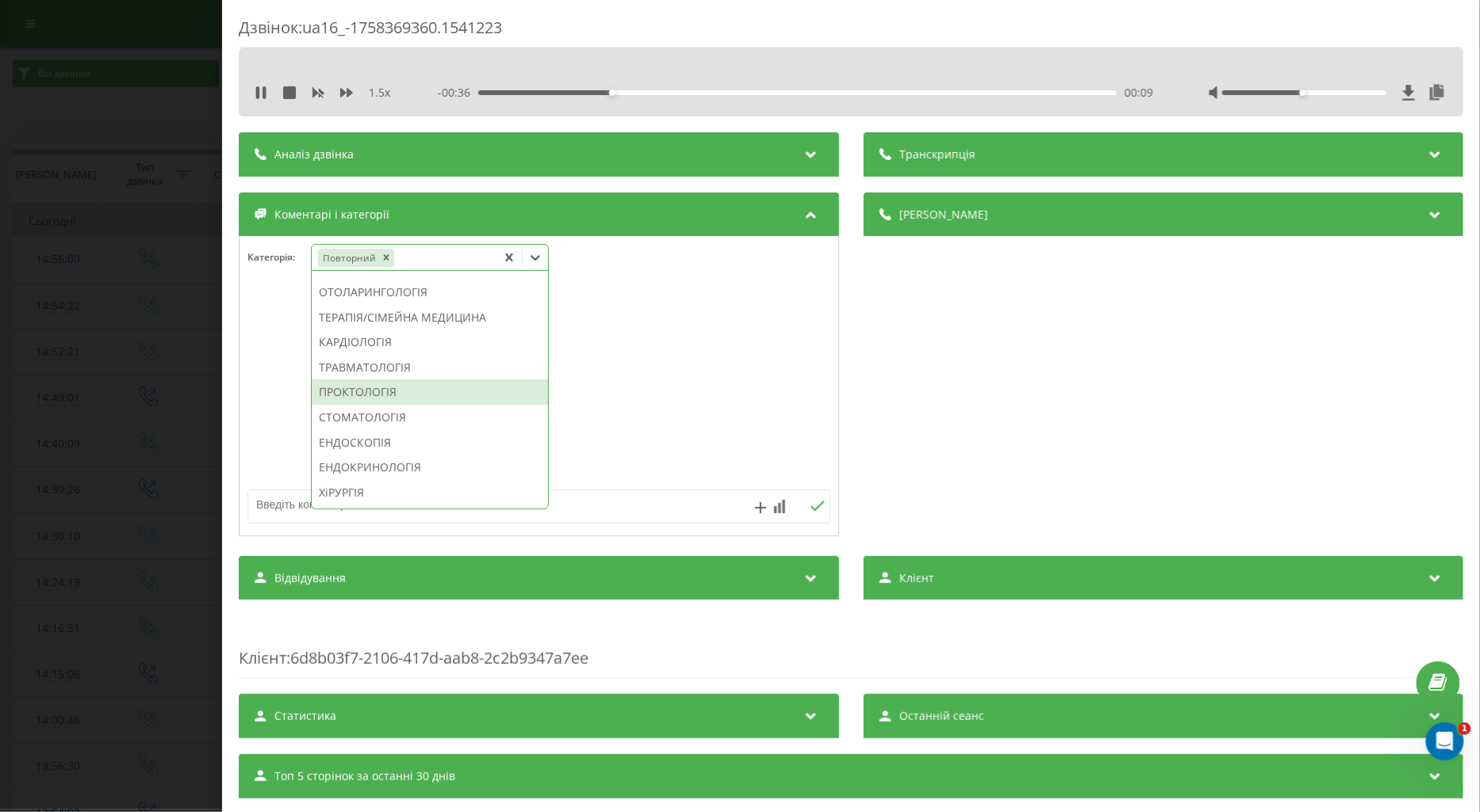
scroll to position [767, 0]
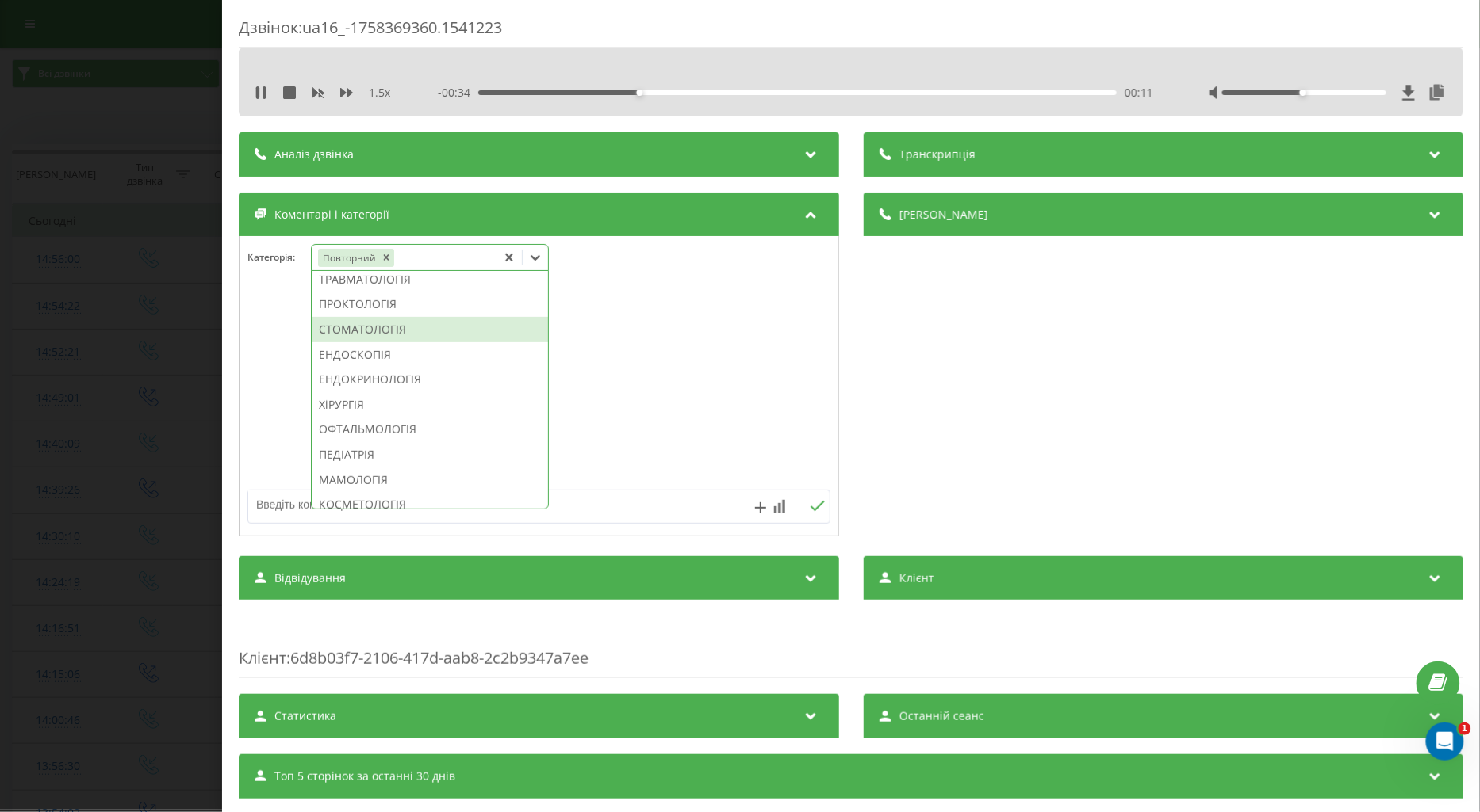
click at [367, 342] on div "СТОМАТОЛОГІЯ" at bounding box center [430, 330] width 237 height 26
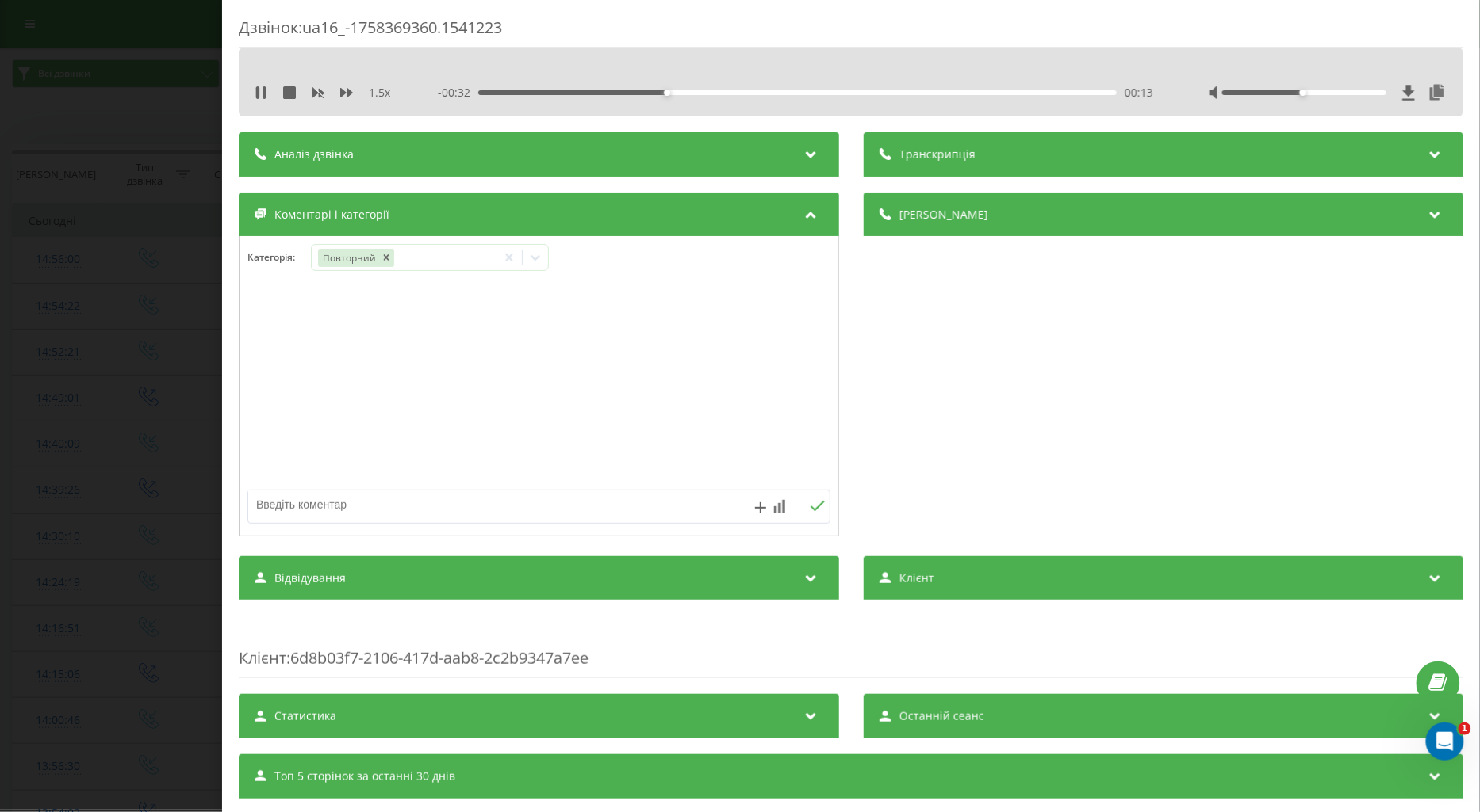
drag, startPoint x: 278, startPoint y: 501, endPoint x: 290, endPoint y: 516, distance: 19.2
click at [278, 503] on textarea at bounding box center [480, 505] width 464 height 29
type textarea "подумає"
click at [810, 505] on icon at bounding box center [816, 506] width 15 height 11
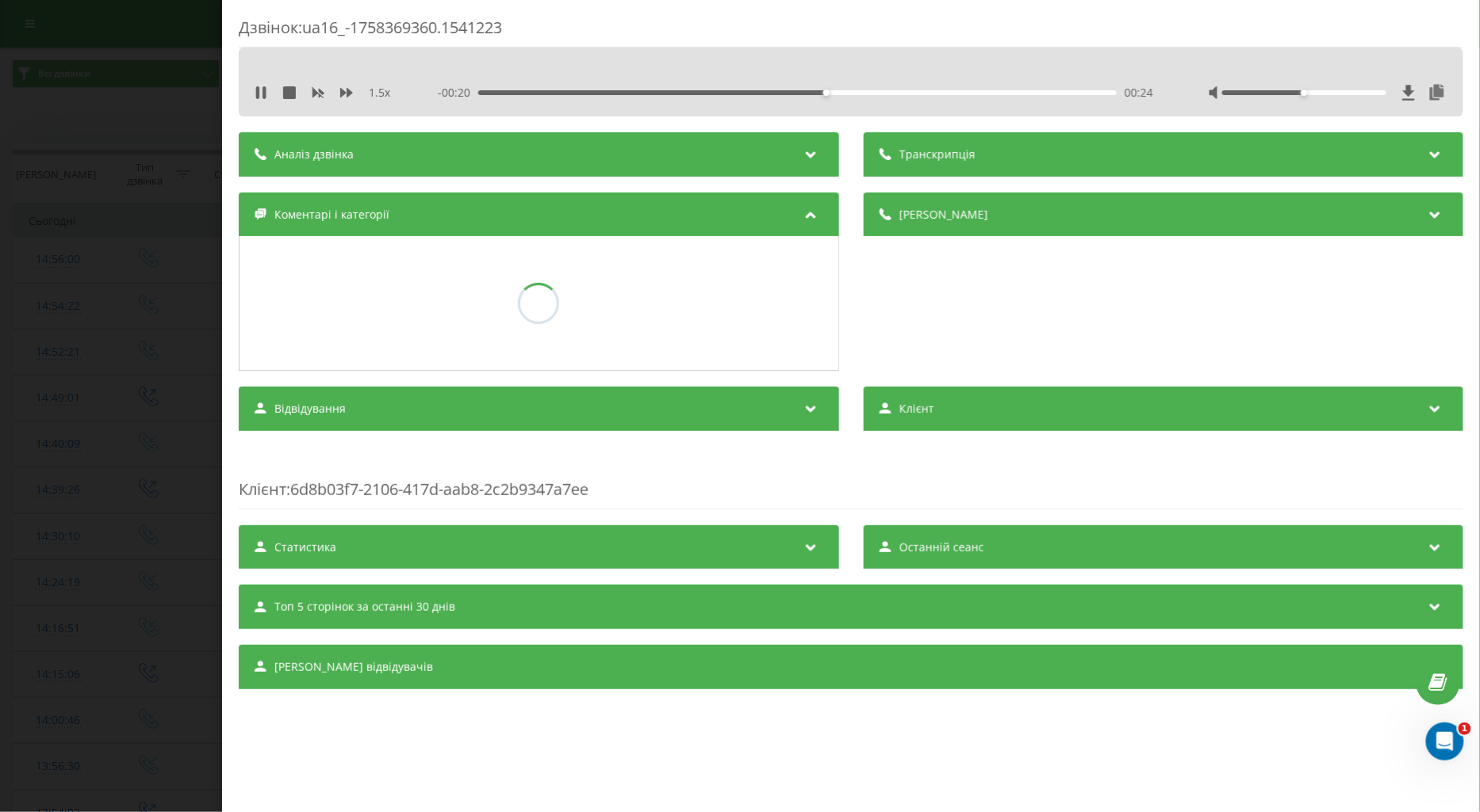
click at [132, 367] on div "Дзвінок : ua16_-1758369360.1541223 1.5 x - 00:20 00:24 00:24 Транскрипція Для A…" at bounding box center [740, 406] width 1480 height 812
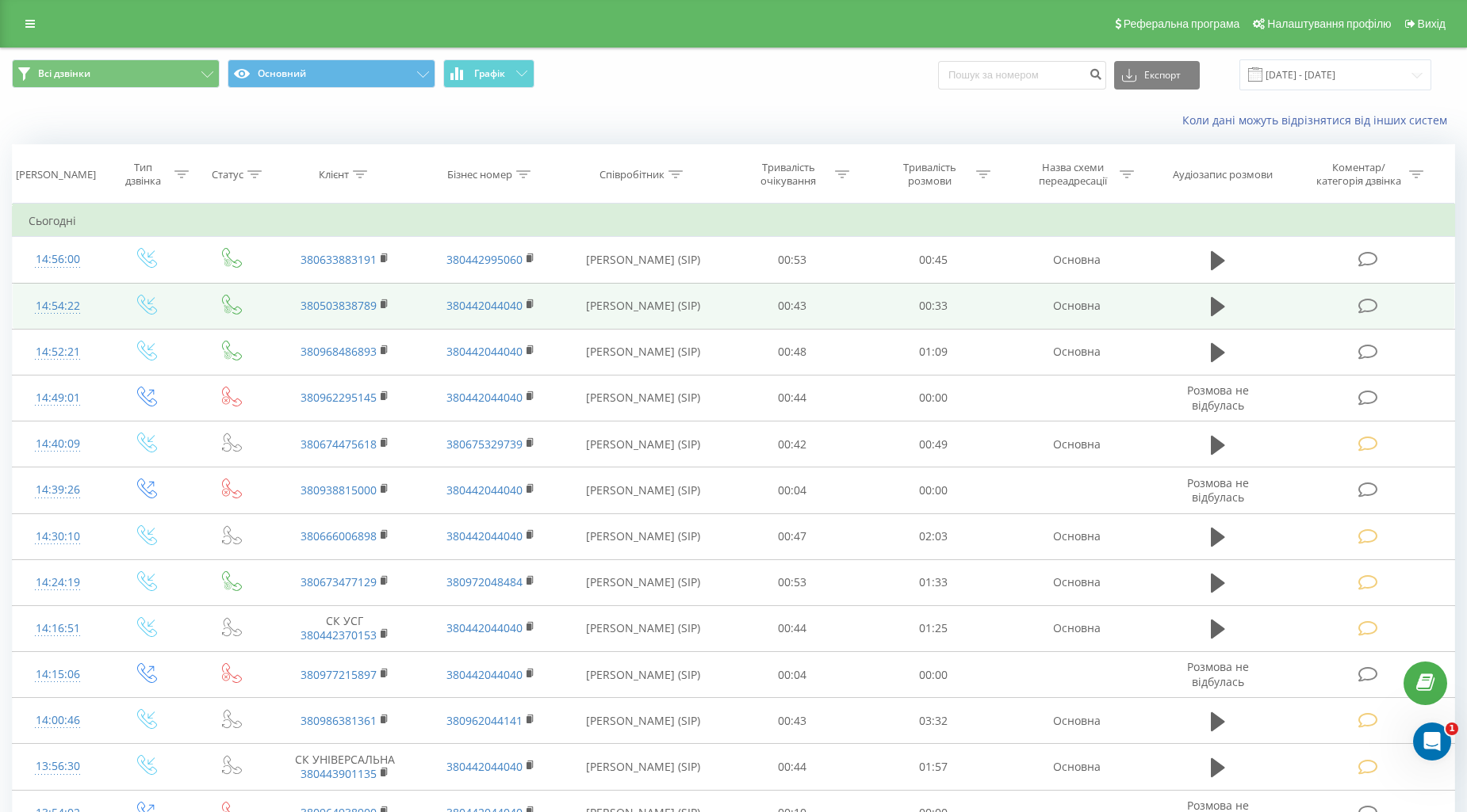
click at [1368, 304] on icon at bounding box center [1368, 305] width 20 height 17
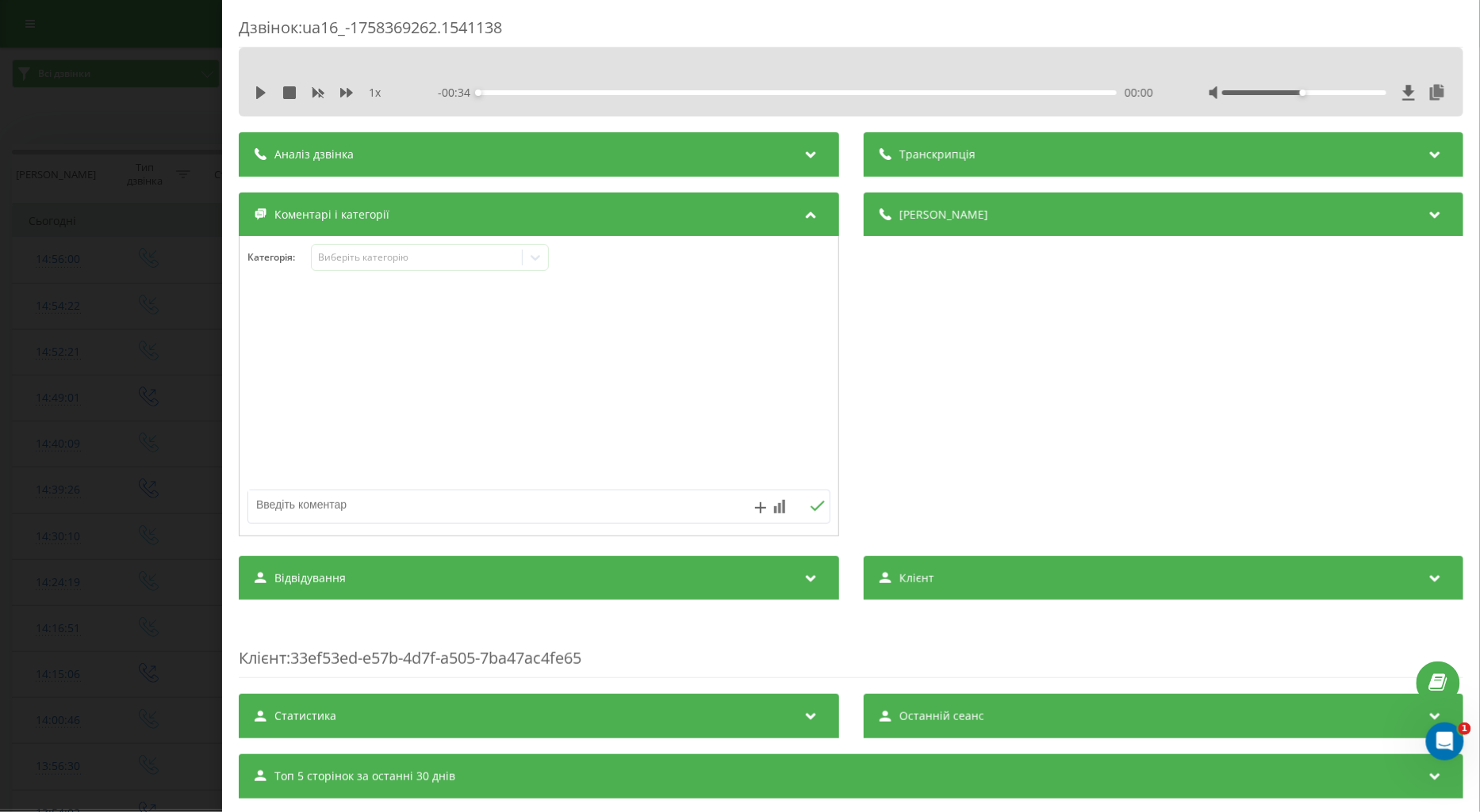
click at [255, 99] on icon at bounding box center [260, 93] width 13 height 13
click at [349, 94] on icon at bounding box center [346, 93] width 13 height 10
click at [347, 93] on icon at bounding box center [346, 93] width 13 height 10
click at [344, 257] on div "Виберіть категорію" at bounding box center [416, 257] width 198 height 13
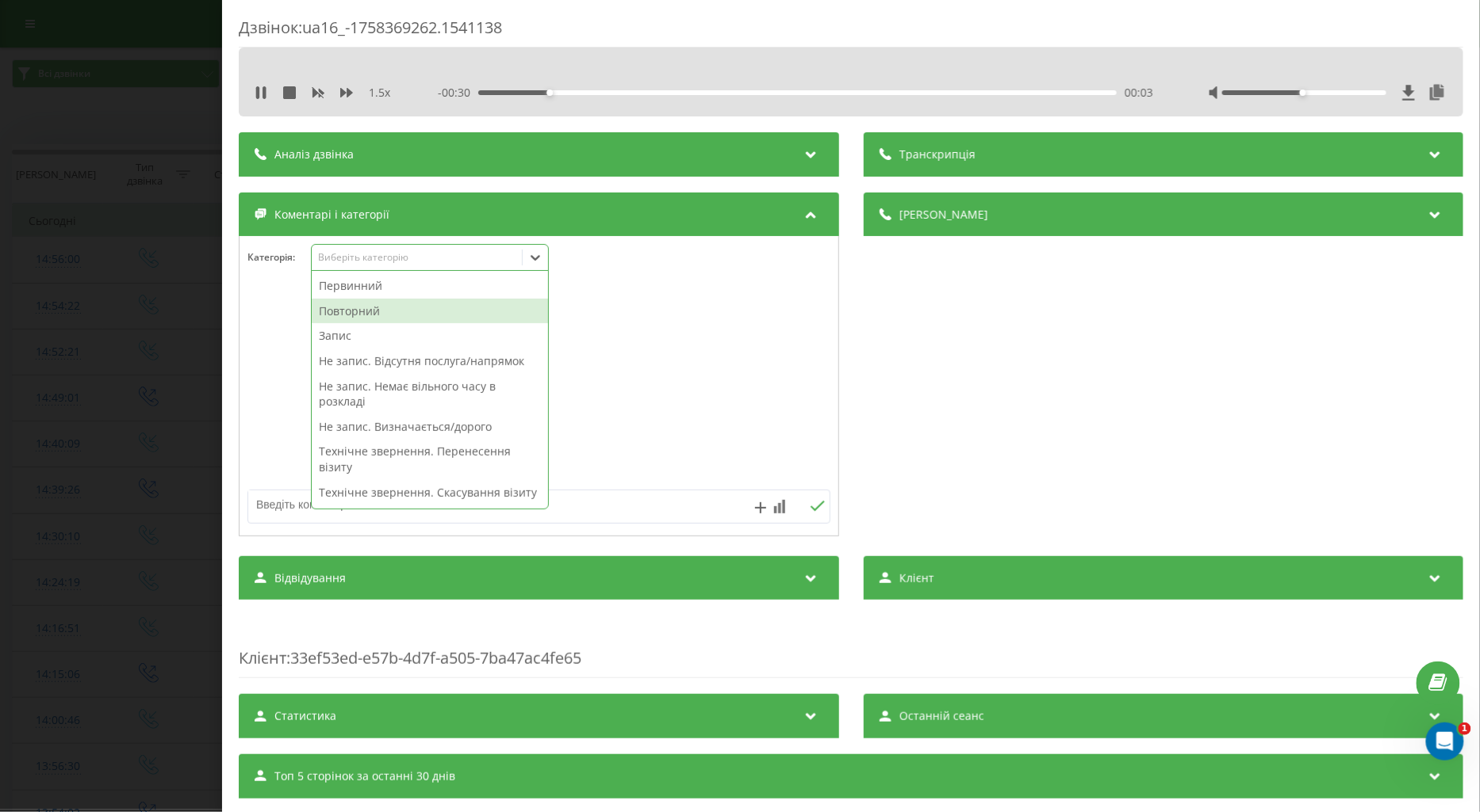
click at [359, 313] on div "Повторний" at bounding box center [430, 311] width 237 height 26
click at [361, 288] on div "Первинний" at bounding box center [430, 287] width 237 height 26
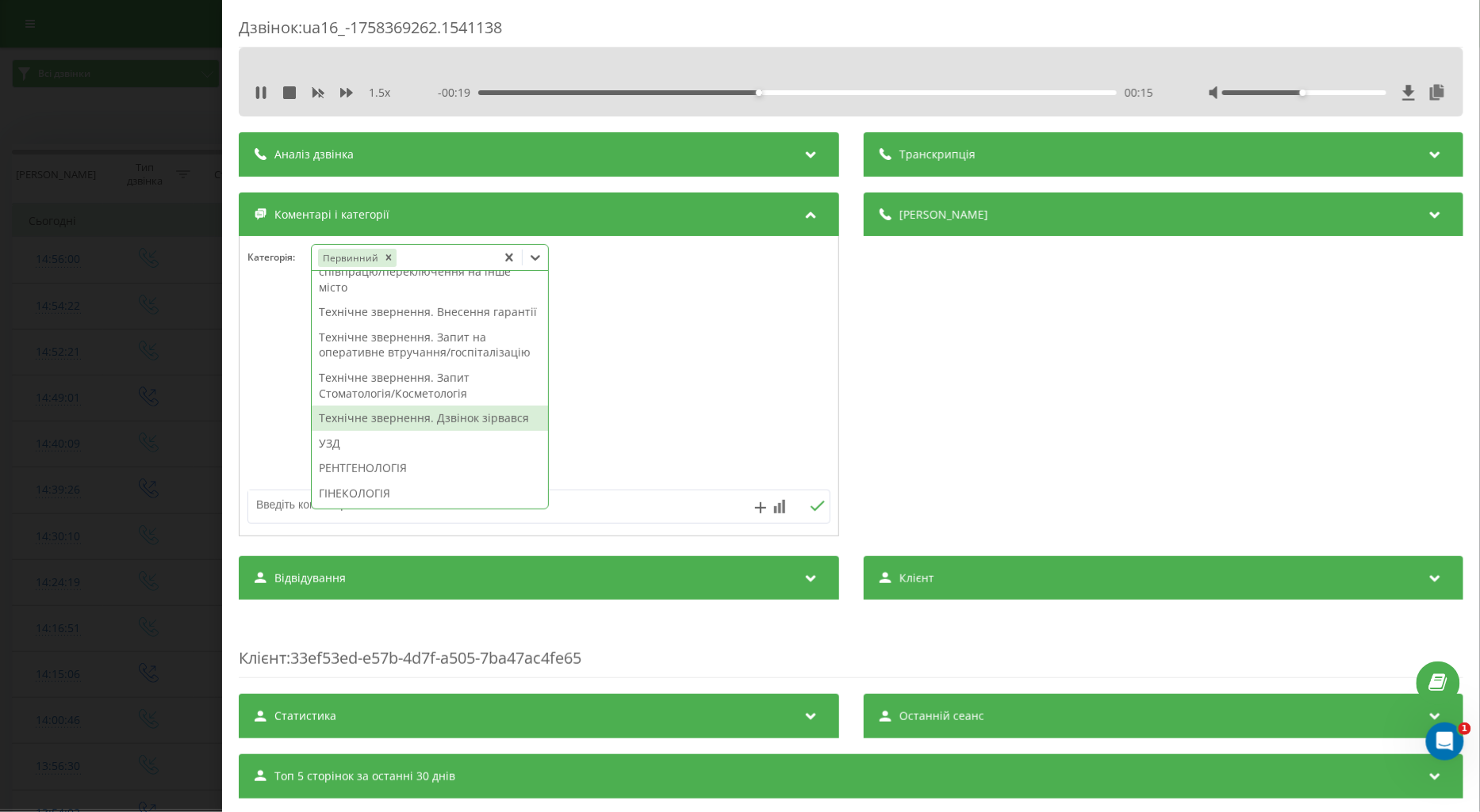
scroll to position [440, 0]
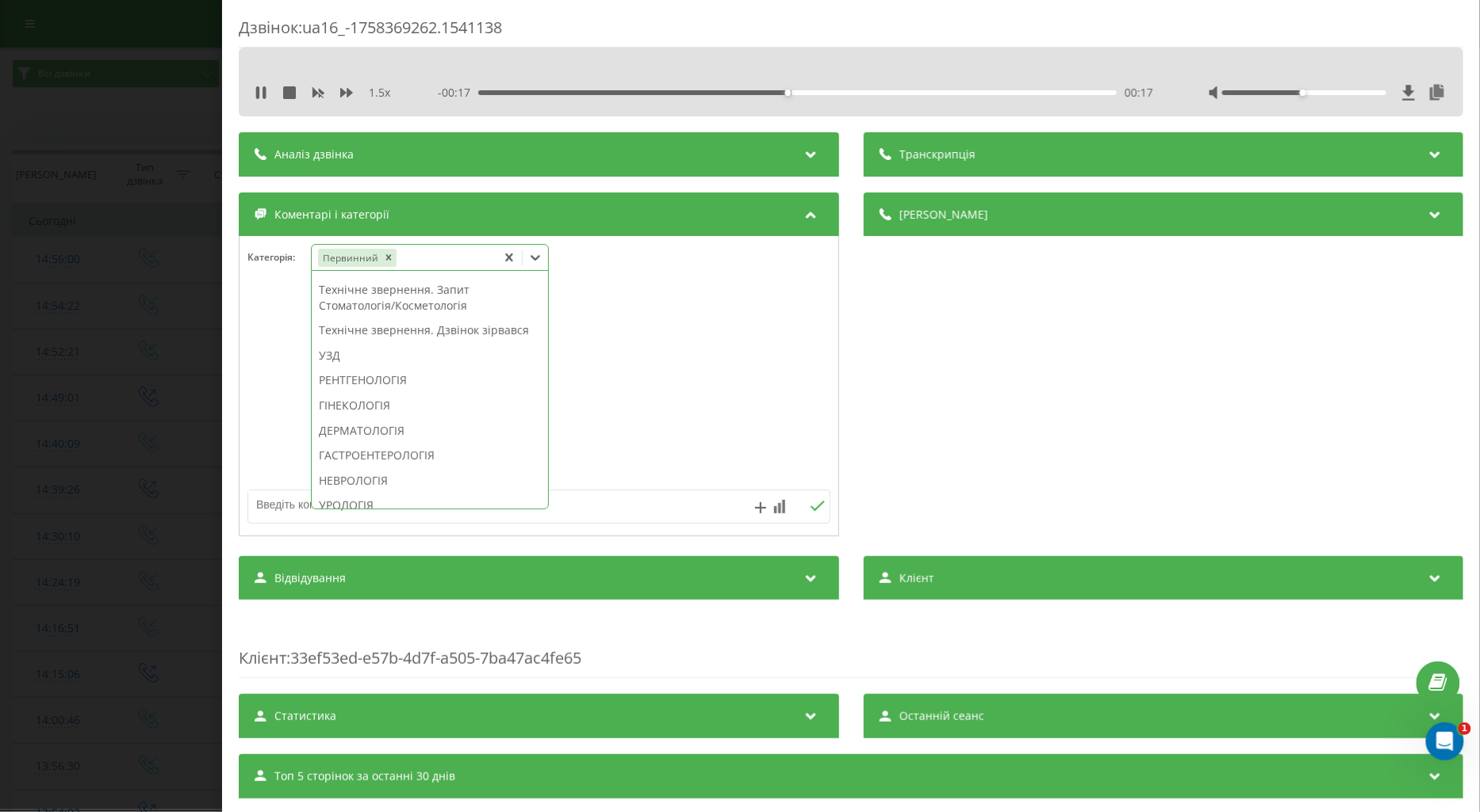
click at [367, 393] on div "РЕНТГЕНОЛОГІЯ" at bounding box center [430, 380] width 237 height 26
click at [257, 94] on icon at bounding box center [257, 93] width 3 height 13
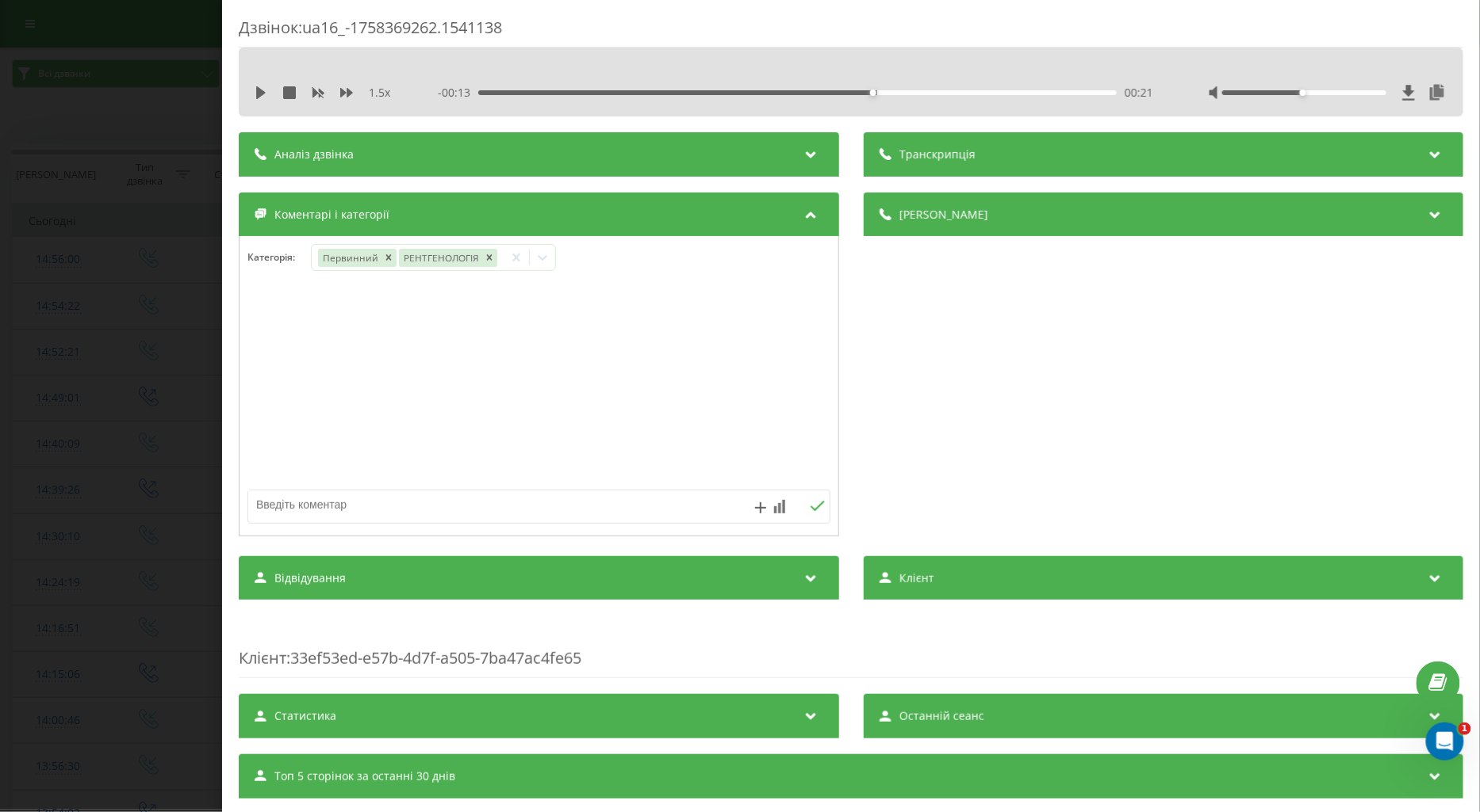
click at [308, 512] on textarea at bounding box center [480, 505] width 464 height 29
type textarea "дитина без направлення"
click at [816, 503] on icon at bounding box center [816, 506] width 14 height 10
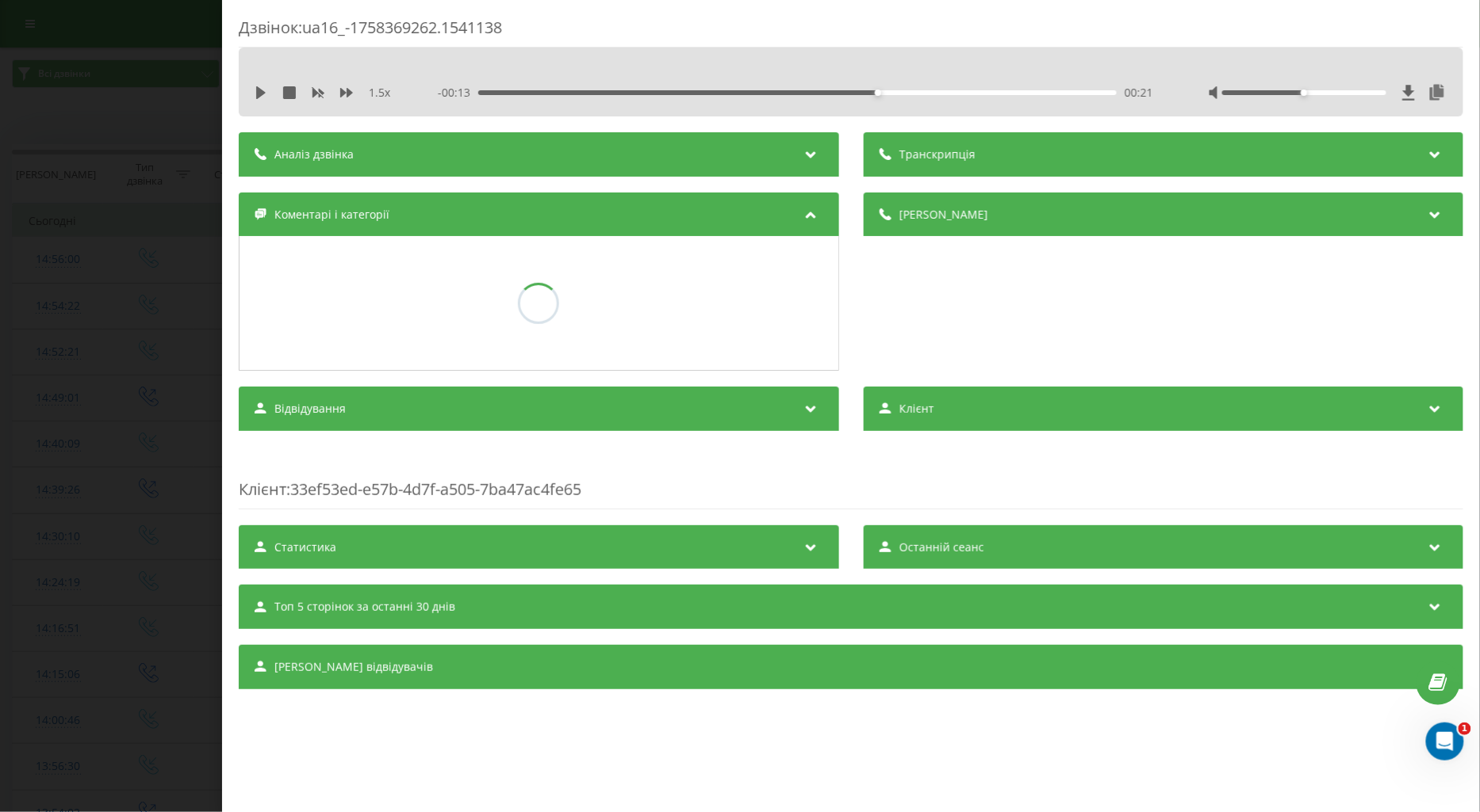
click at [176, 466] on div "Дзвінок : ua16_-1758369262.1541138 1.5 x - 00:13 00:21 00:21 Транскрипція Для A…" at bounding box center [740, 406] width 1480 height 812
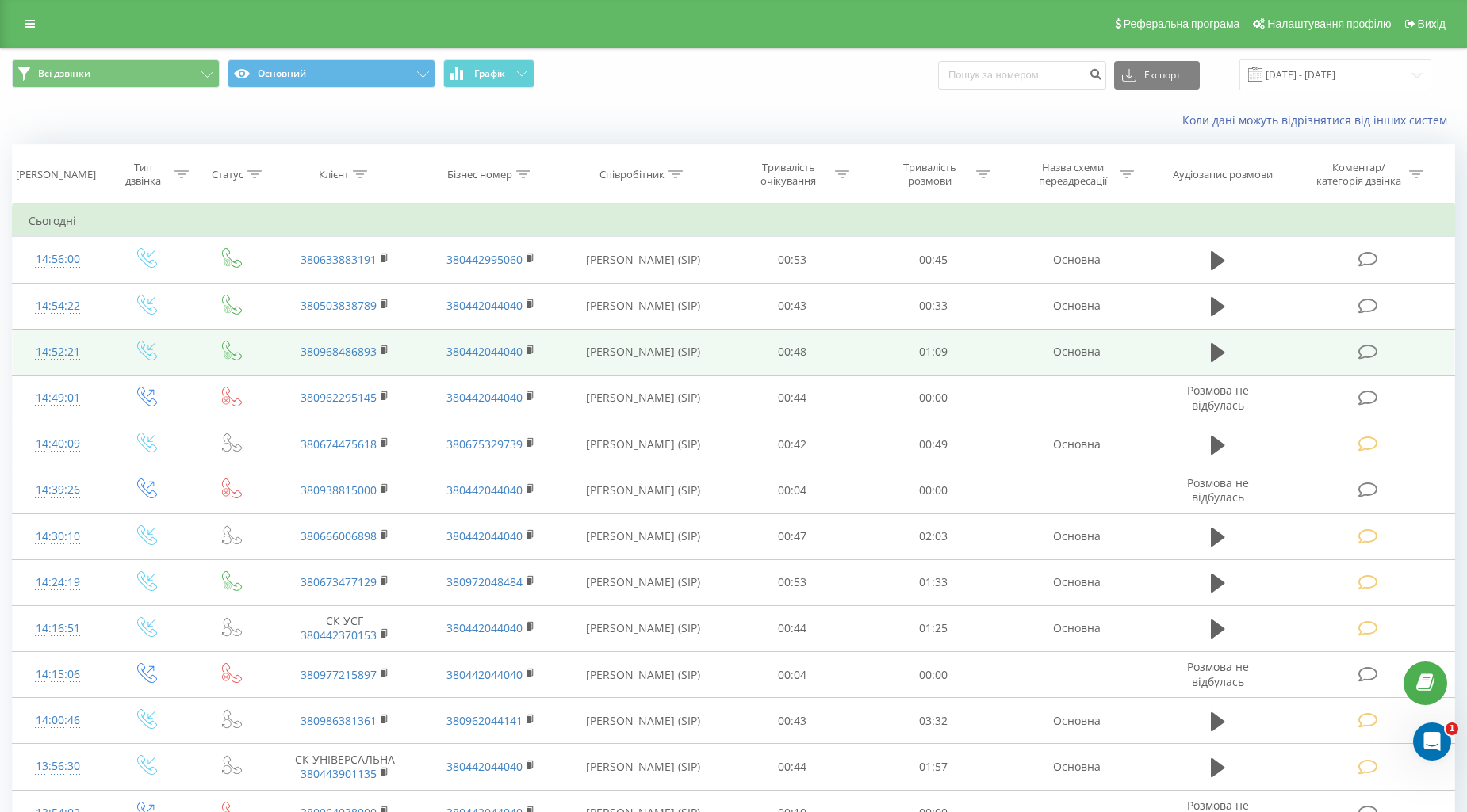
click at [1368, 351] on icon at bounding box center [1368, 352] width 20 height 17
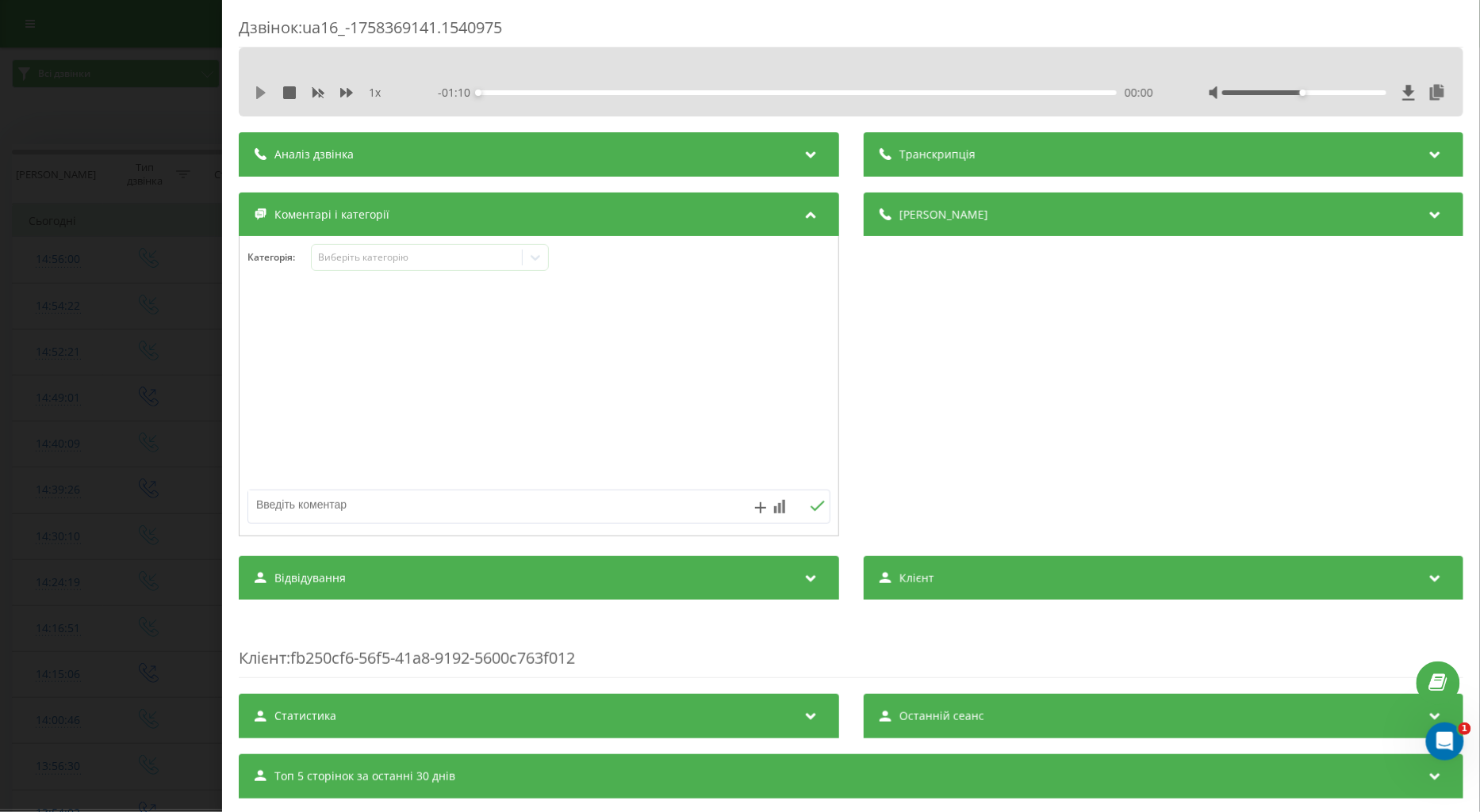
click at [261, 92] on icon at bounding box center [261, 93] width 10 height 13
click at [346, 94] on icon at bounding box center [346, 93] width 13 height 13
click at [371, 255] on div "Виберіть категорію" at bounding box center [416, 257] width 198 height 13
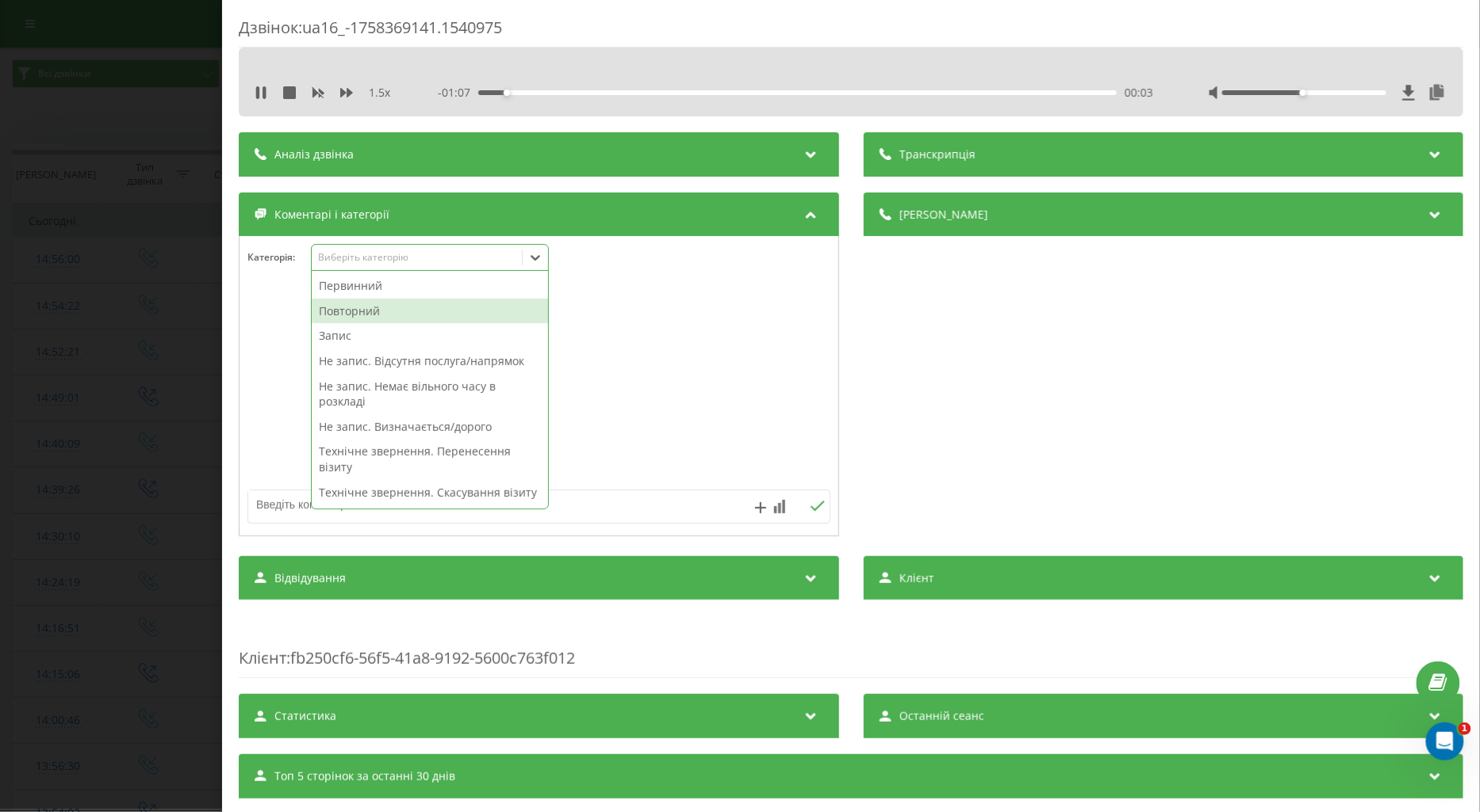
click at [382, 311] on div "Повторний" at bounding box center [430, 311] width 237 height 26
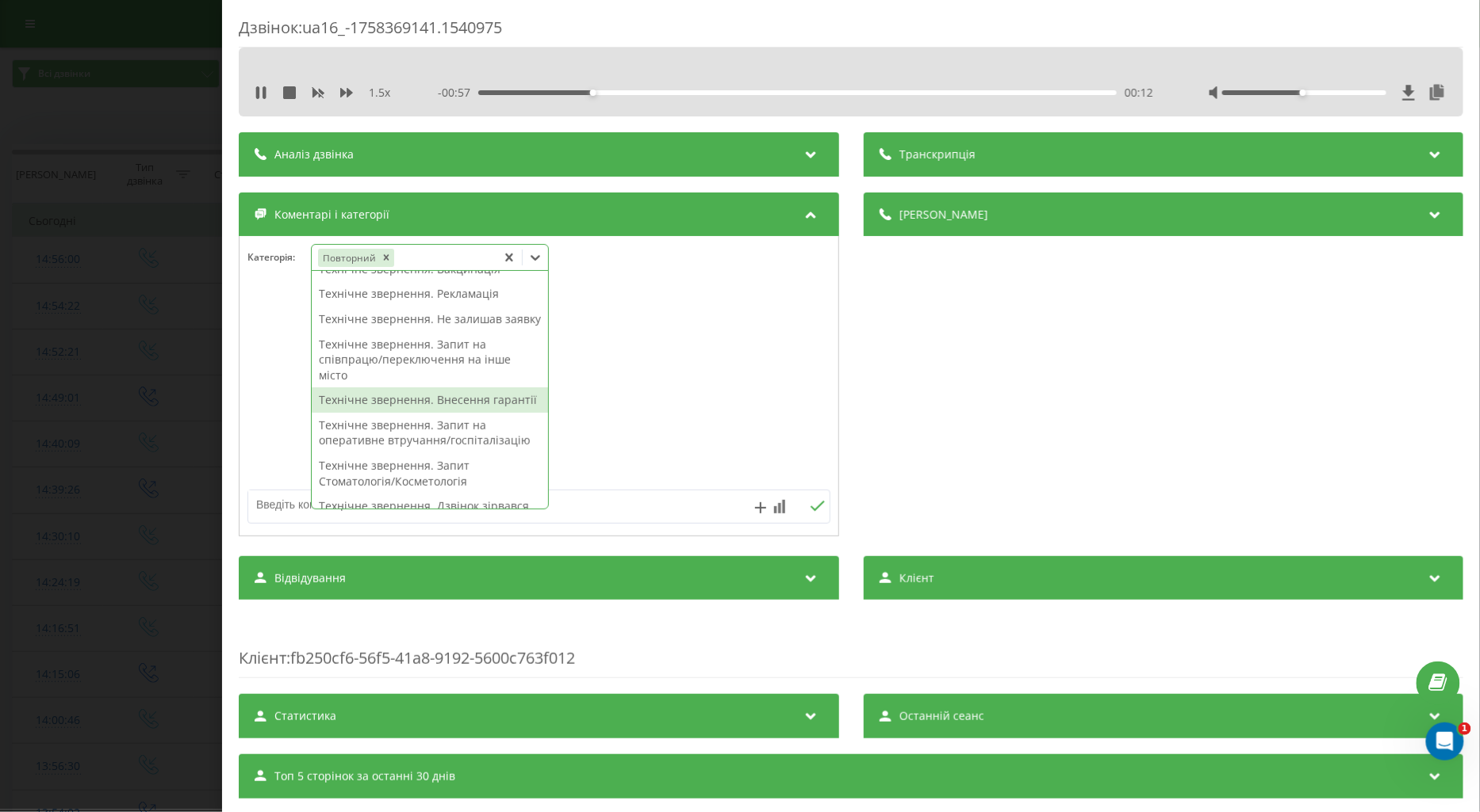
scroll to position [440, 0]
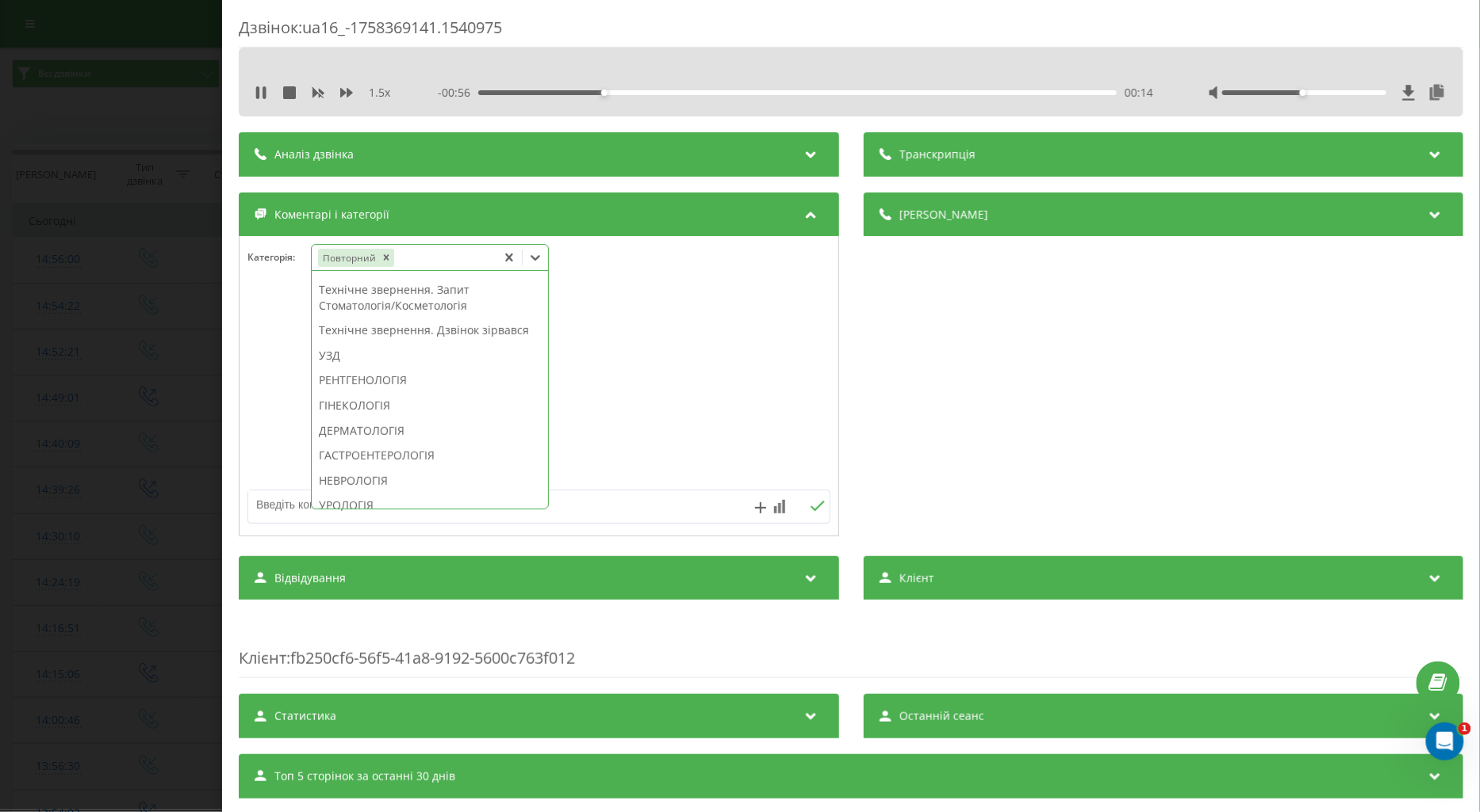
click at [375, 393] on div "РЕНТГЕНОЛОГІЯ" at bounding box center [430, 380] width 237 height 26
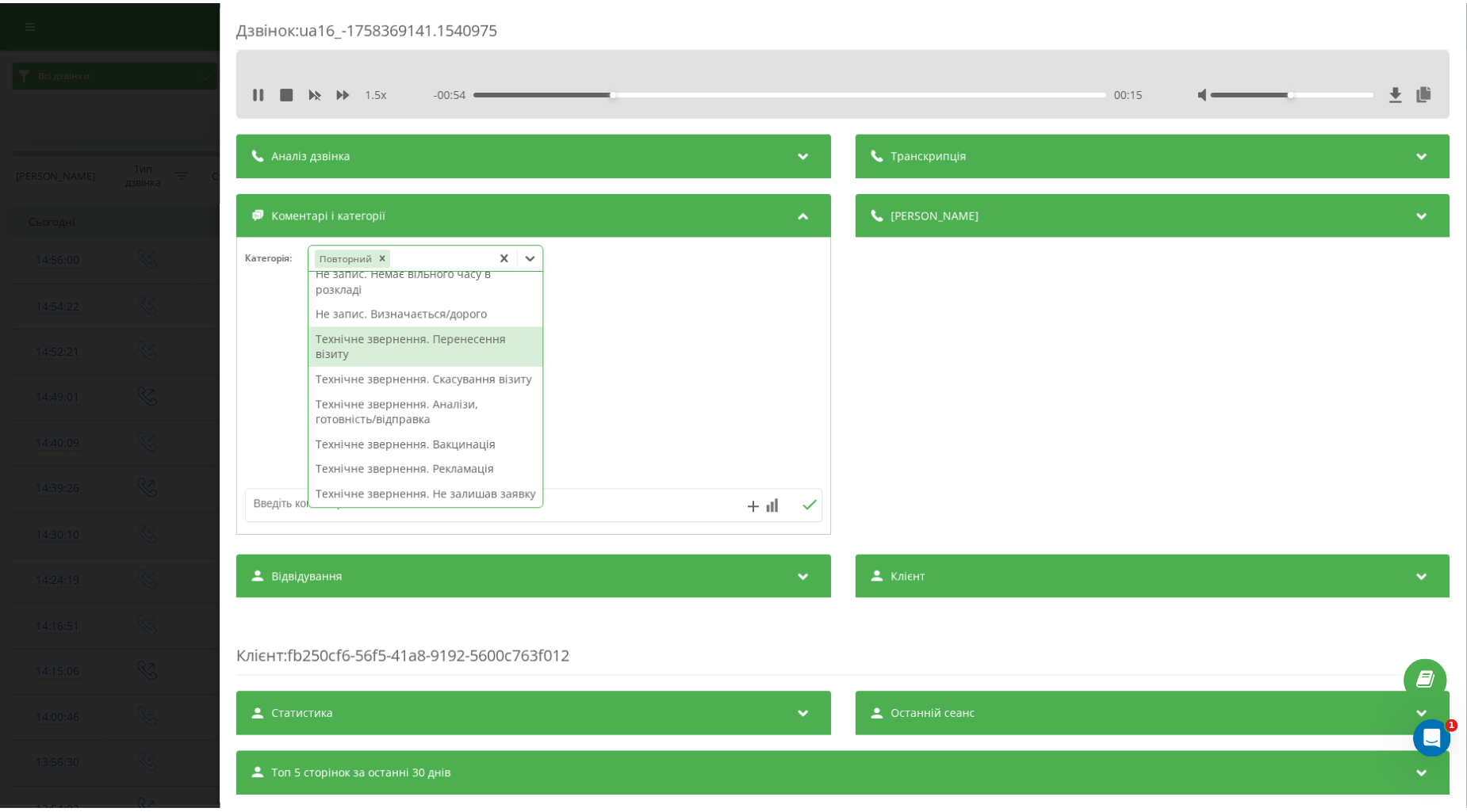
scroll to position [0, 0]
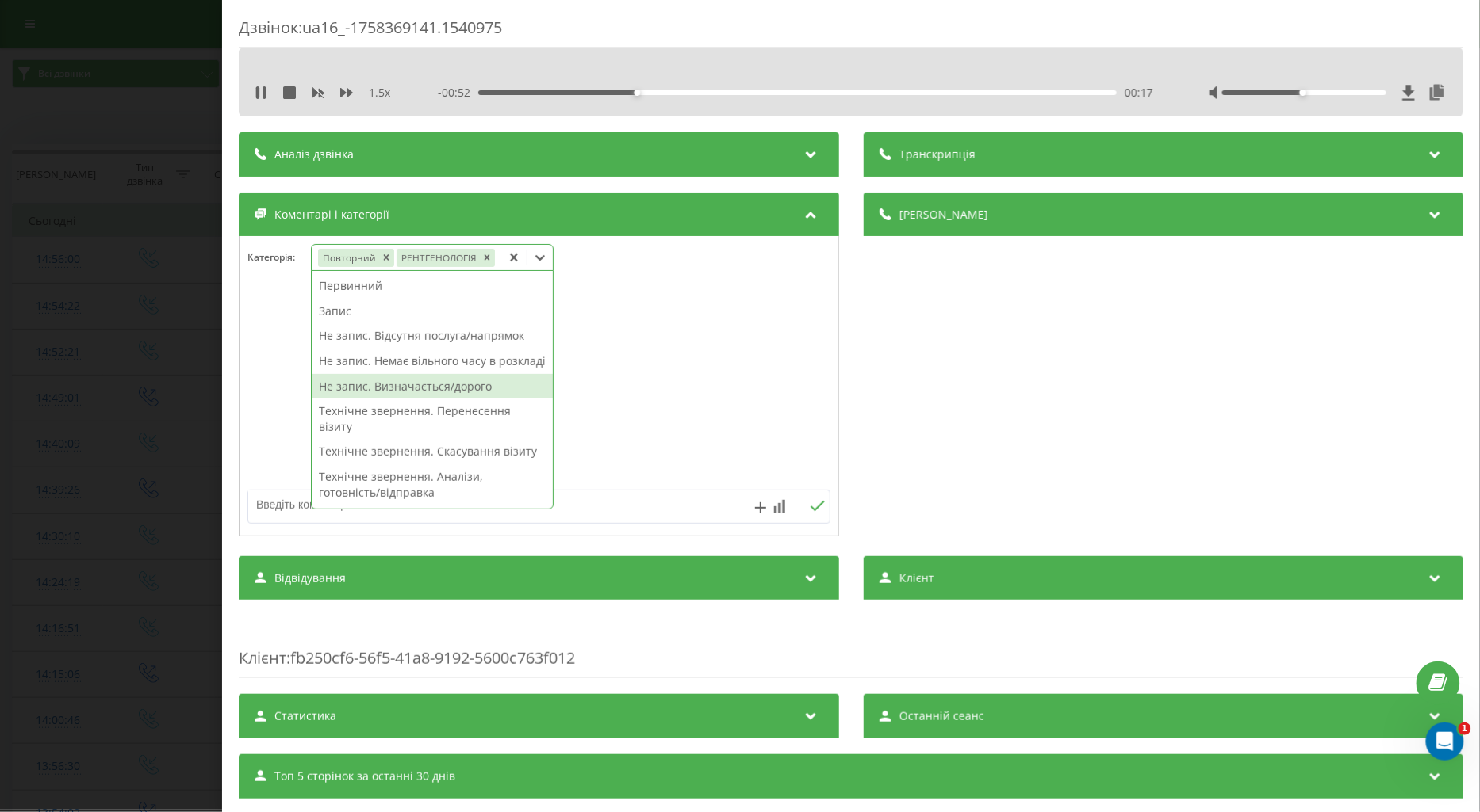
click at [476, 399] on div "Не запис. Визначається/дорого" at bounding box center [432, 387] width 242 height 26
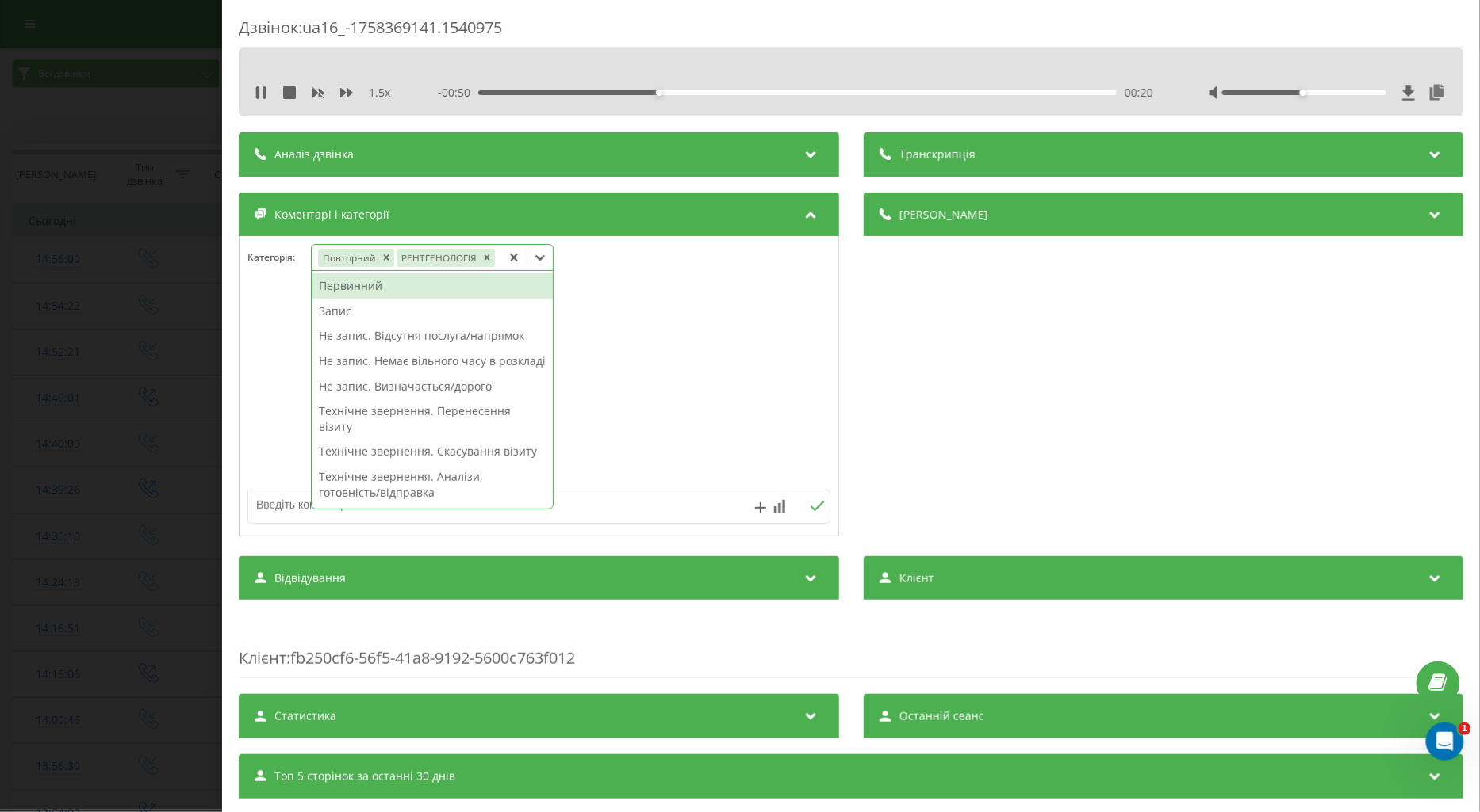
click at [270, 382] on div at bounding box center [538, 386] width 599 height 190
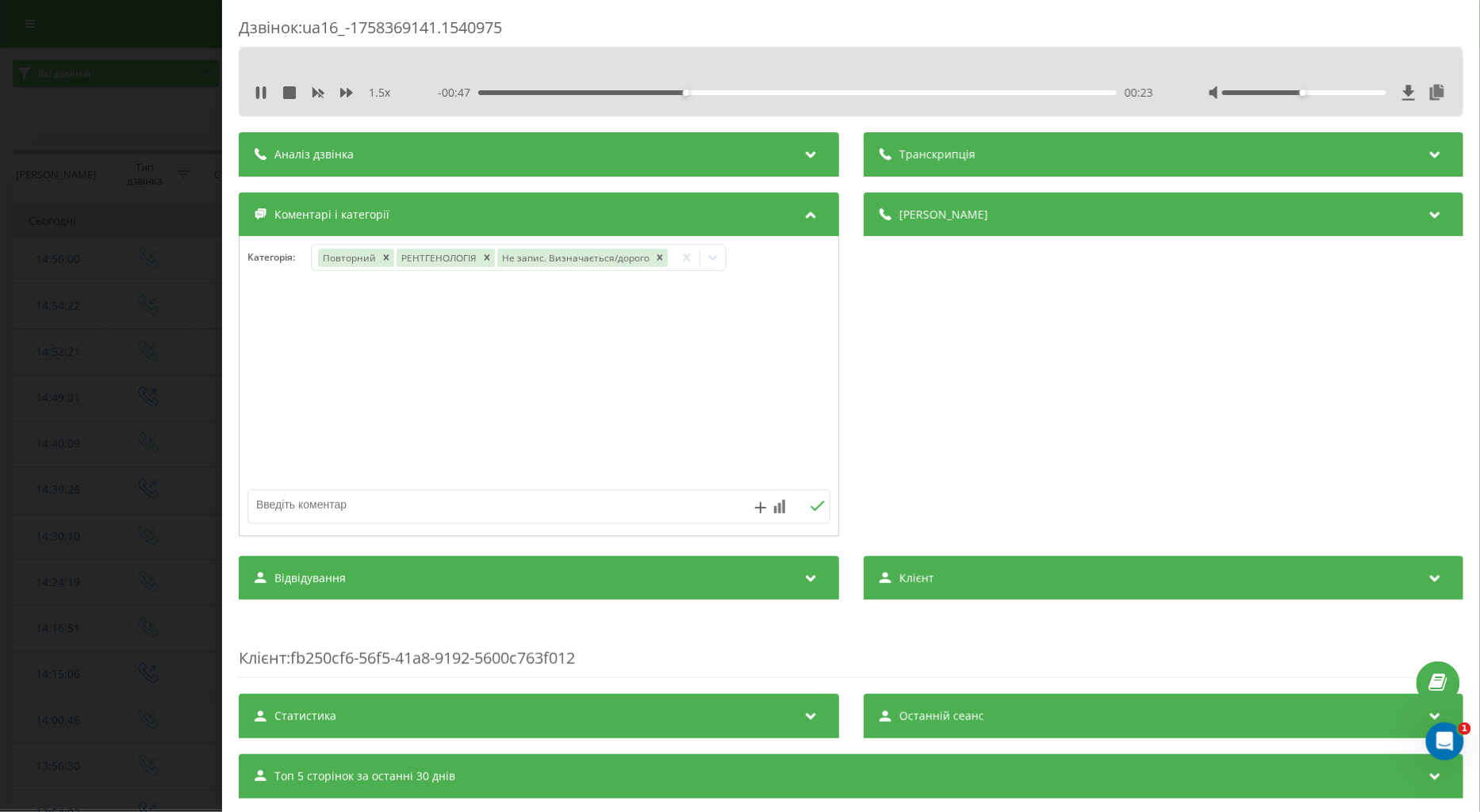
click at [160, 399] on div "Дзвінок : ua16_-1758369141.1540975 1.5 x - 00:47 00:23 00:23 Транскрипція Для A…" at bounding box center [740, 406] width 1480 height 812
